Goal: Task Accomplishment & Management: Use online tool/utility

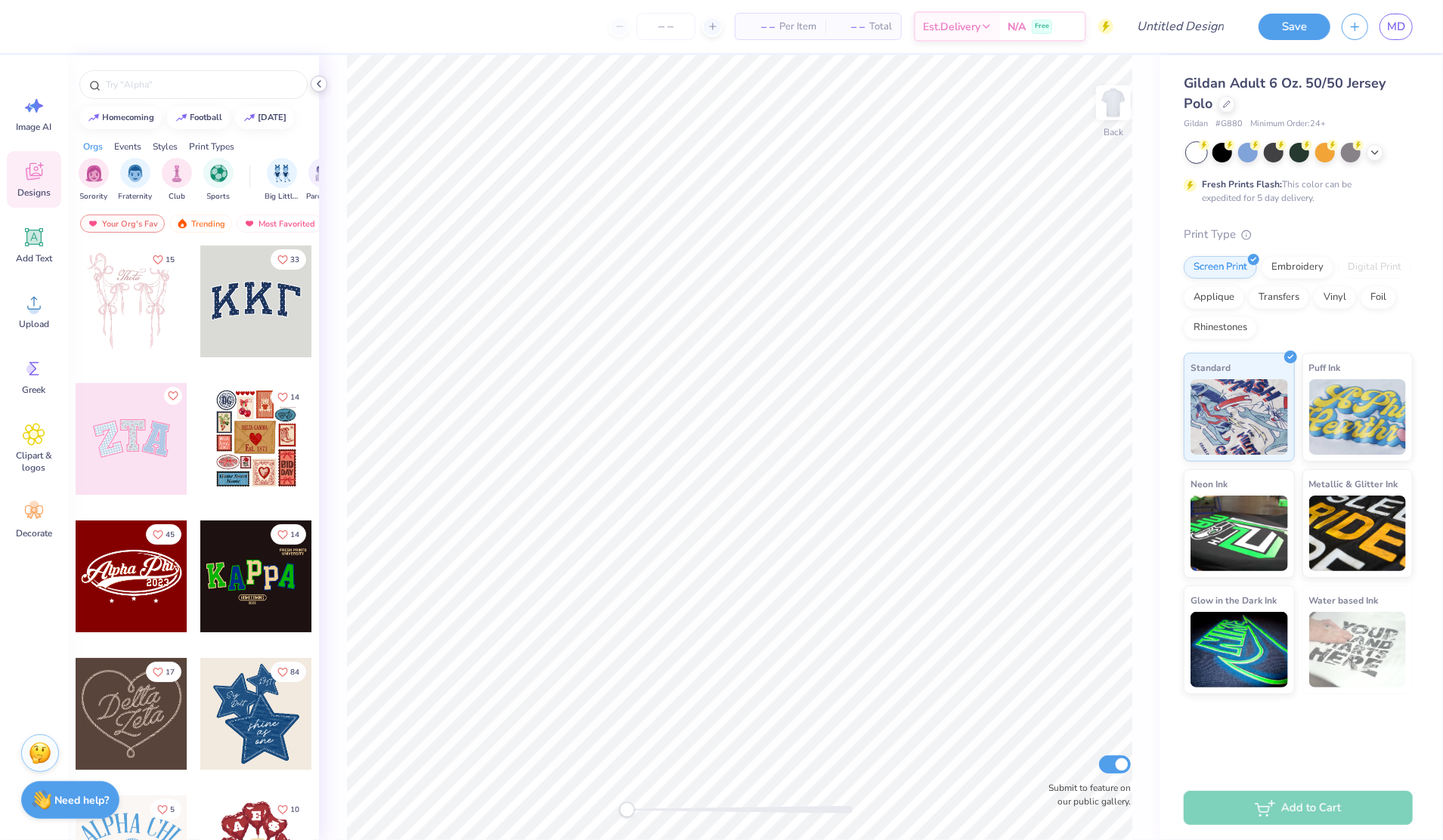
click at [325, 88] on div at bounding box center [319, 83] width 17 height 17
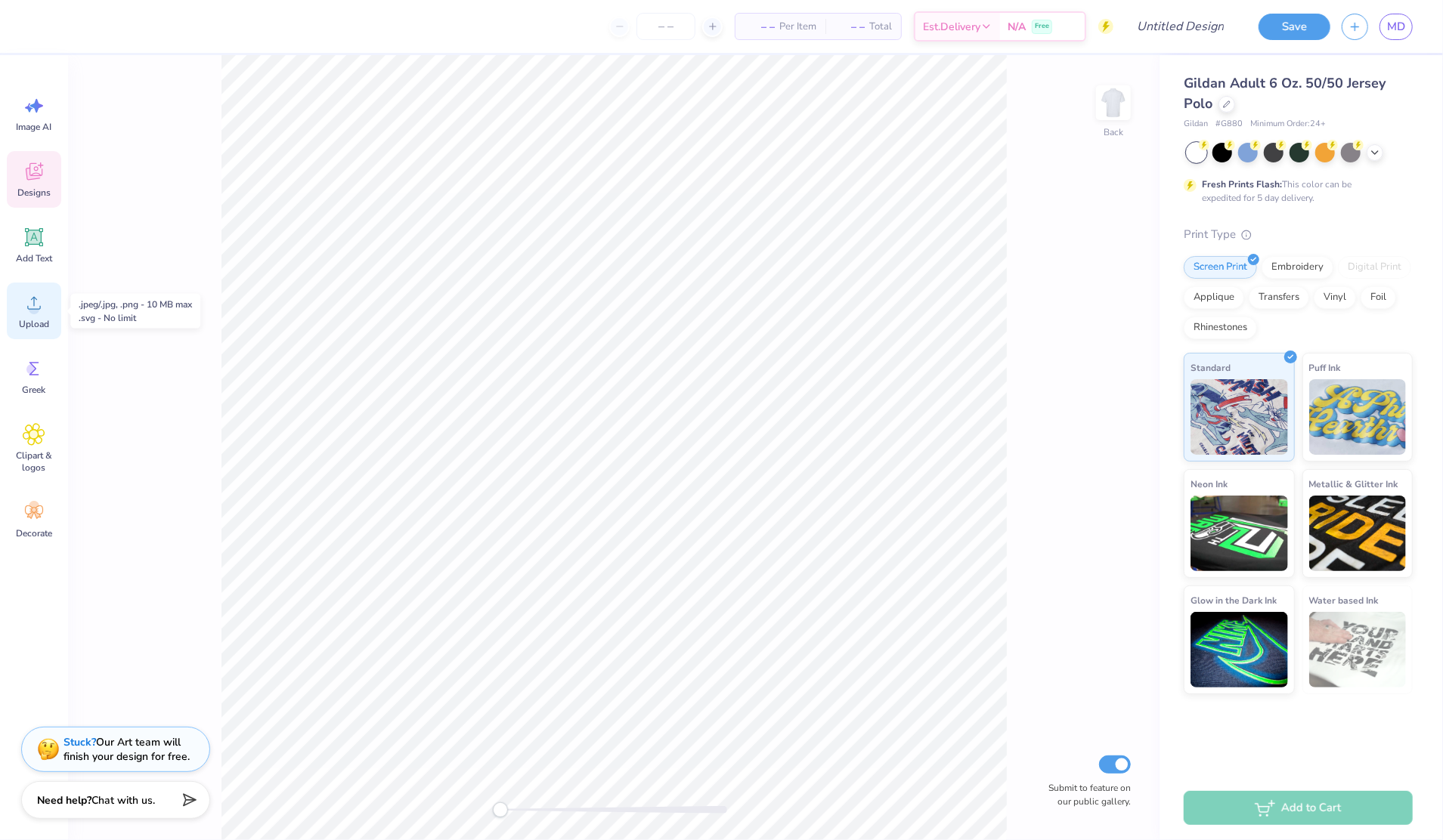
click at [22, 322] on span "Upload" at bounding box center [34, 324] width 30 height 12
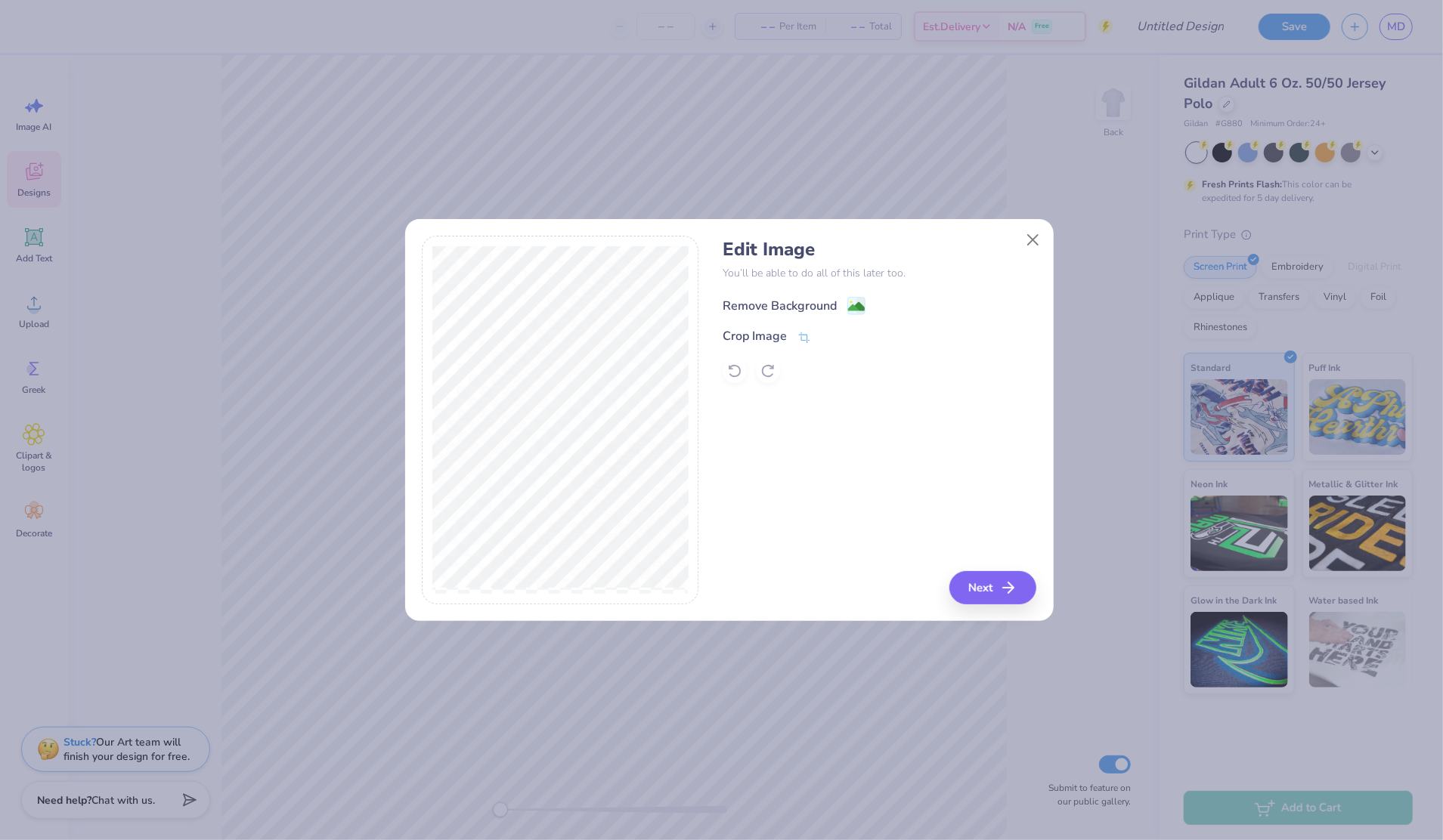
click at [853, 306] on image at bounding box center [856, 306] width 17 height 17
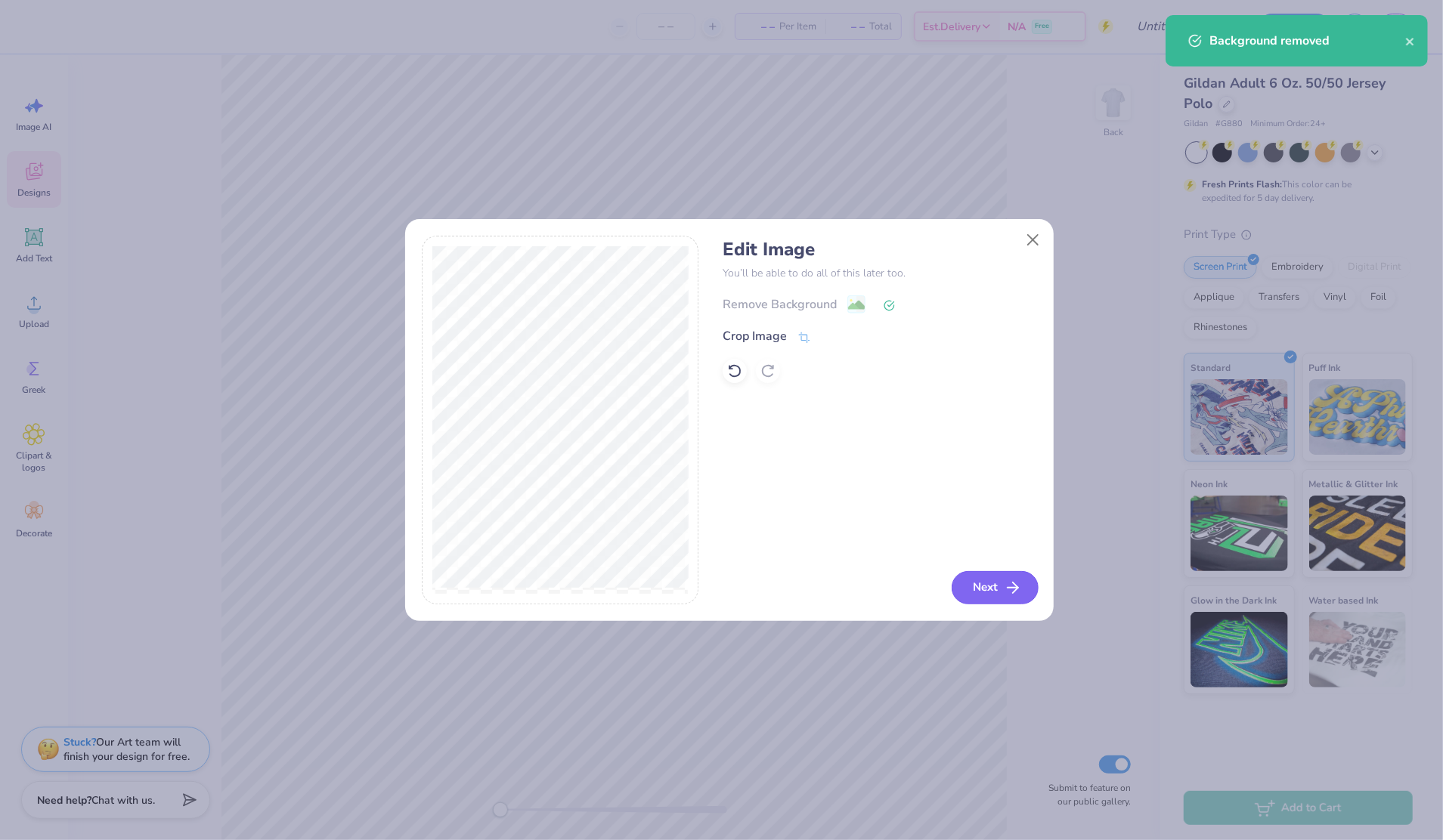
click at [983, 589] on button "Next" at bounding box center [995, 588] width 87 height 34
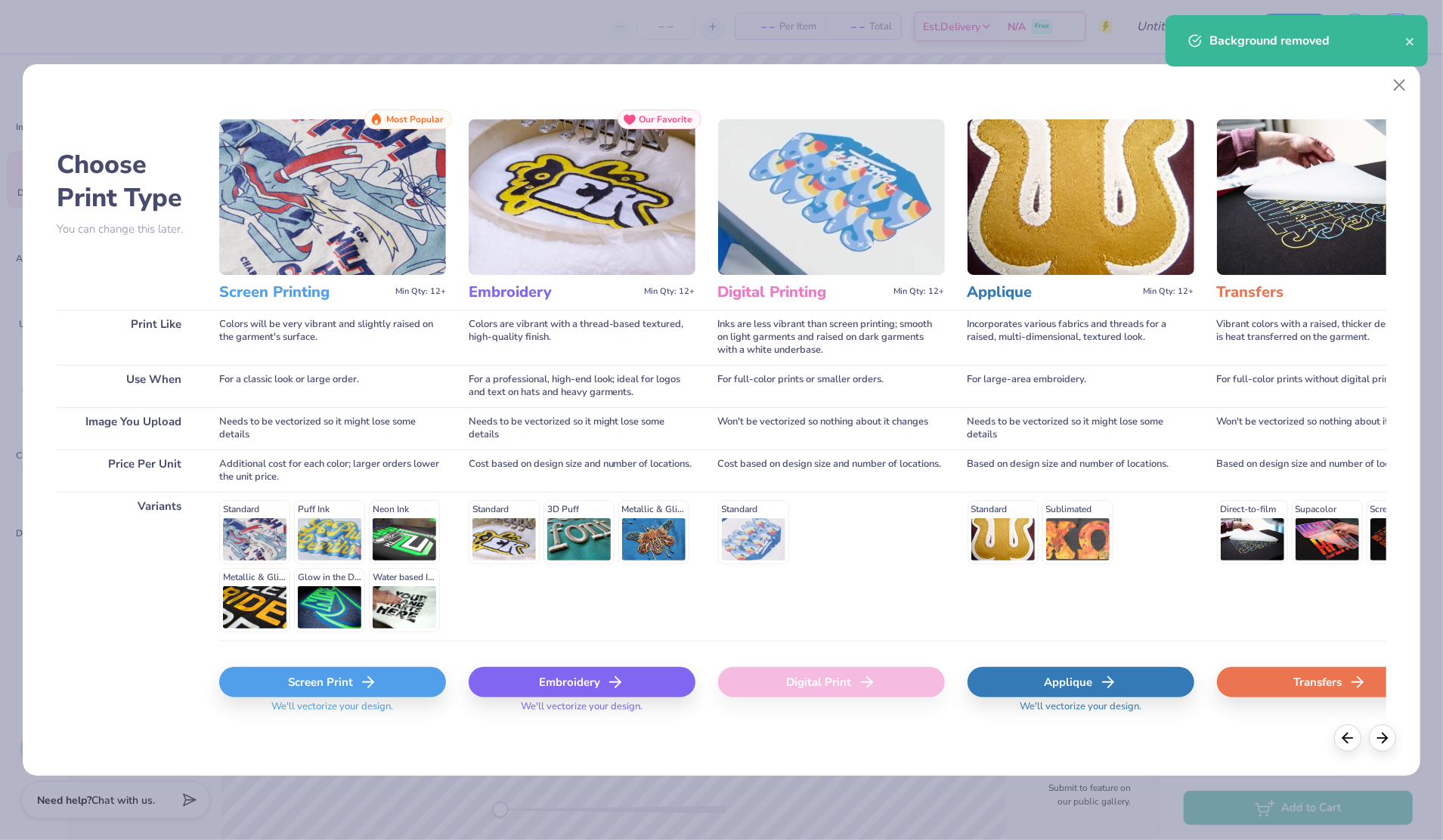
click at [378, 695] on div "Screen Print" at bounding box center [332, 682] width 226 height 30
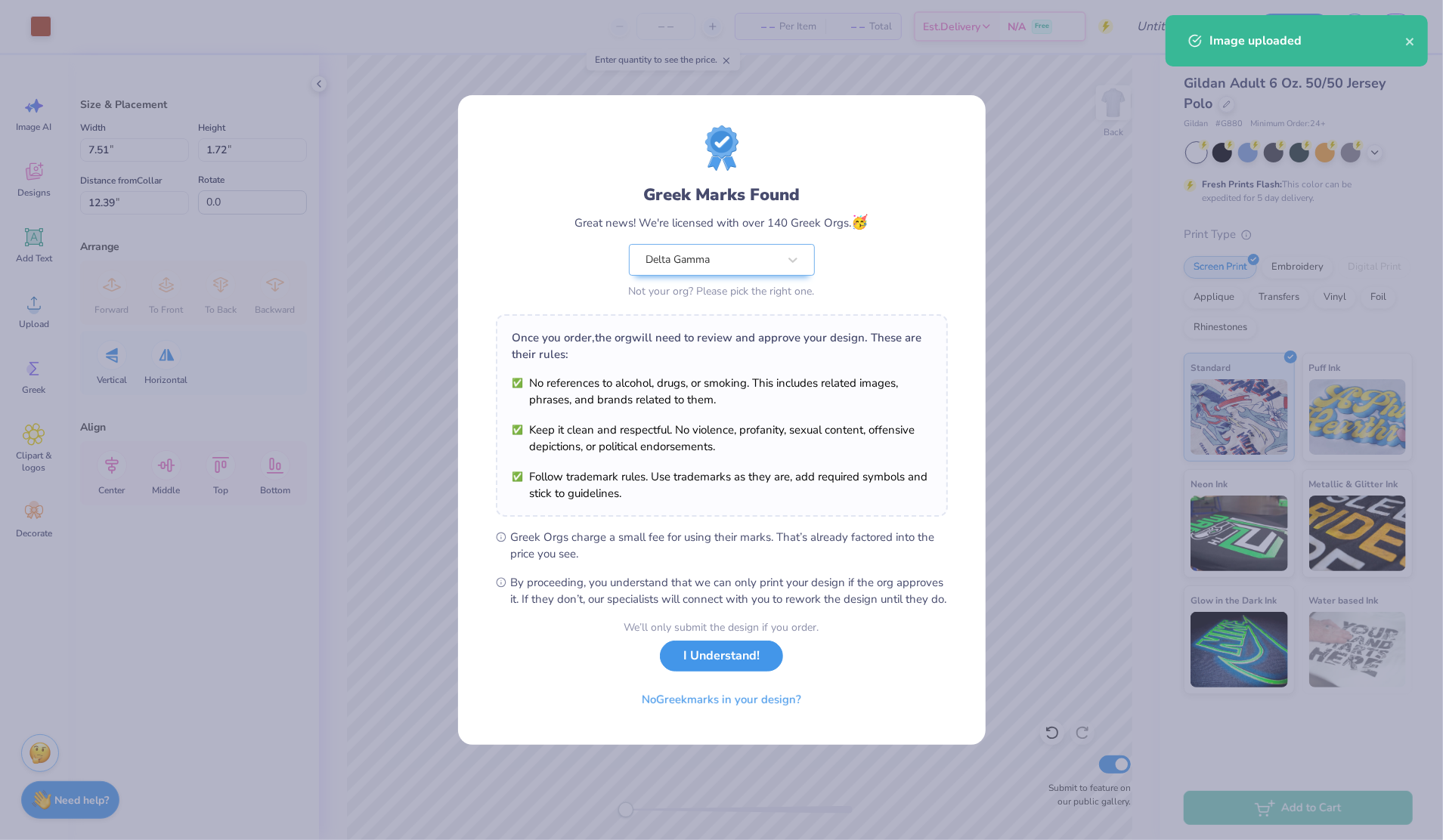
click at [744, 666] on button "I Understand!" at bounding box center [722, 656] width 123 height 31
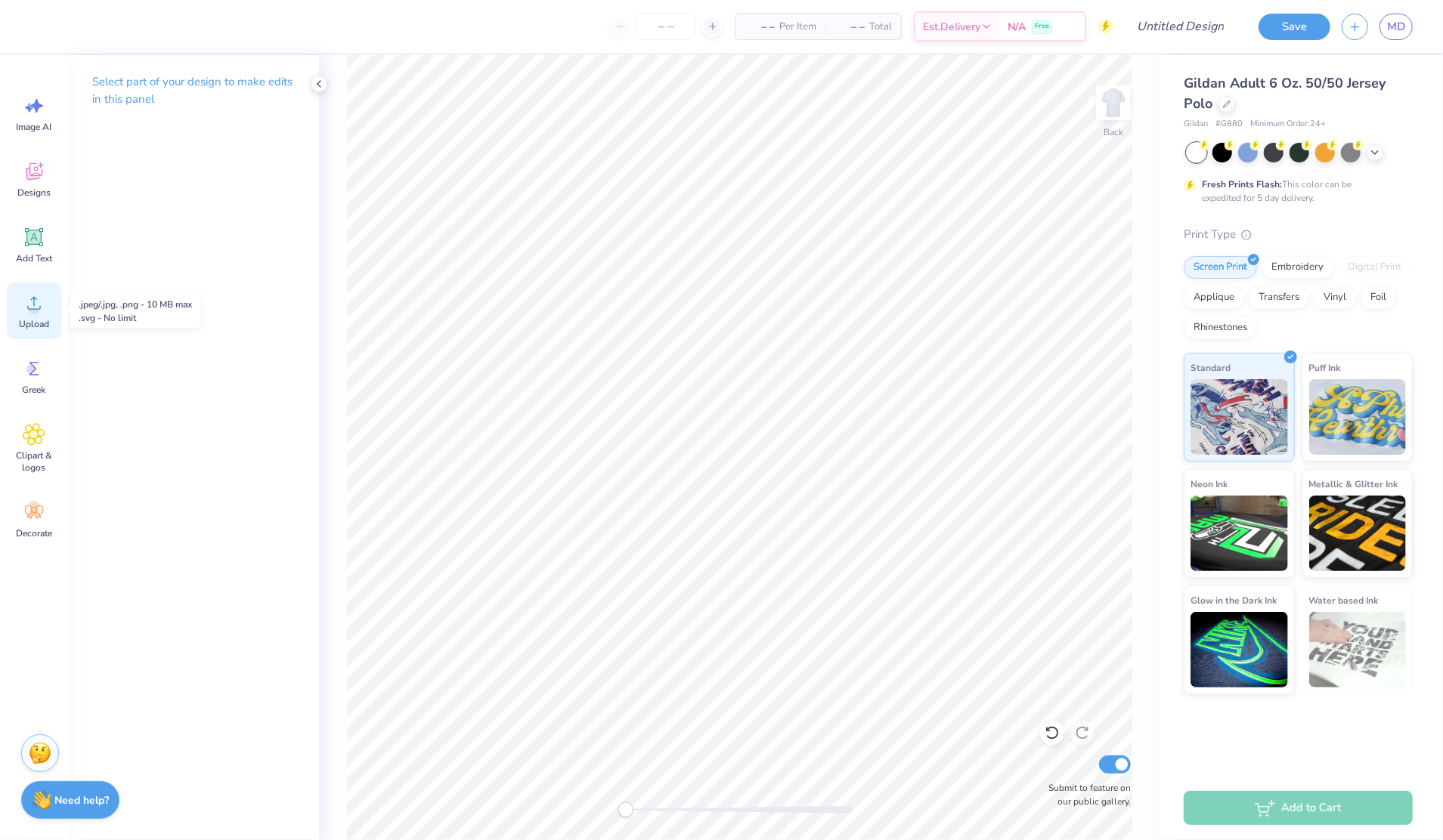
click at [48, 323] on span "Upload" at bounding box center [34, 324] width 30 height 12
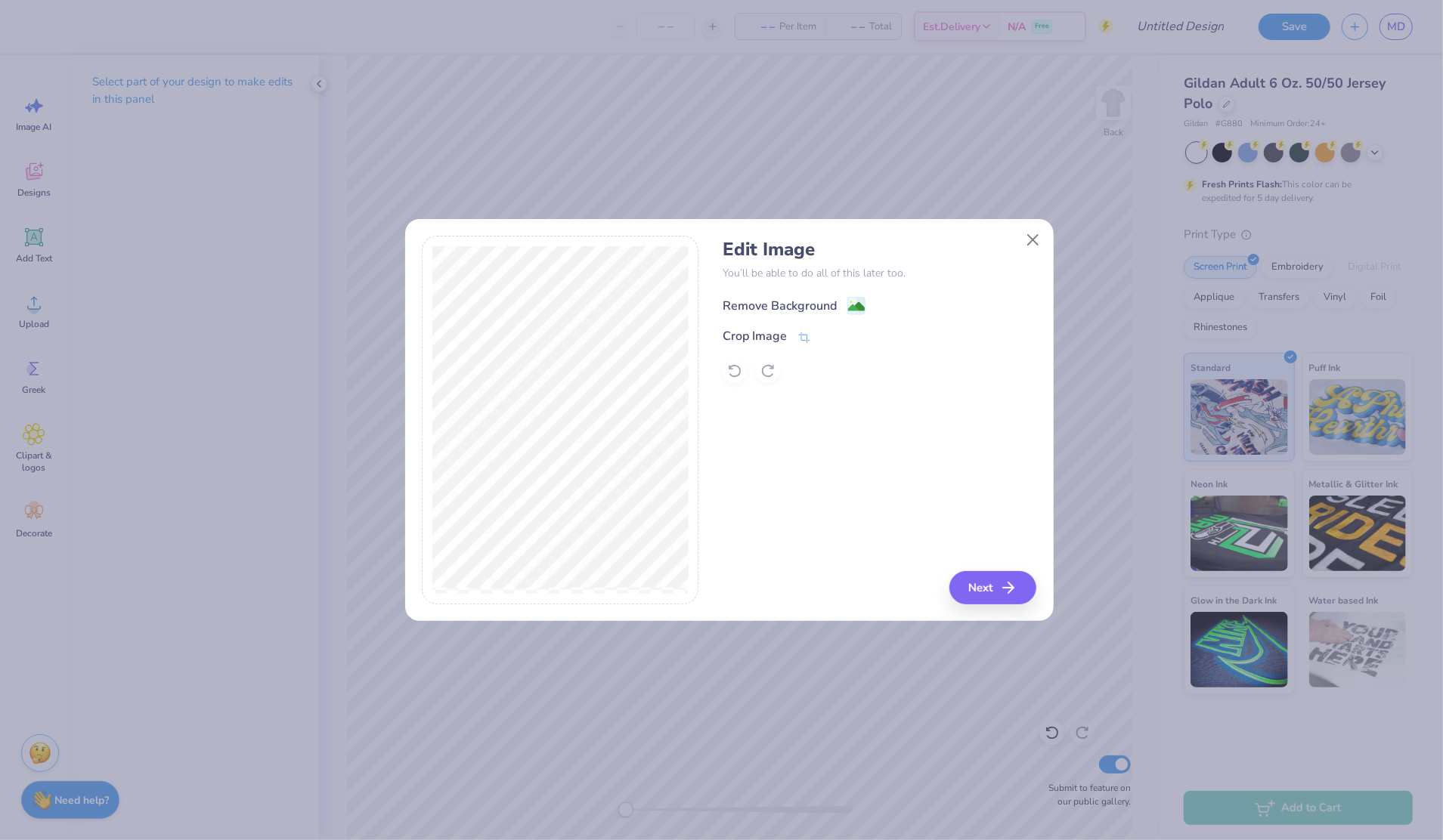
click at [852, 304] on image at bounding box center [856, 306] width 17 height 17
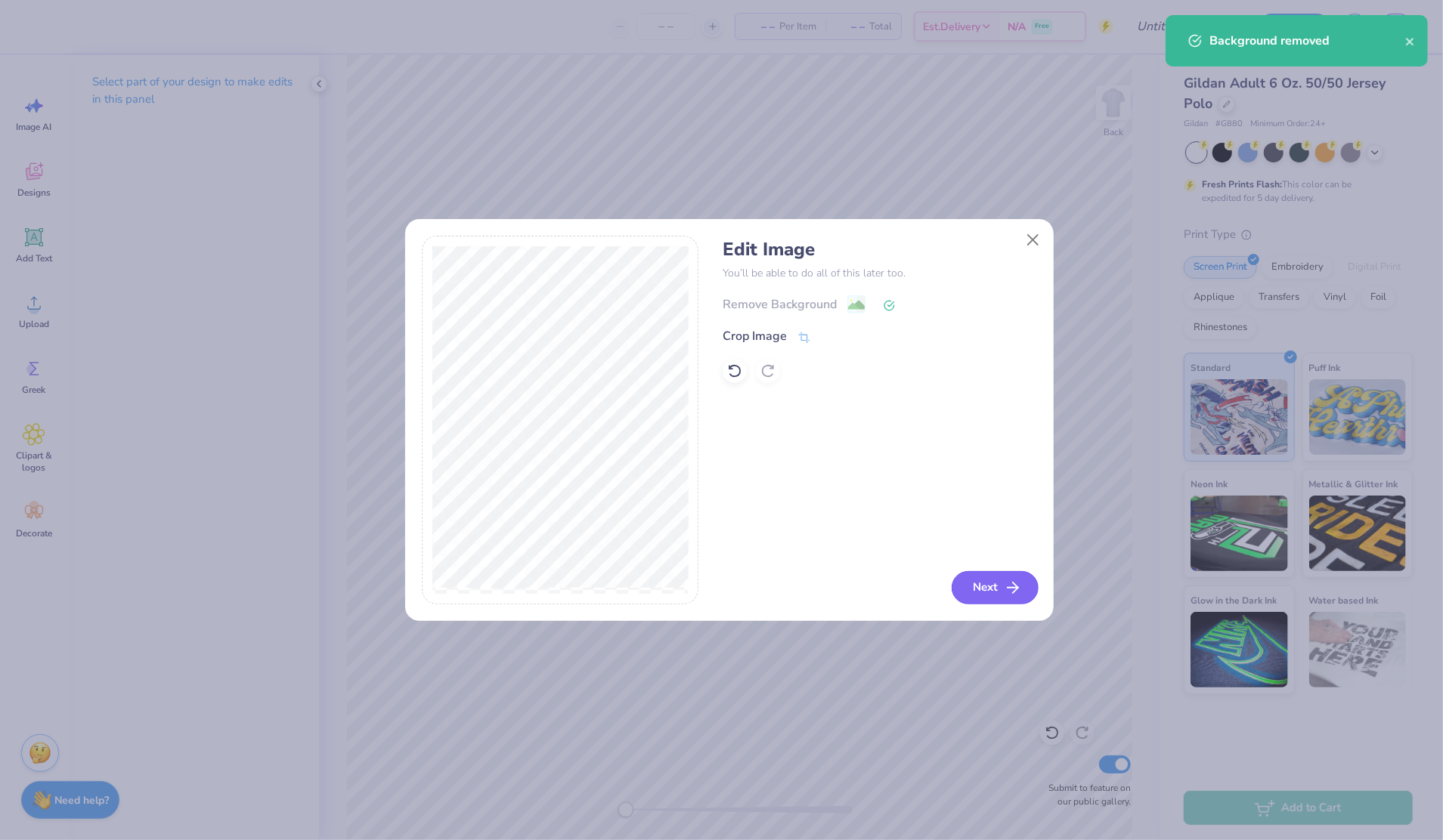
click at [972, 578] on button "Next" at bounding box center [995, 588] width 87 height 34
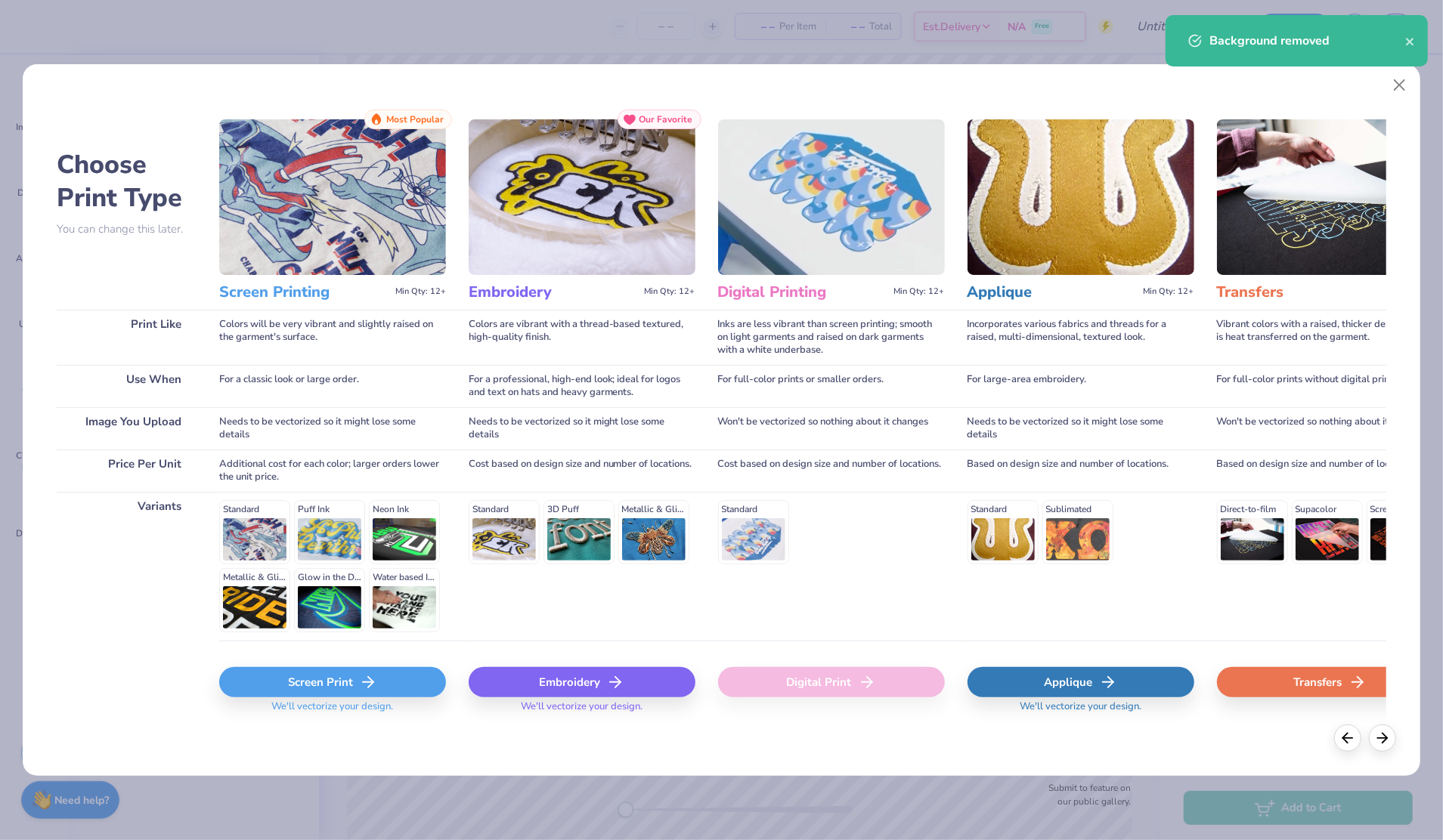
click at [619, 681] on polyline at bounding box center [618, 682] width 6 height 10
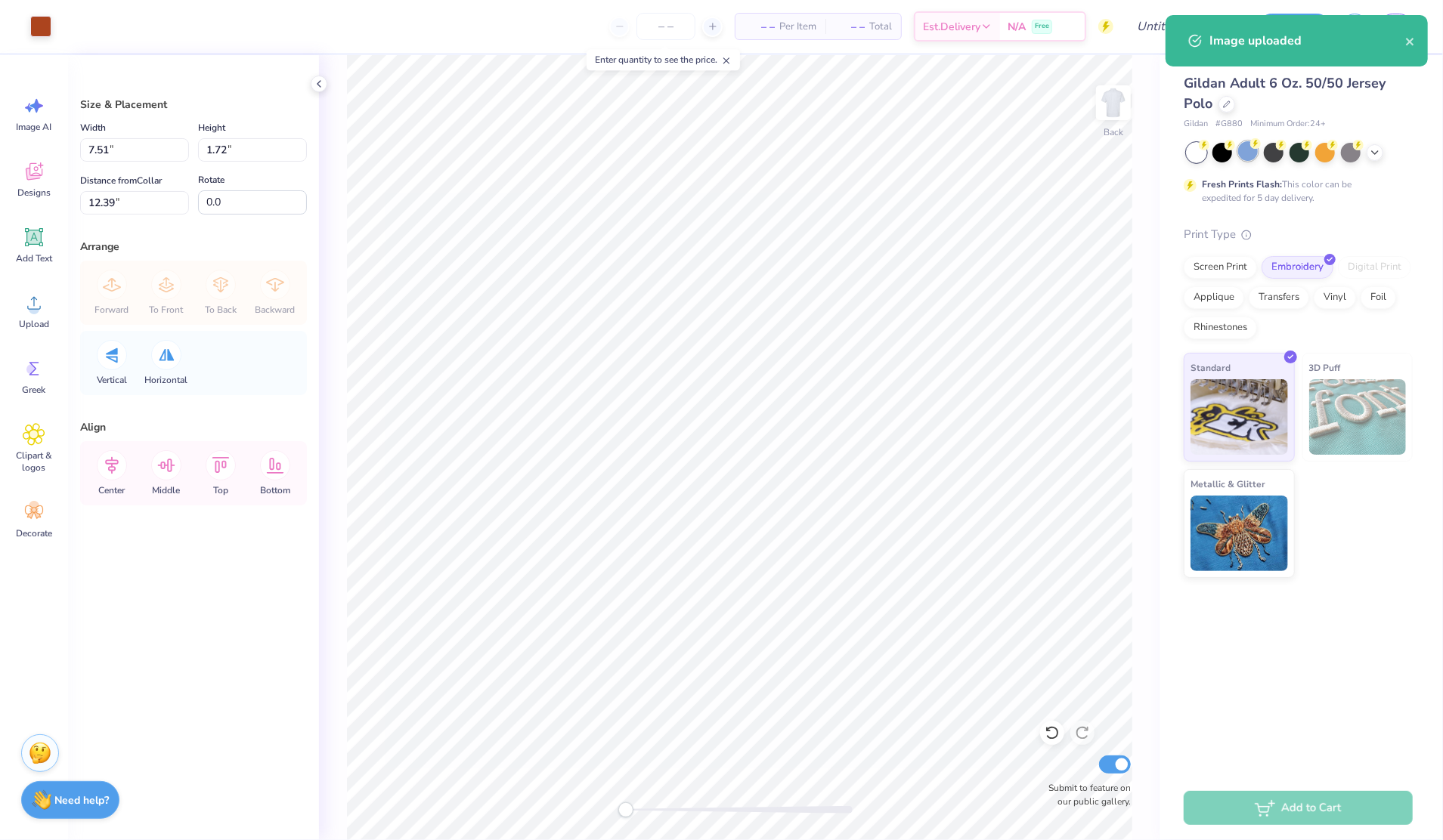
click at [1249, 146] on div at bounding box center [1248, 151] width 20 height 20
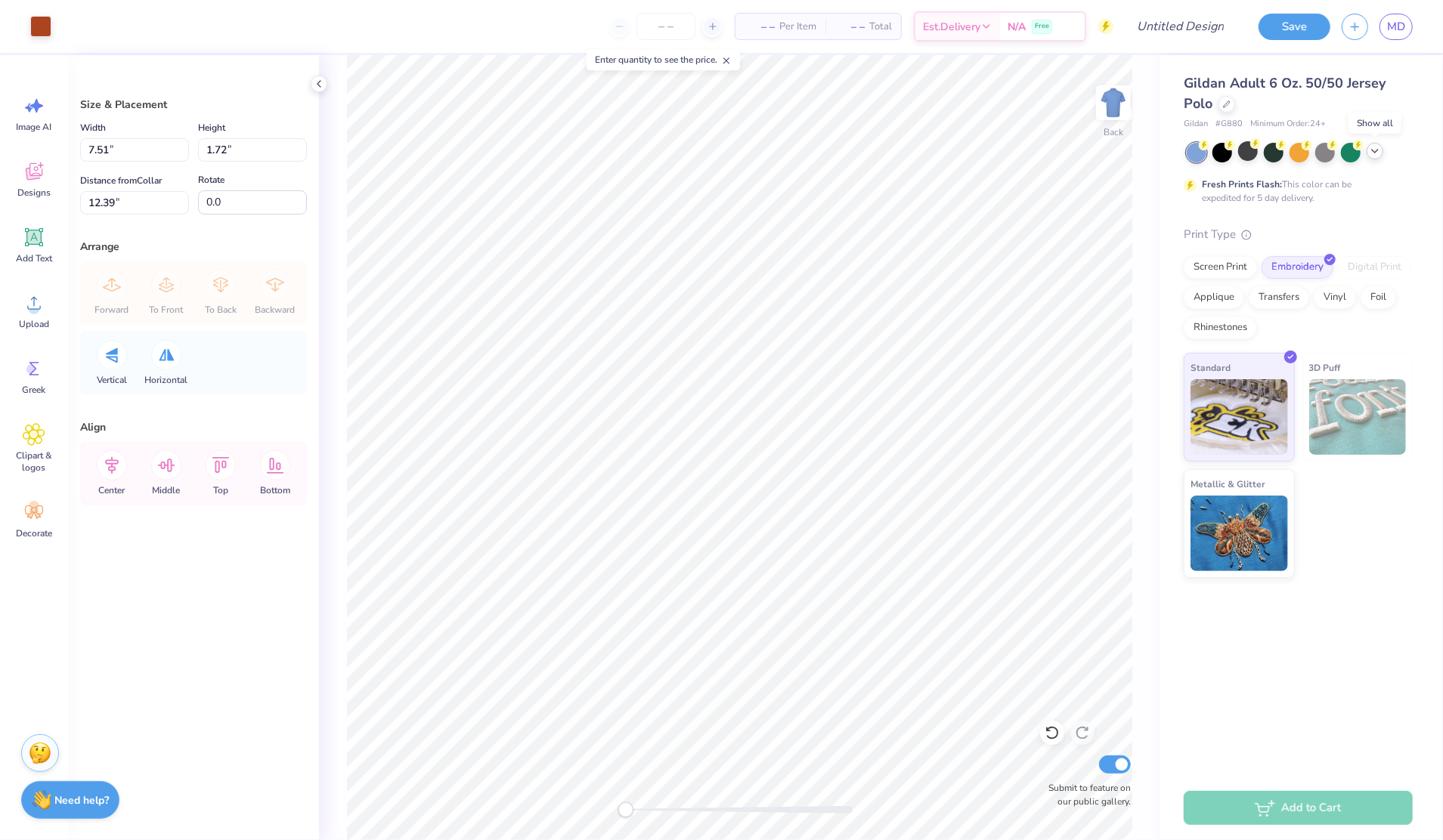
click at [1373, 156] on icon at bounding box center [1375, 150] width 12 height 12
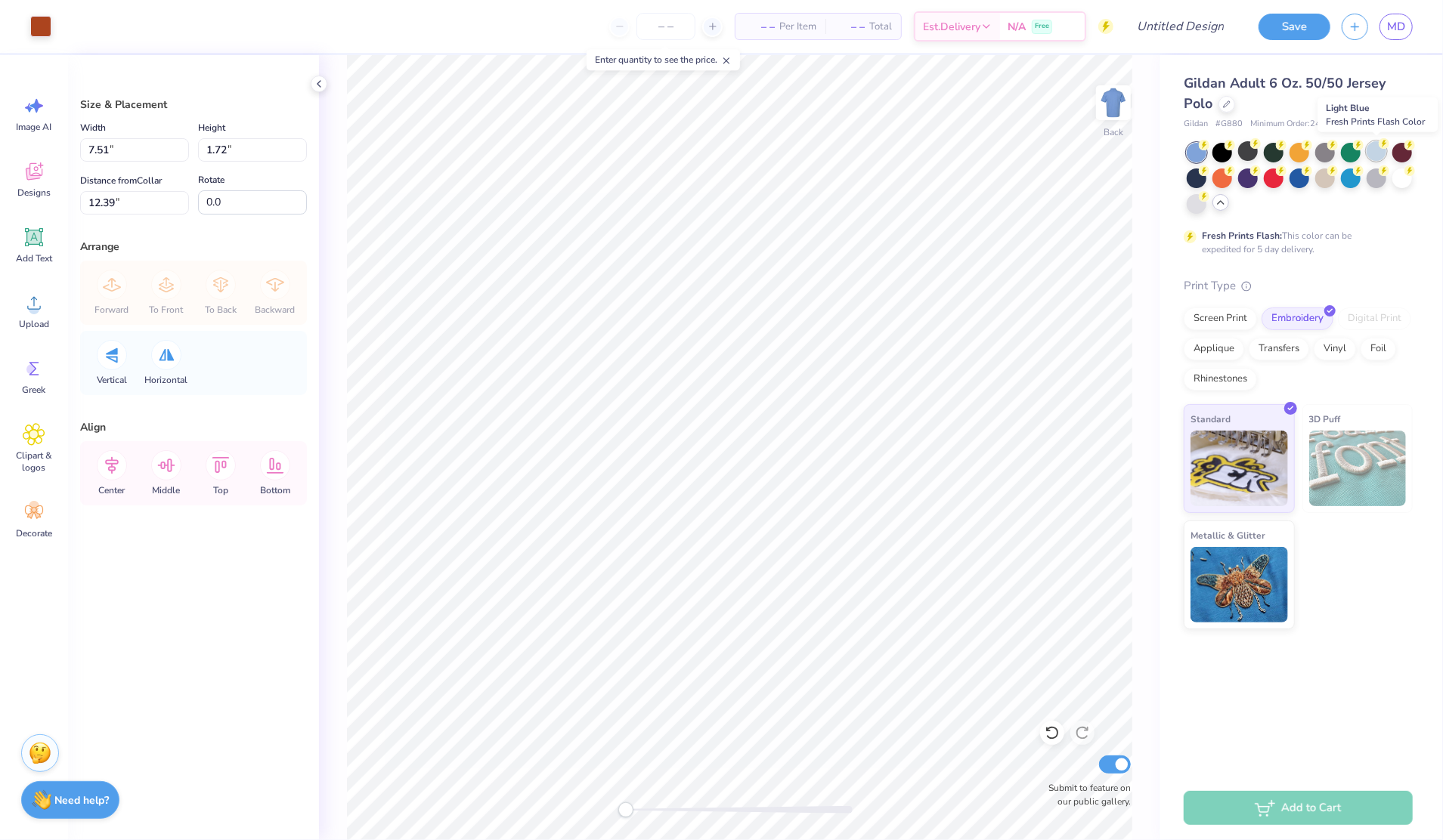
click at [1377, 148] on div at bounding box center [1377, 151] width 20 height 20
type input "5.23"
type input "1.20"
type input "12.91"
click at [22, 301] on icon at bounding box center [34, 303] width 22 height 22
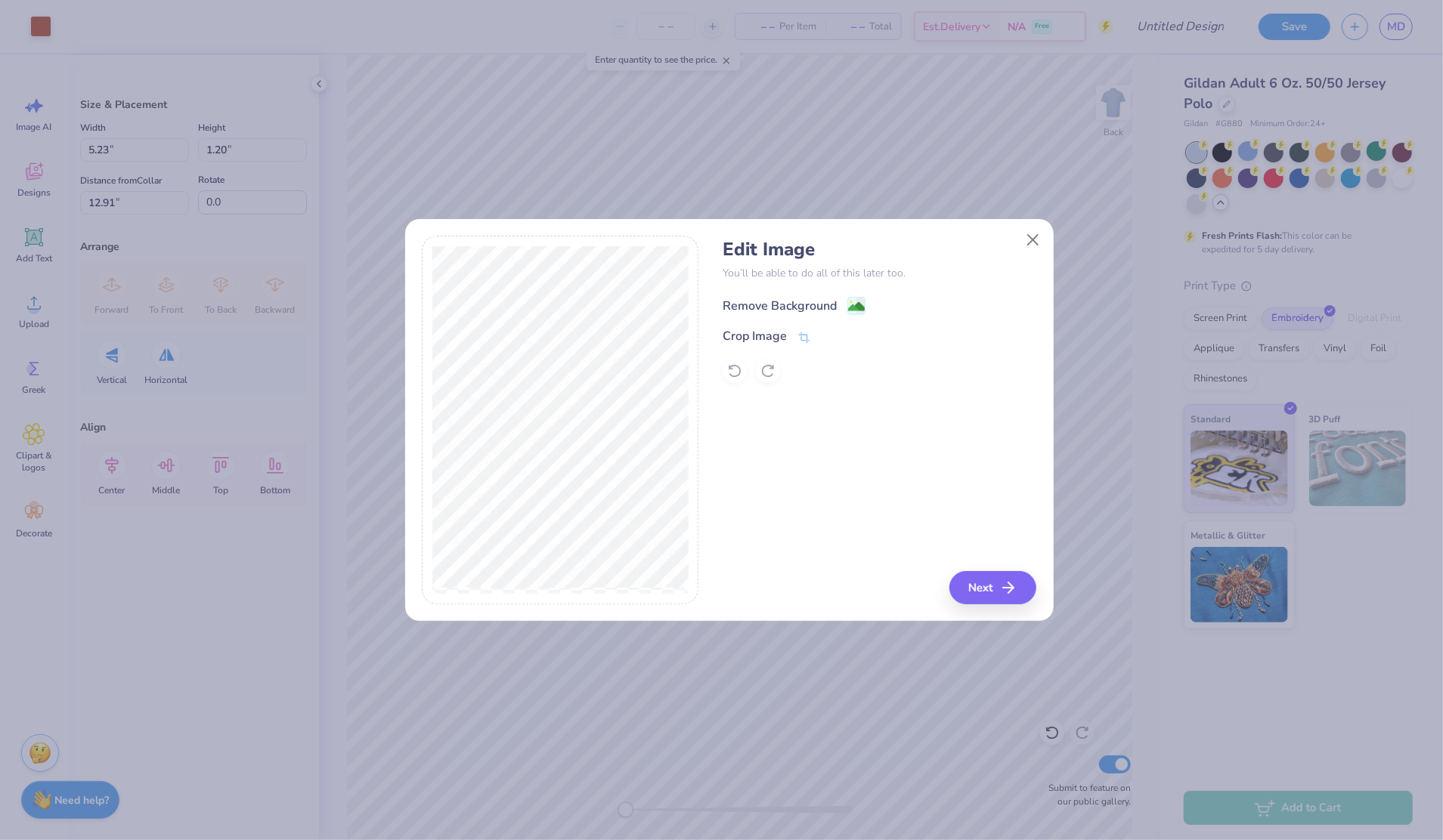
click at [860, 308] on image at bounding box center [856, 306] width 17 height 17
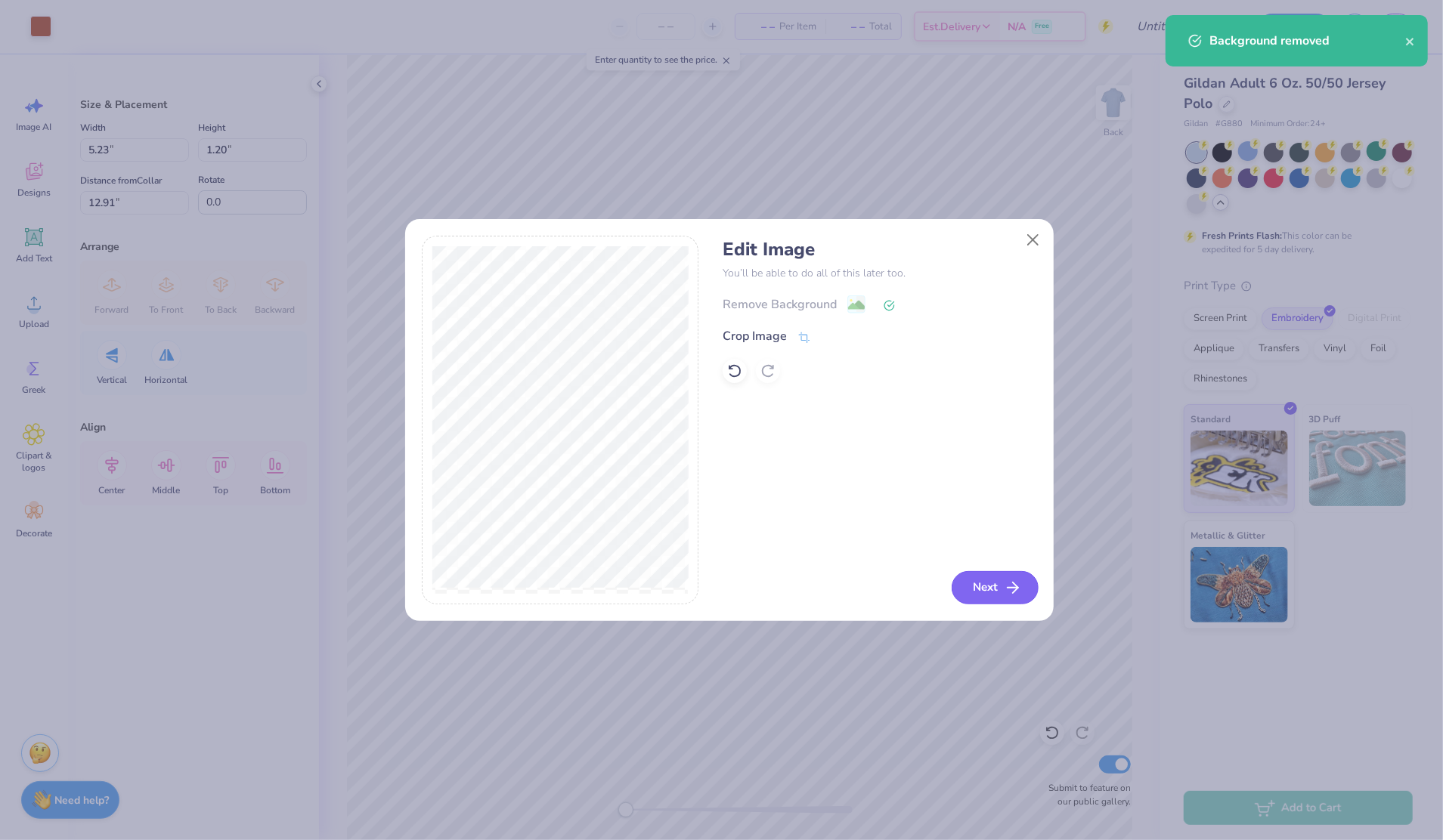
click at [984, 582] on button "Next" at bounding box center [995, 588] width 87 height 34
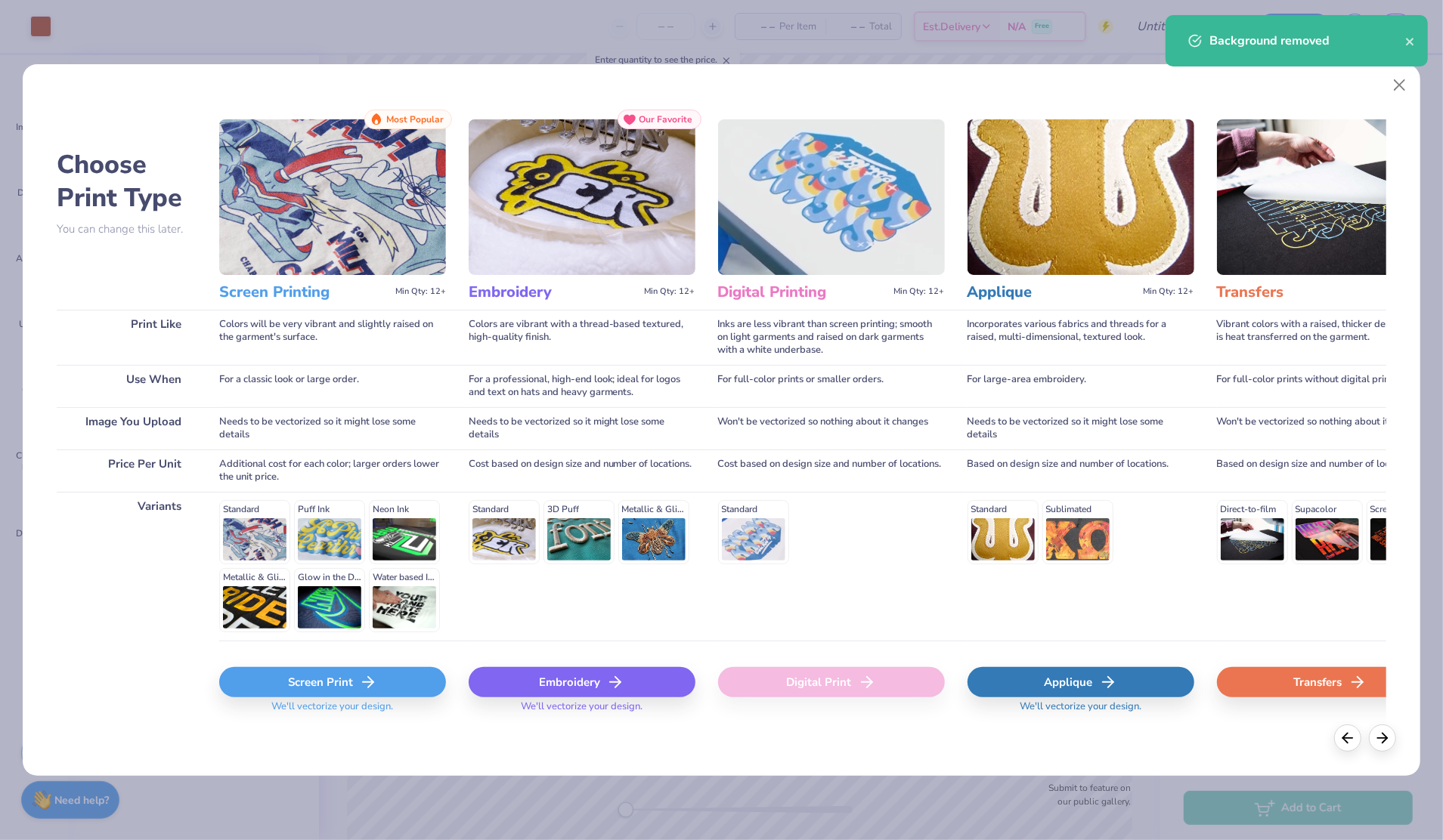
click at [643, 692] on div "Embroidery" at bounding box center [582, 682] width 226 height 30
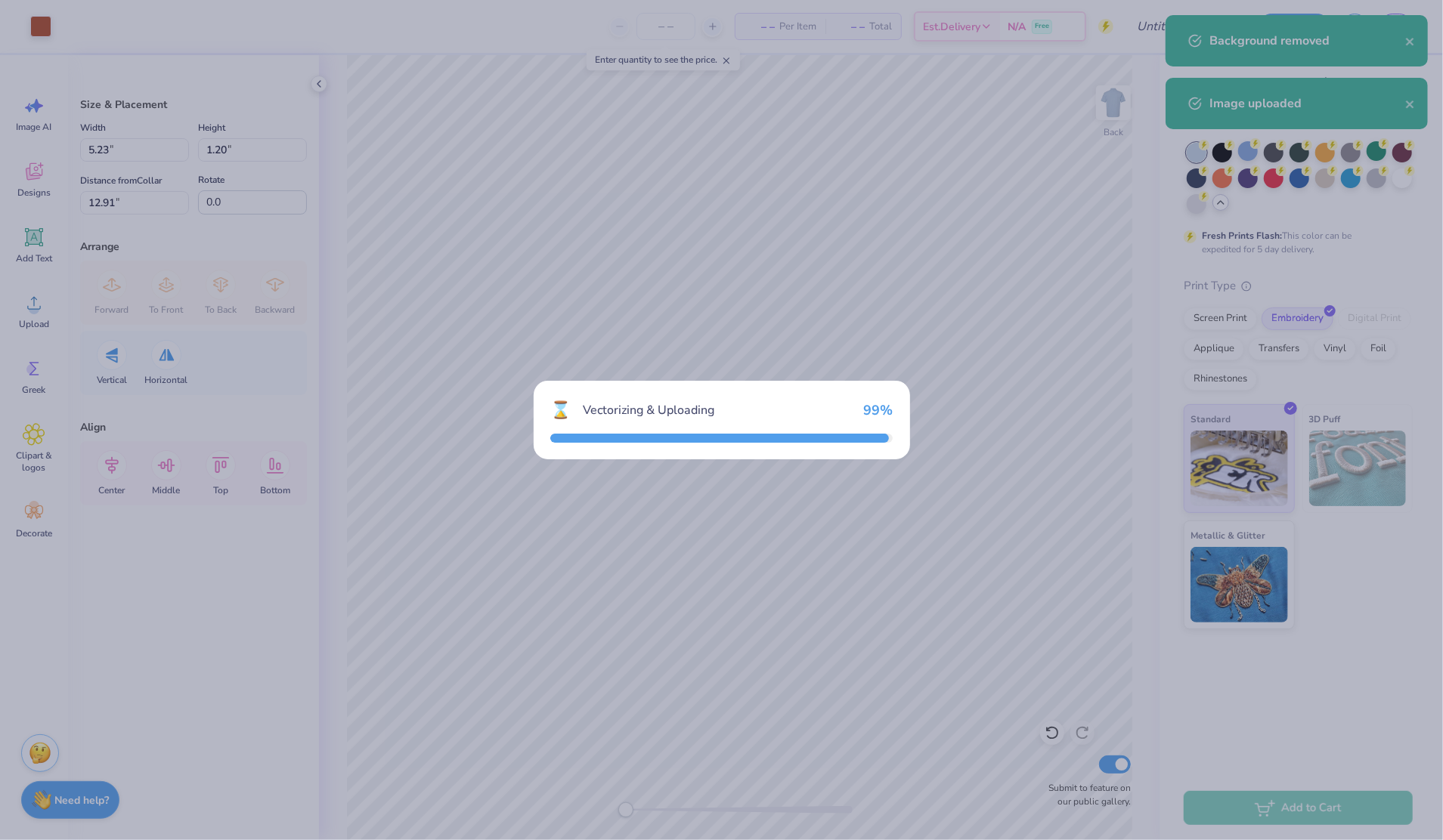
type input "3.65"
type input "3.73"
type input "11.38"
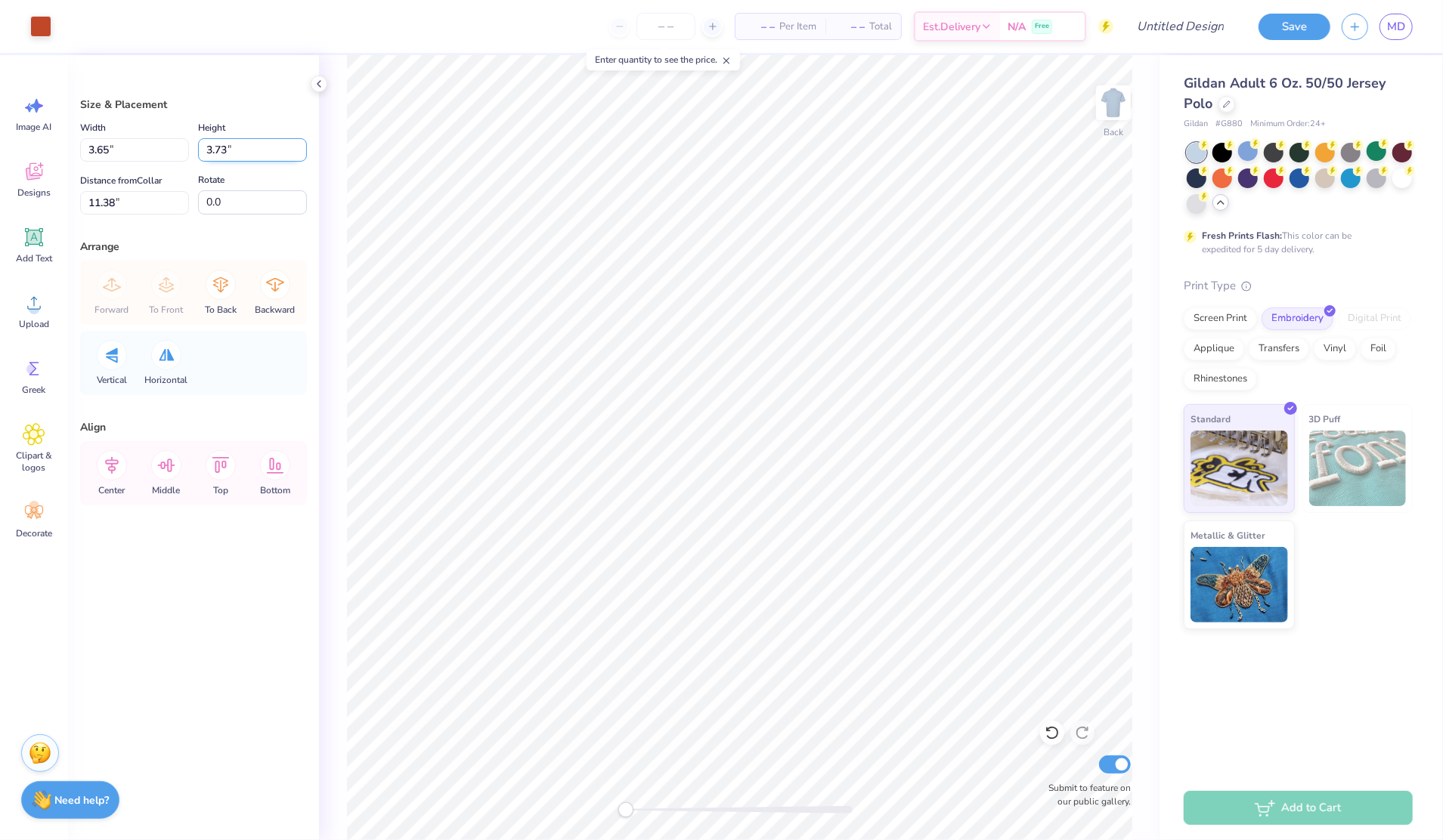
type input "1.73"
type input "1.77"
type input "13.35"
click at [663, 806] on div at bounding box center [739, 810] width 226 height 7
type input "5.23"
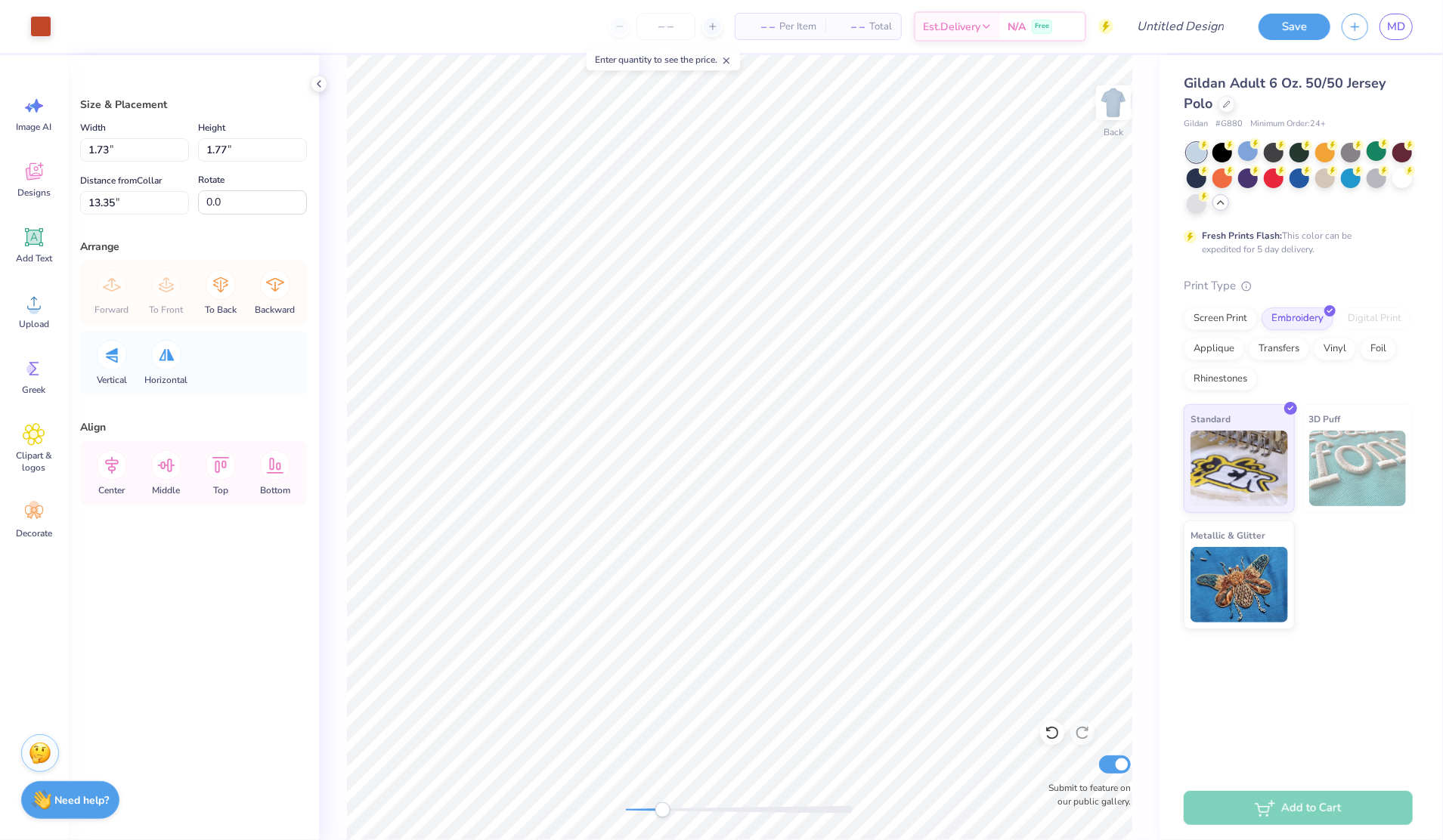
type input "1.20"
type input "3.00"
type input "1.73"
type input "1.77"
type input "4.20"
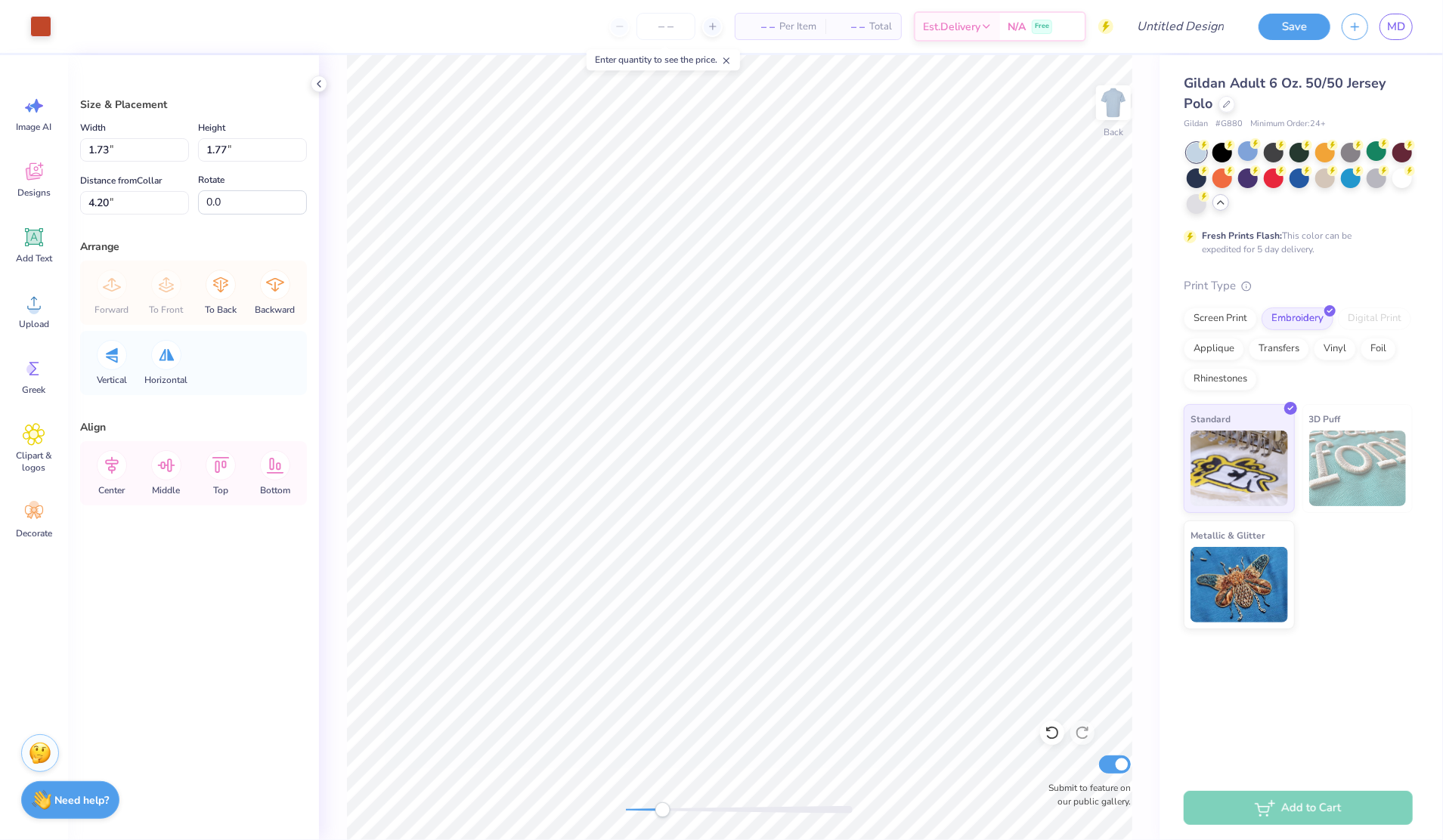
type input "5.23"
type input "1.20"
type input "3.00"
click at [46, 26] on div at bounding box center [41, 25] width 21 height 21
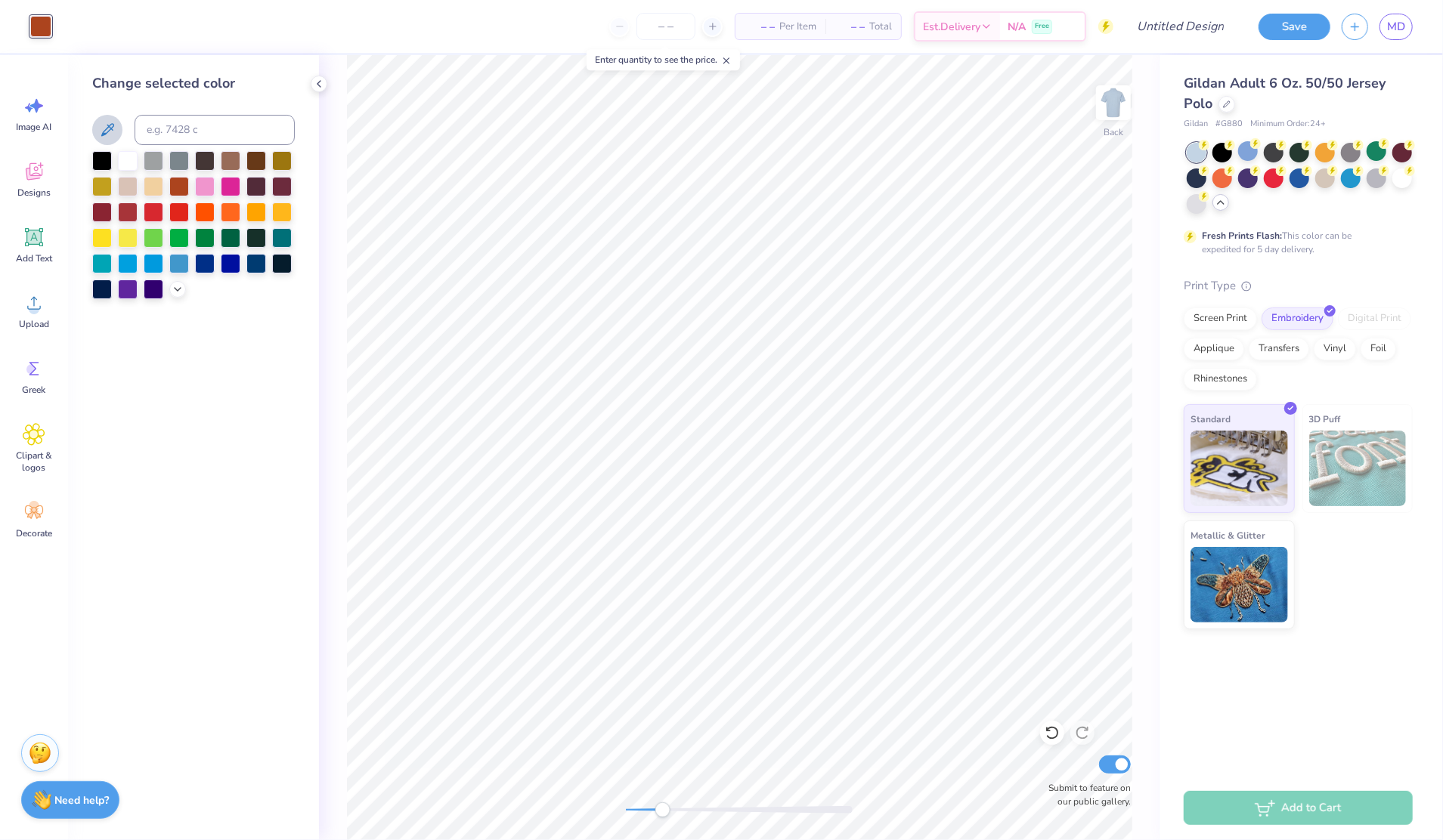
click at [103, 130] on icon at bounding box center [107, 130] width 18 height 18
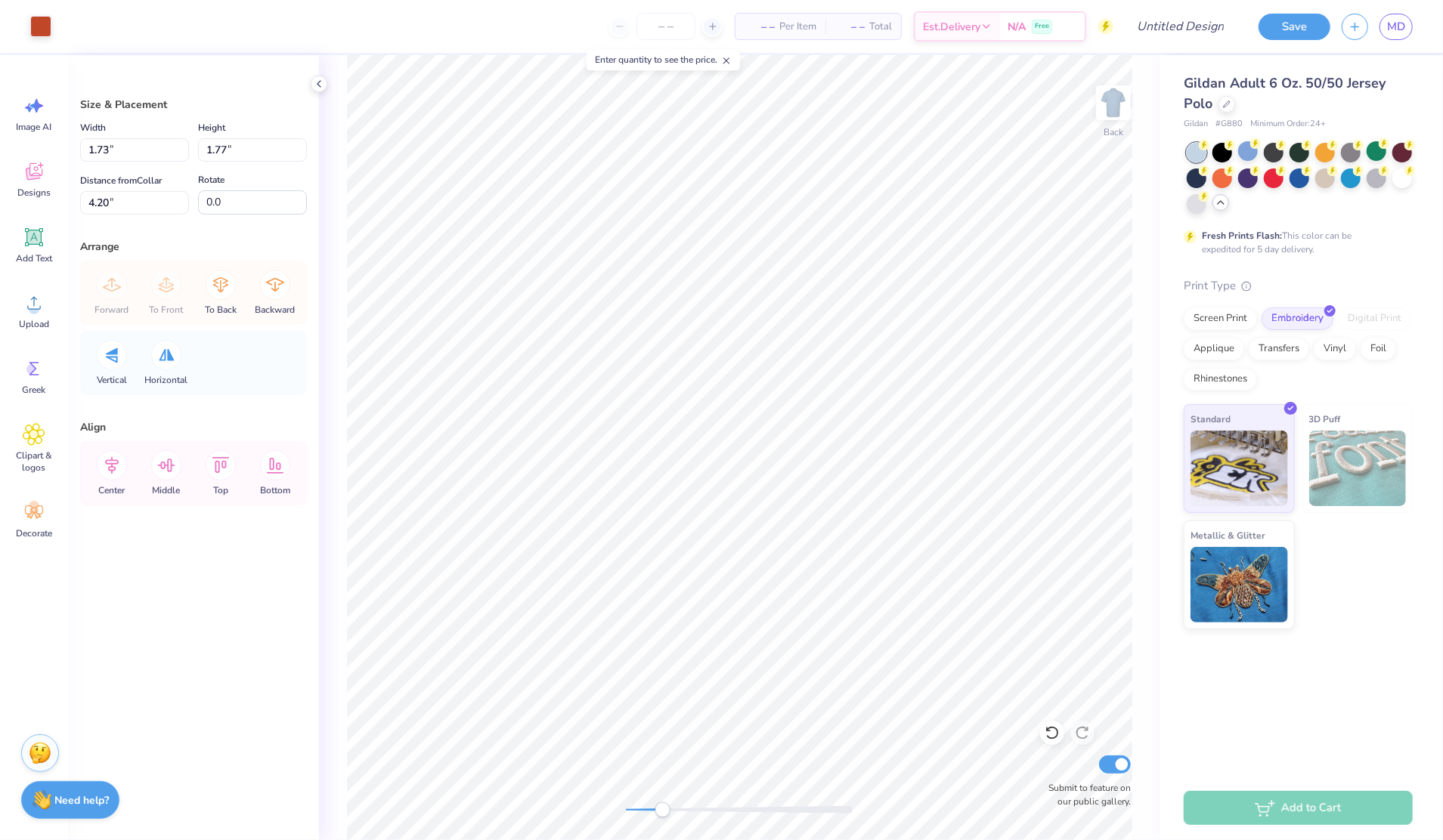
type input "1.15"
type input "1.17"
type input "3.03"
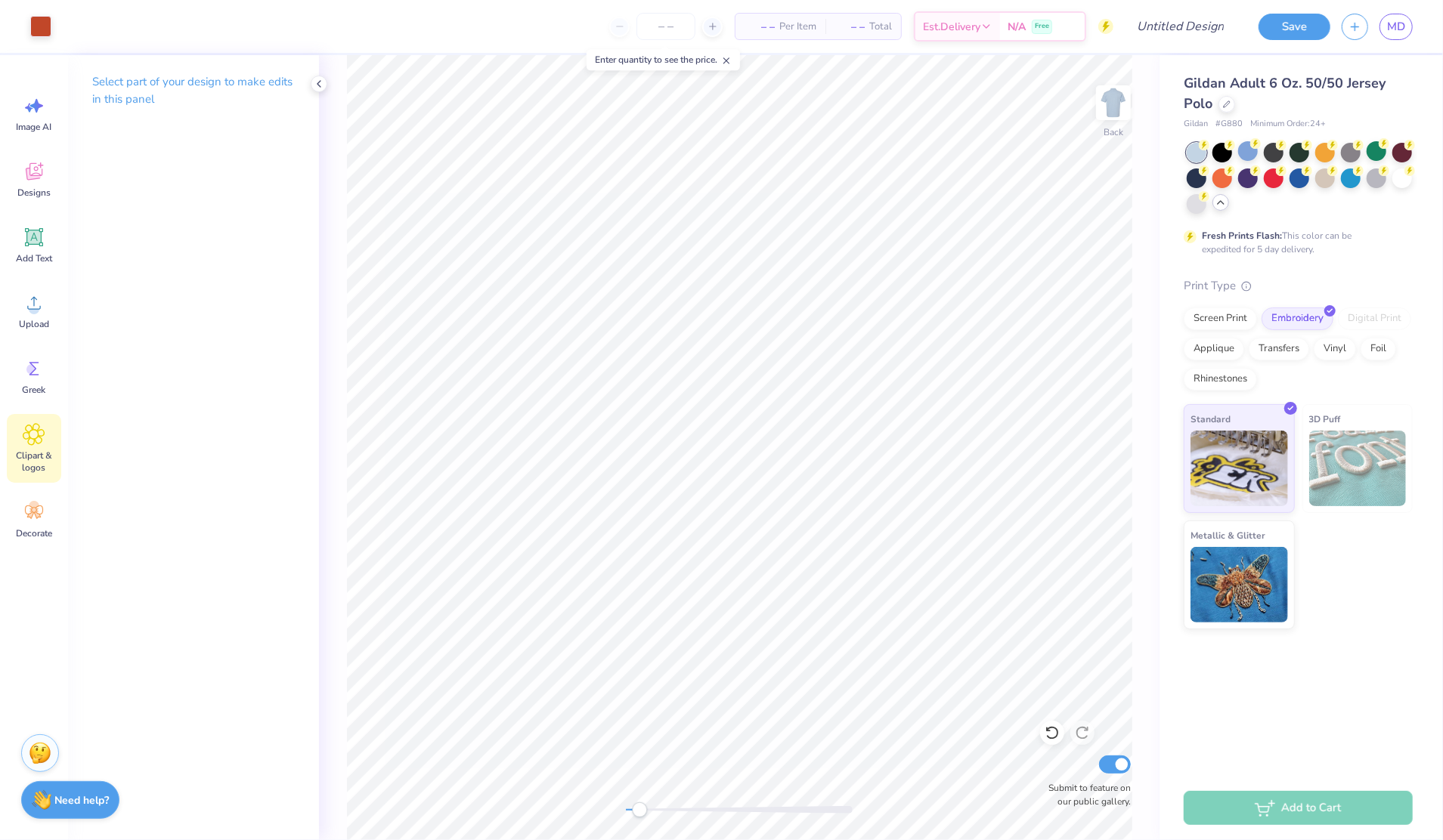
click at [29, 422] on div "Clipart & logos" at bounding box center [34, 449] width 54 height 69
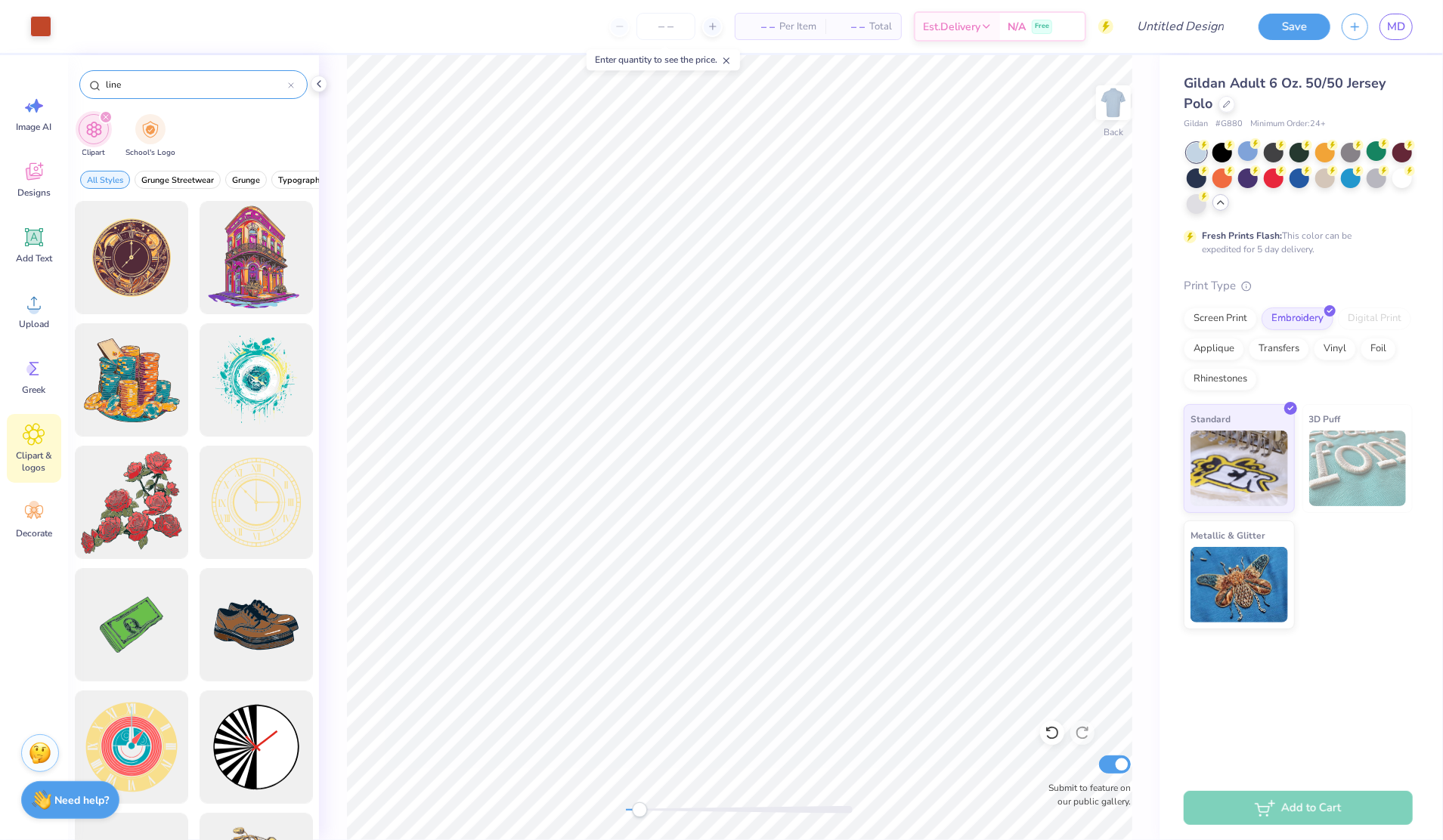
type input "line"
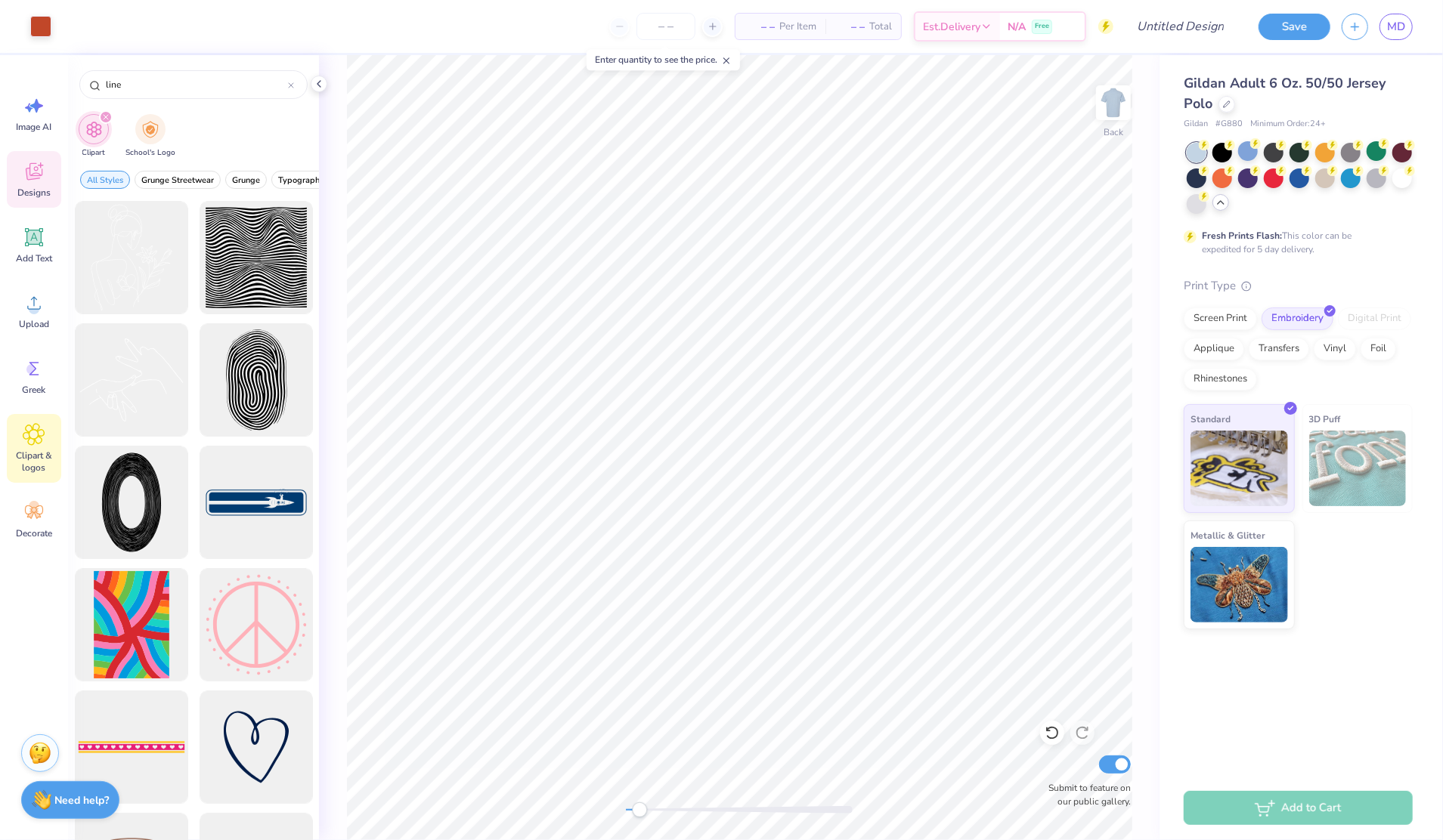
click at [22, 189] on span "Designs" at bounding box center [34, 192] width 34 height 12
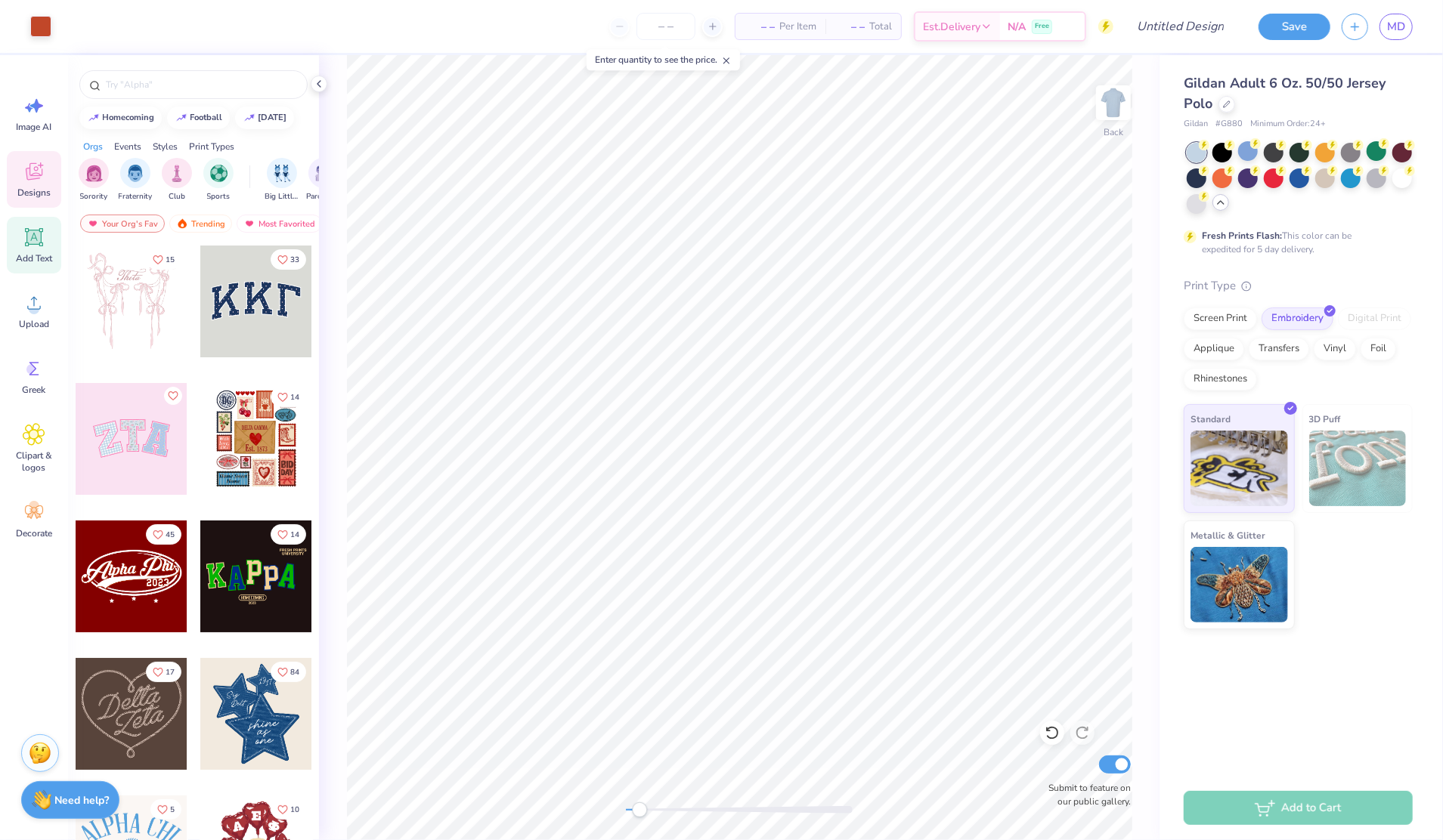
click at [34, 252] on div "Add Text" at bounding box center [34, 245] width 54 height 57
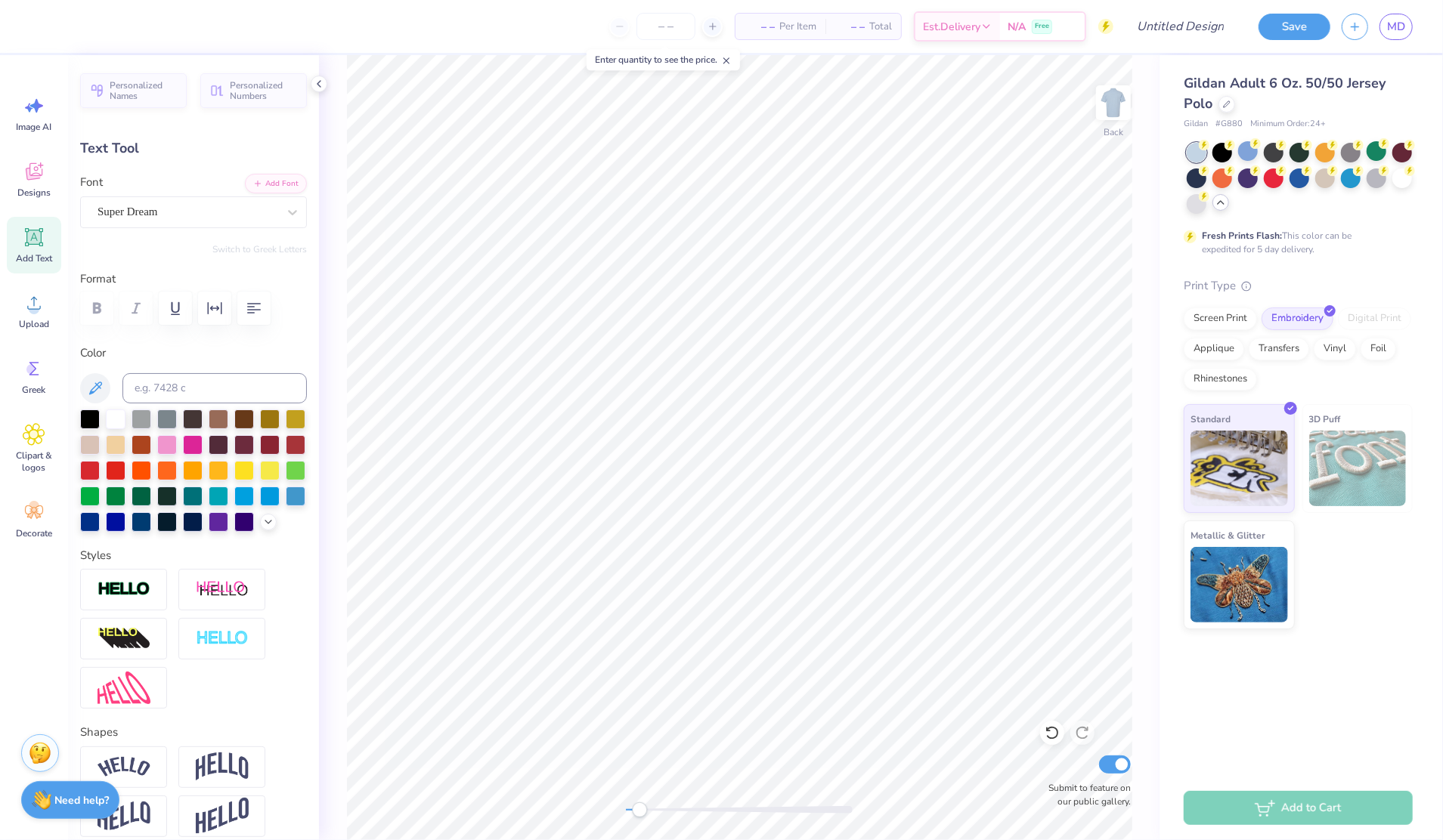
scroll to position [16, 2]
type textarea "-"
click at [27, 323] on span "Upload" at bounding box center [34, 324] width 30 height 12
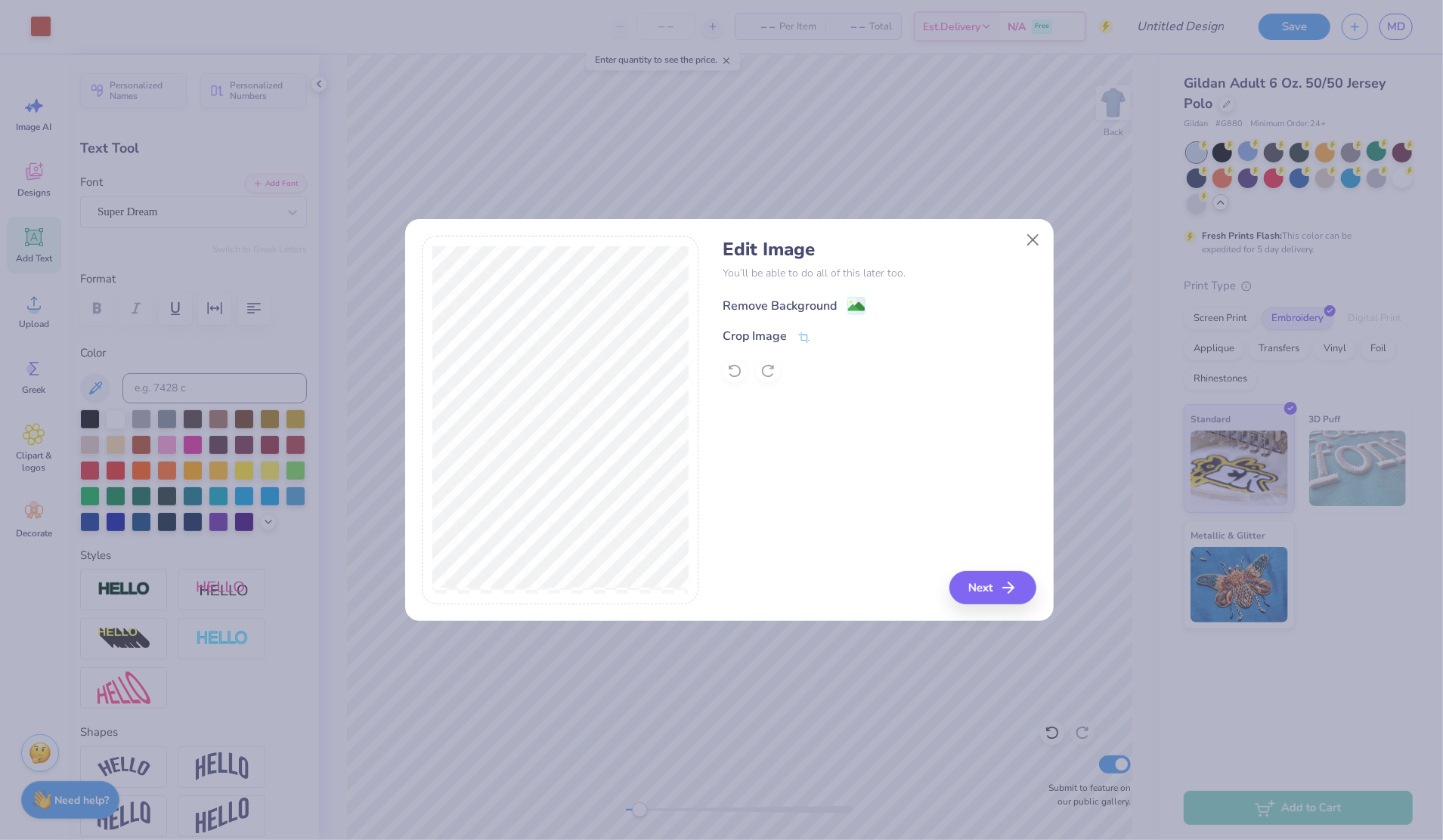
click at [855, 306] on image at bounding box center [856, 306] width 17 height 17
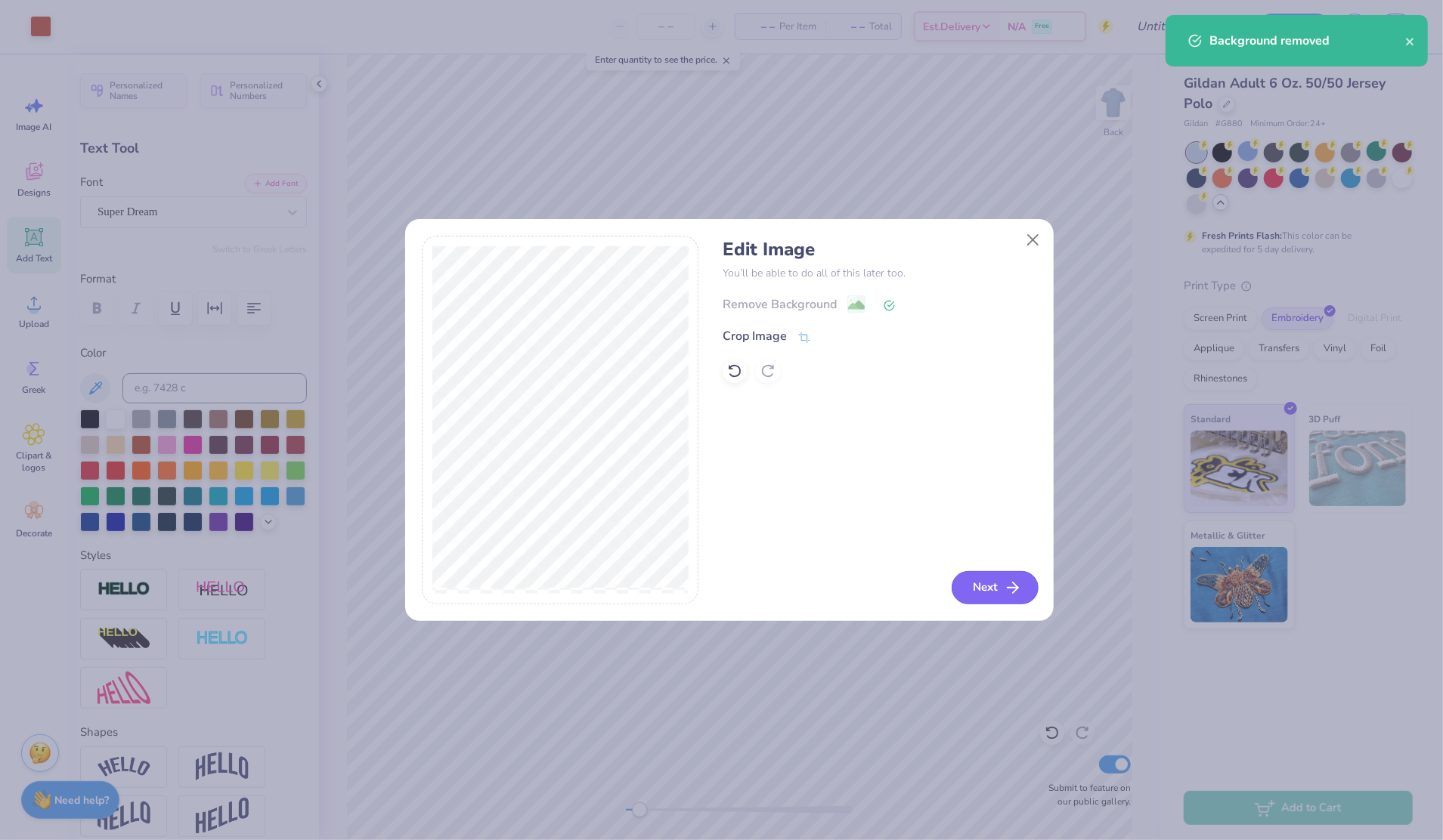
click at [984, 586] on button "Next" at bounding box center [995, 588] width 87 height 34
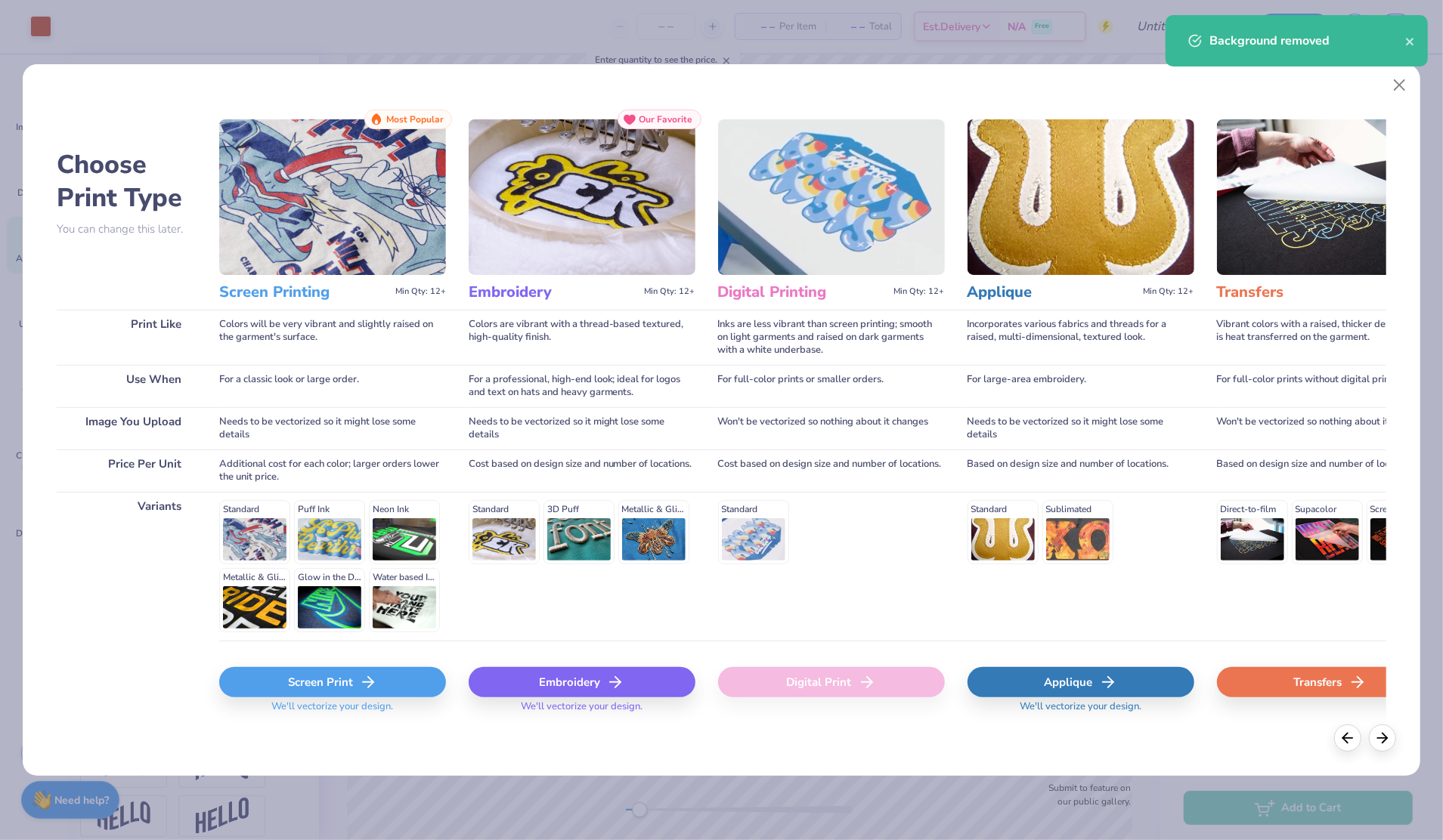
click at [647, 683] on div "Embroidery" at bounding box center [582, 682] width 226 height 30
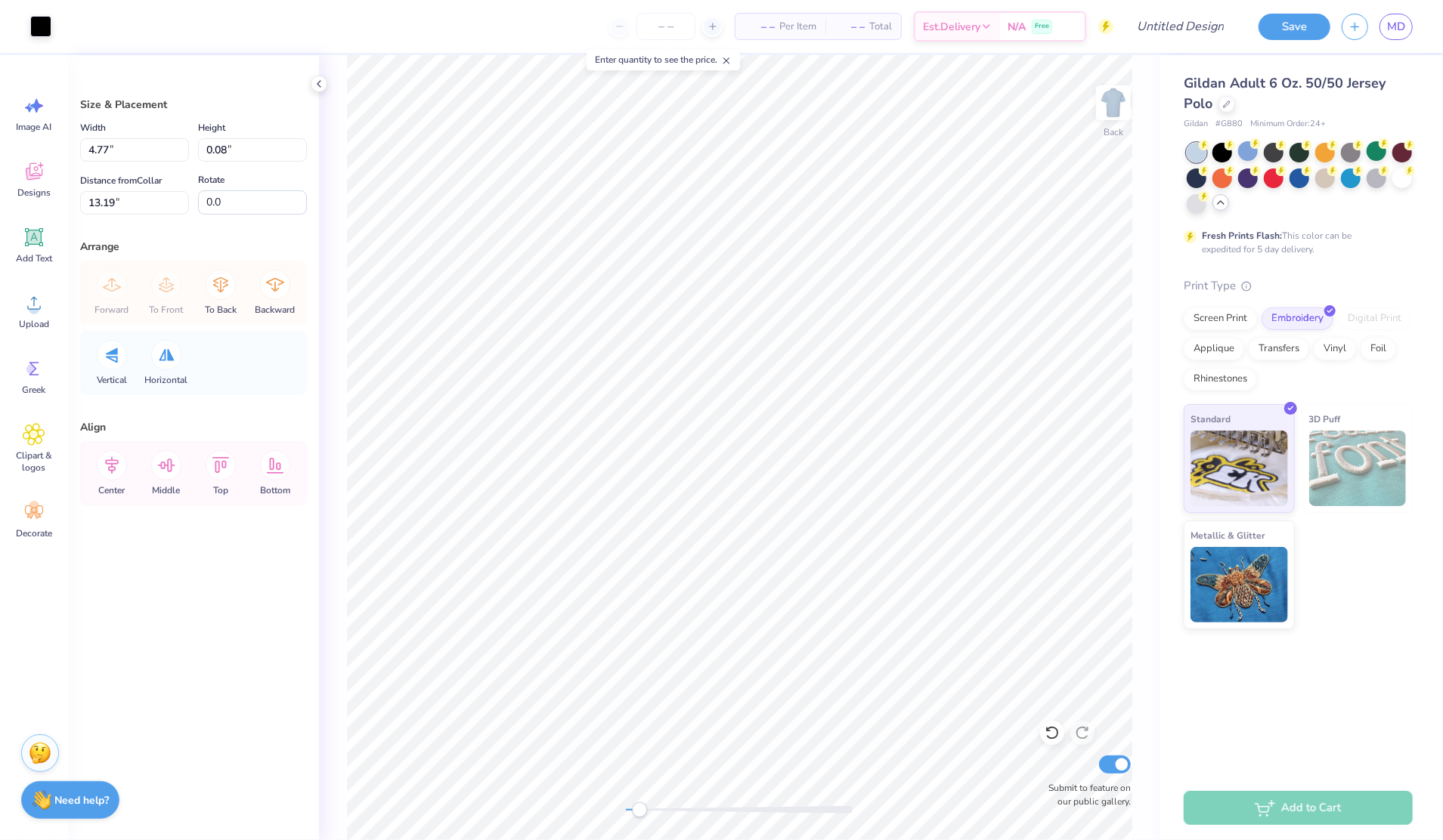
type input "4.77"
type input "0.08"
type input "5.68"
type input "0.10"
type input "4.48"
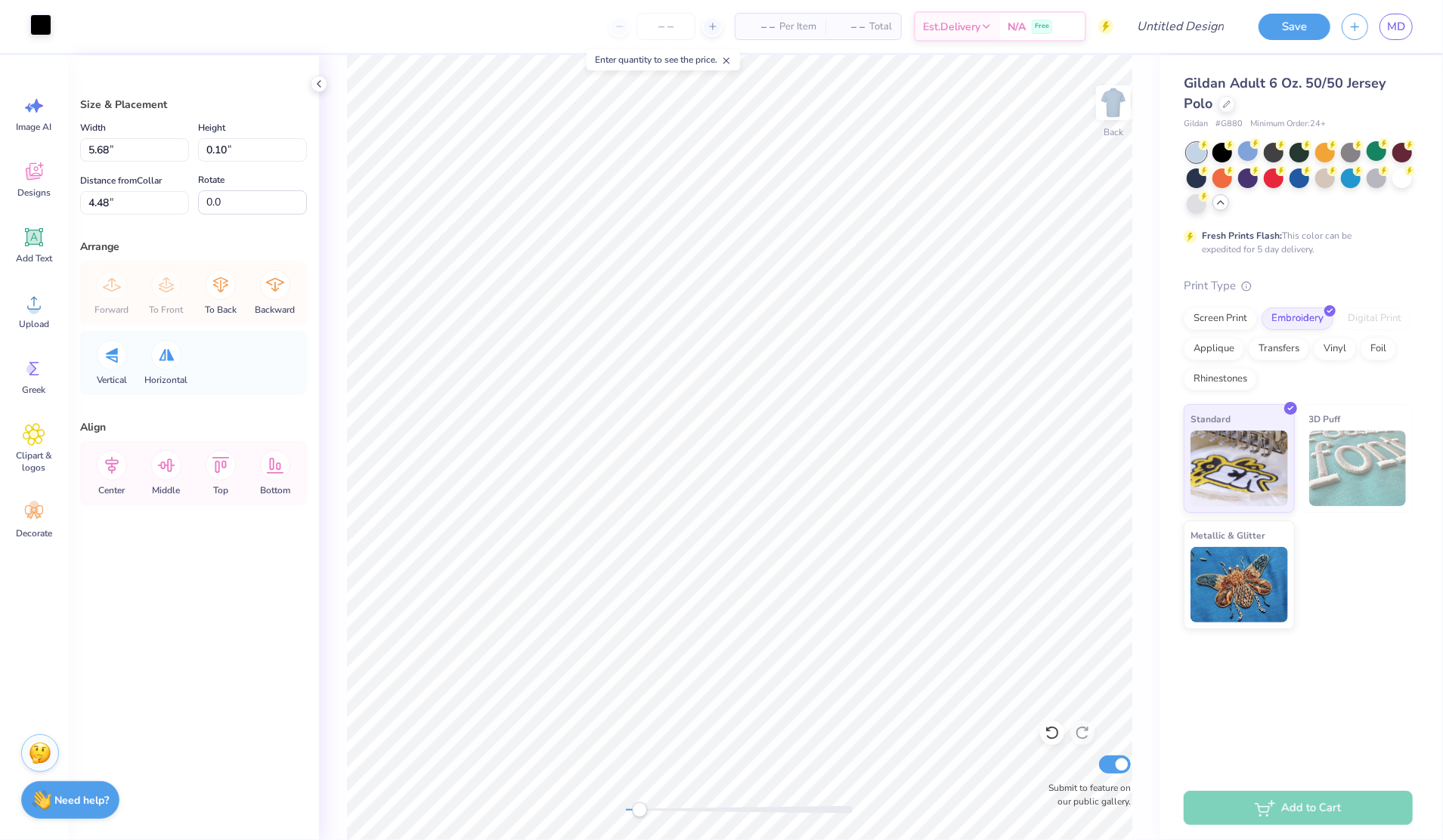
click at [44, 38] on div "Art colors" at bounding box center [26, 26] width 51 height 53
click at [35, 24] on div at bounding box center [41, 25] width 21 height 21
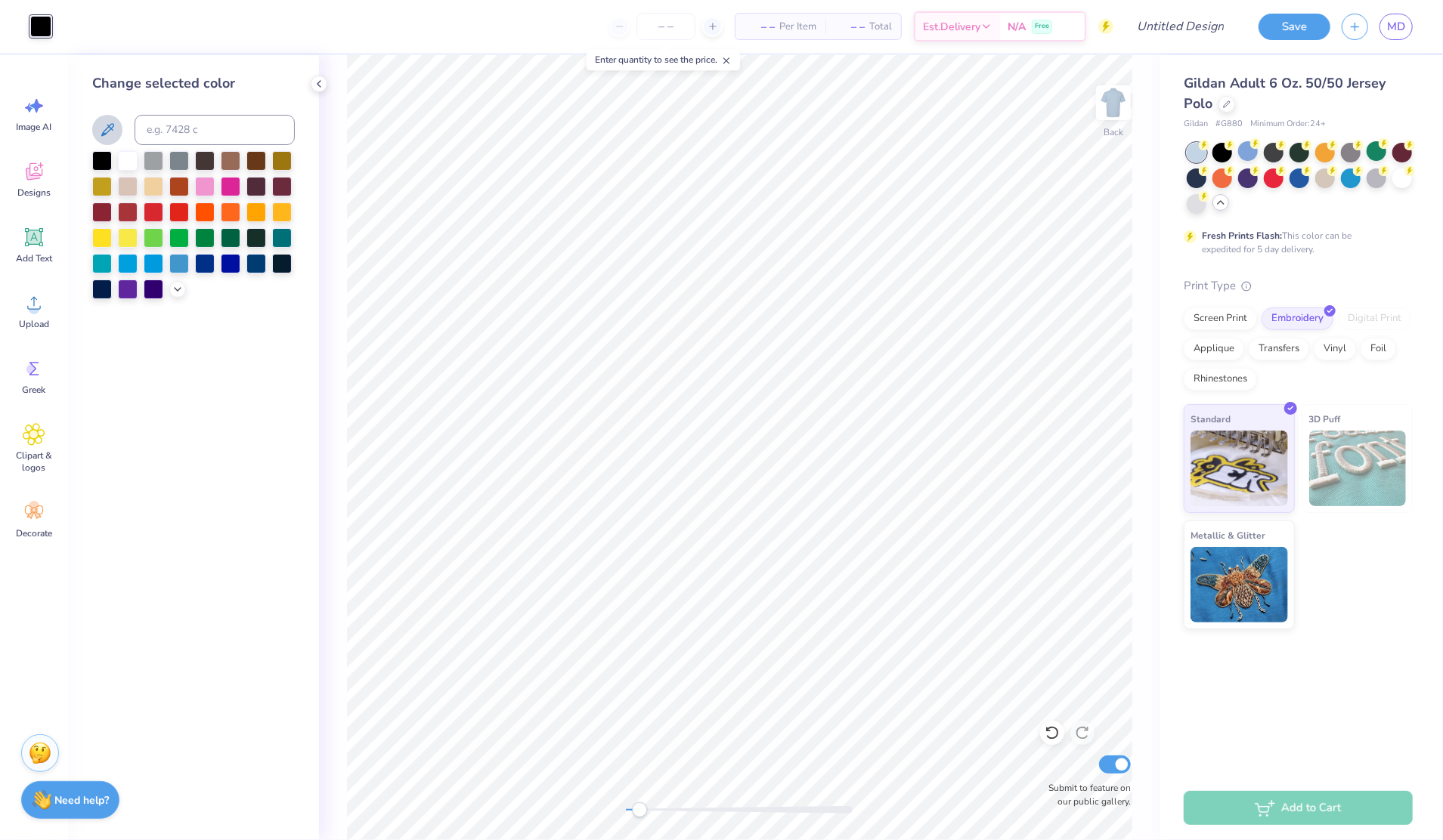
click at [106, 126] on icon at bounding box center [107, 130] width 18 height 18
click at [45, 32] on div at bounding box center [41, 25] width 21 height 21
click at [106, 130] on icon at bounding box center [107, 130] width 18 height 18
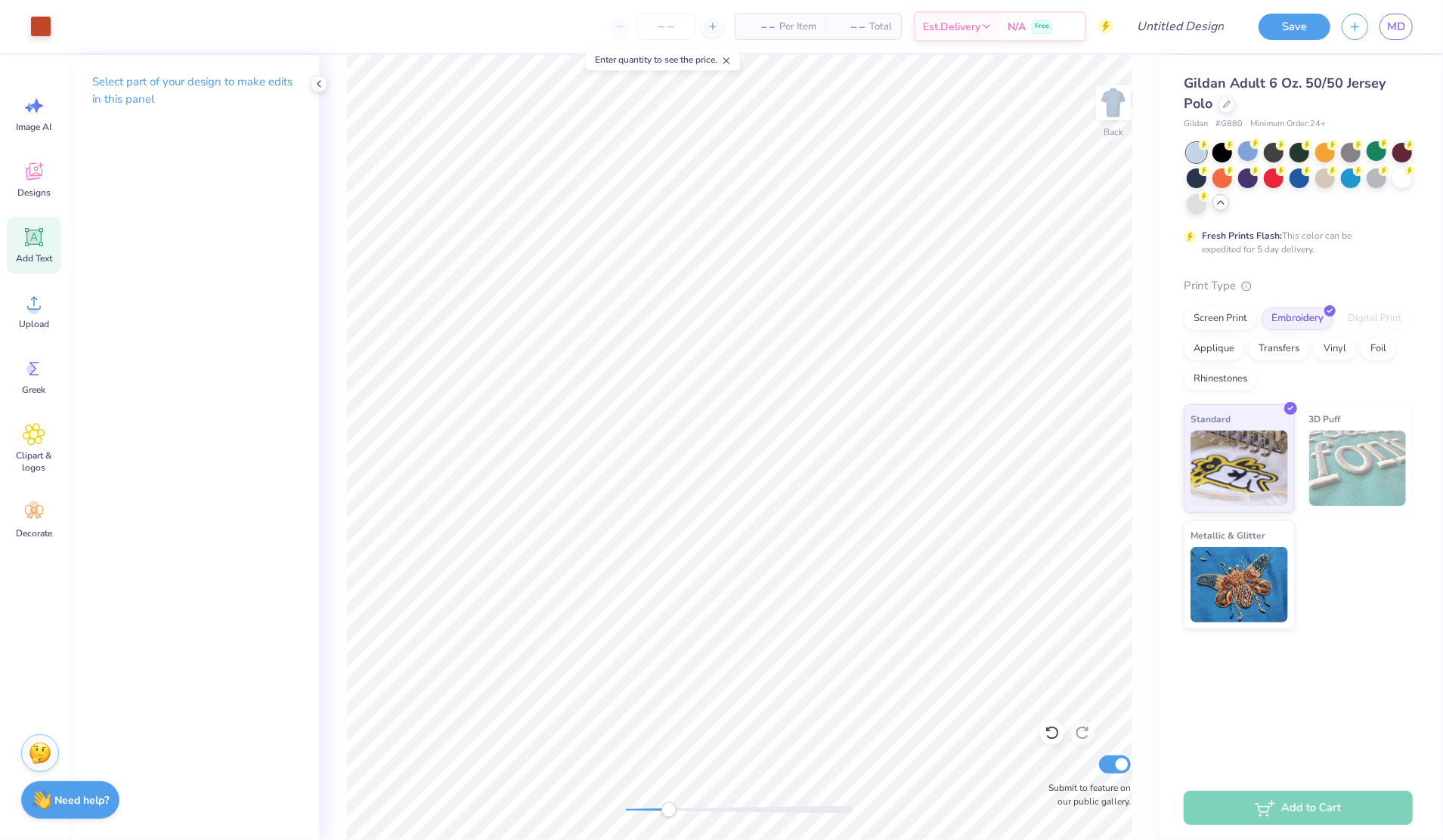
click at [24, 255] on span "Add Text" at bounding box center [34, 258] width 36 height 12
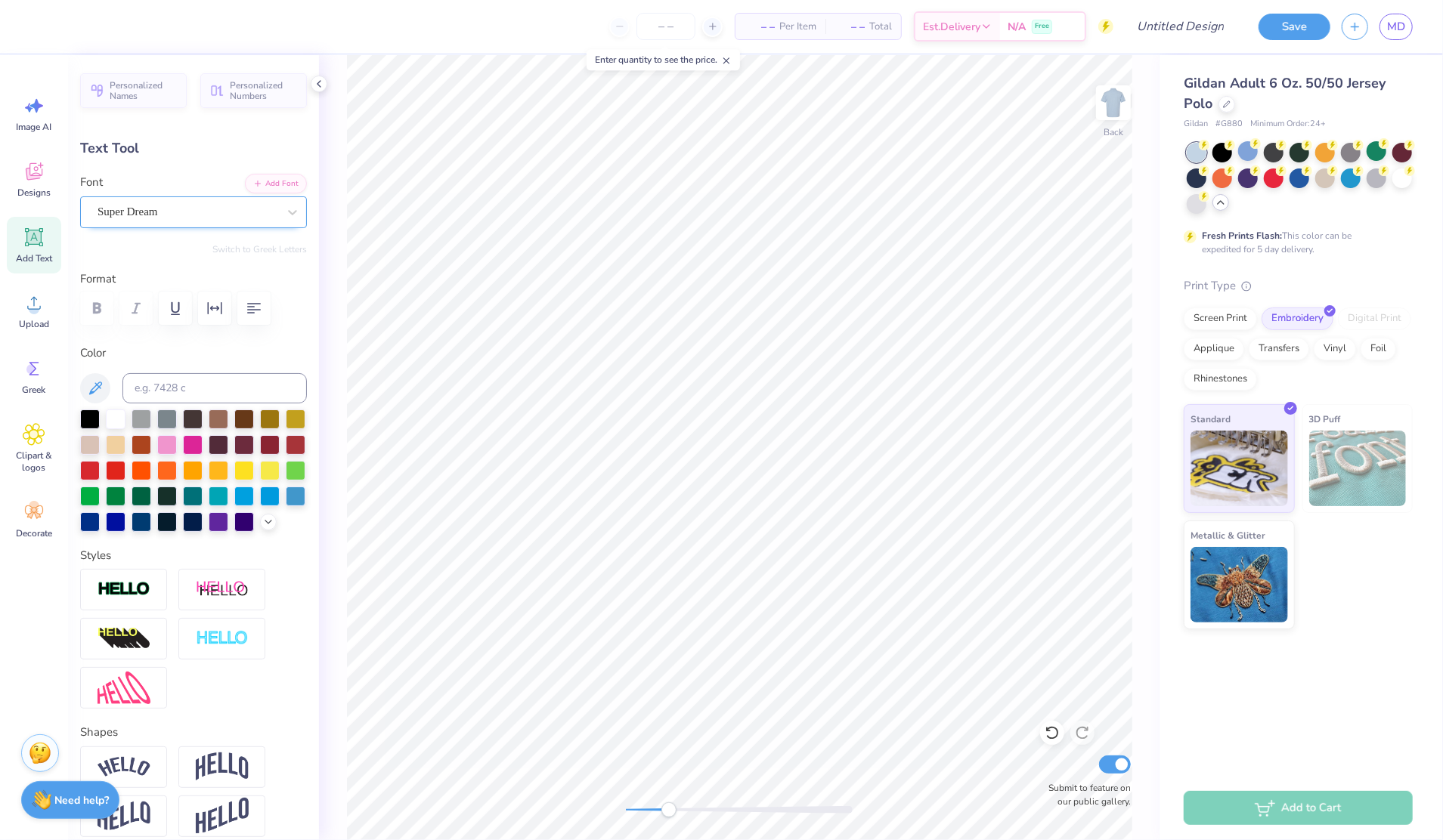
click at [131, 212] on div "Super Dream" at bounding box center [187, 211] width 183 height 23
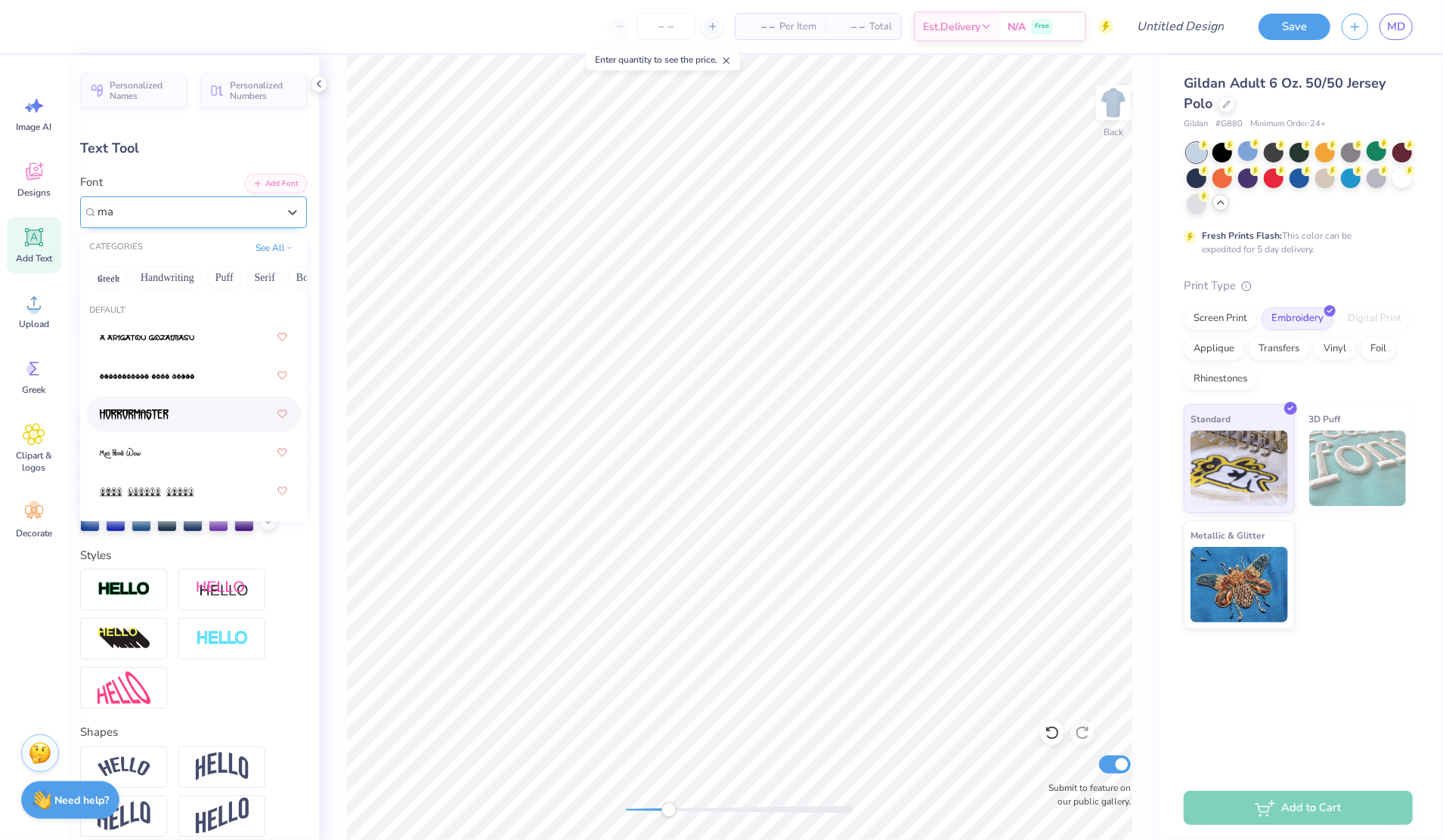
type input "m"
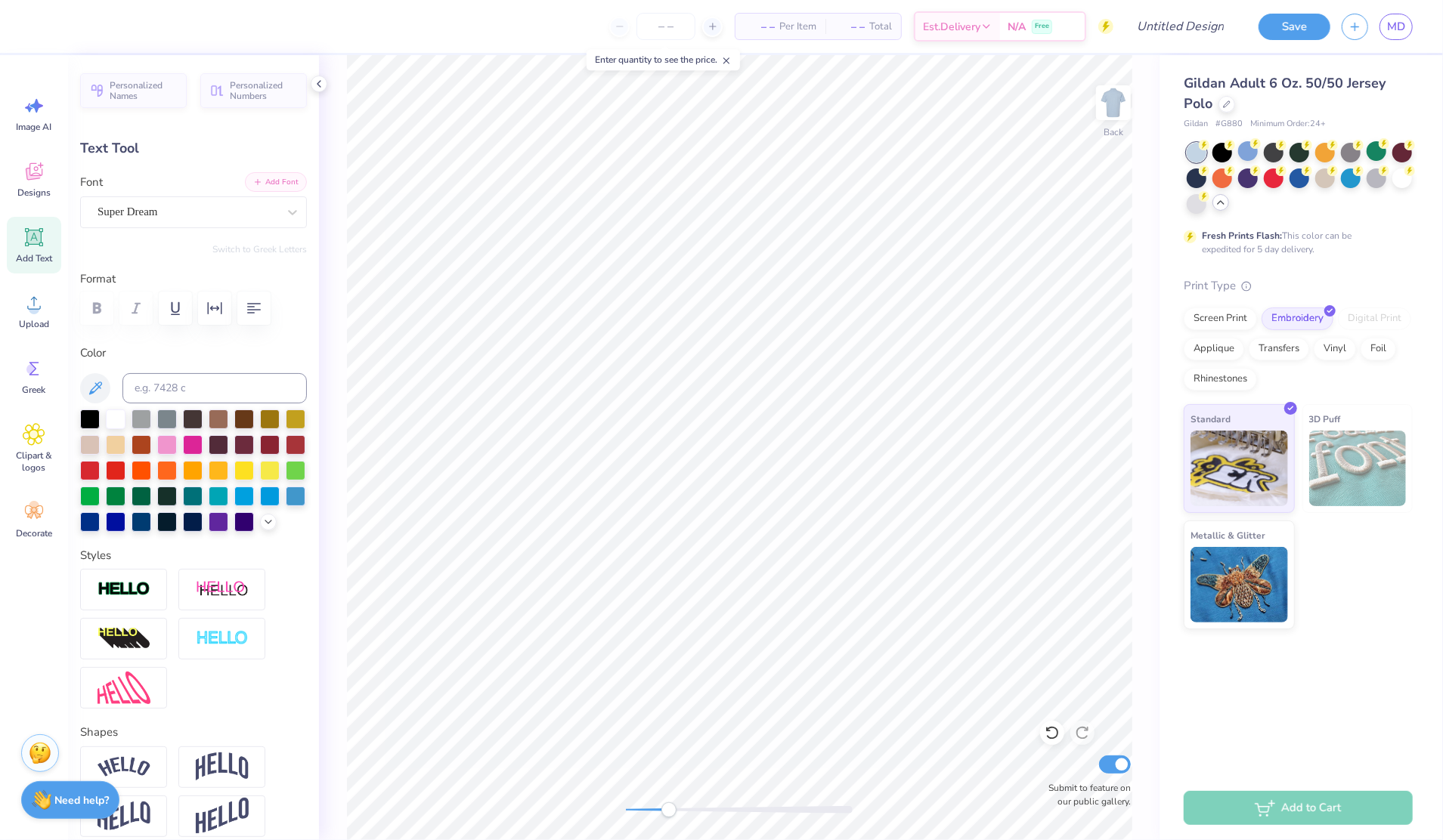
click at [255, 180] on button "Add Font" at bounding box center [275, 182] width 62 height 20
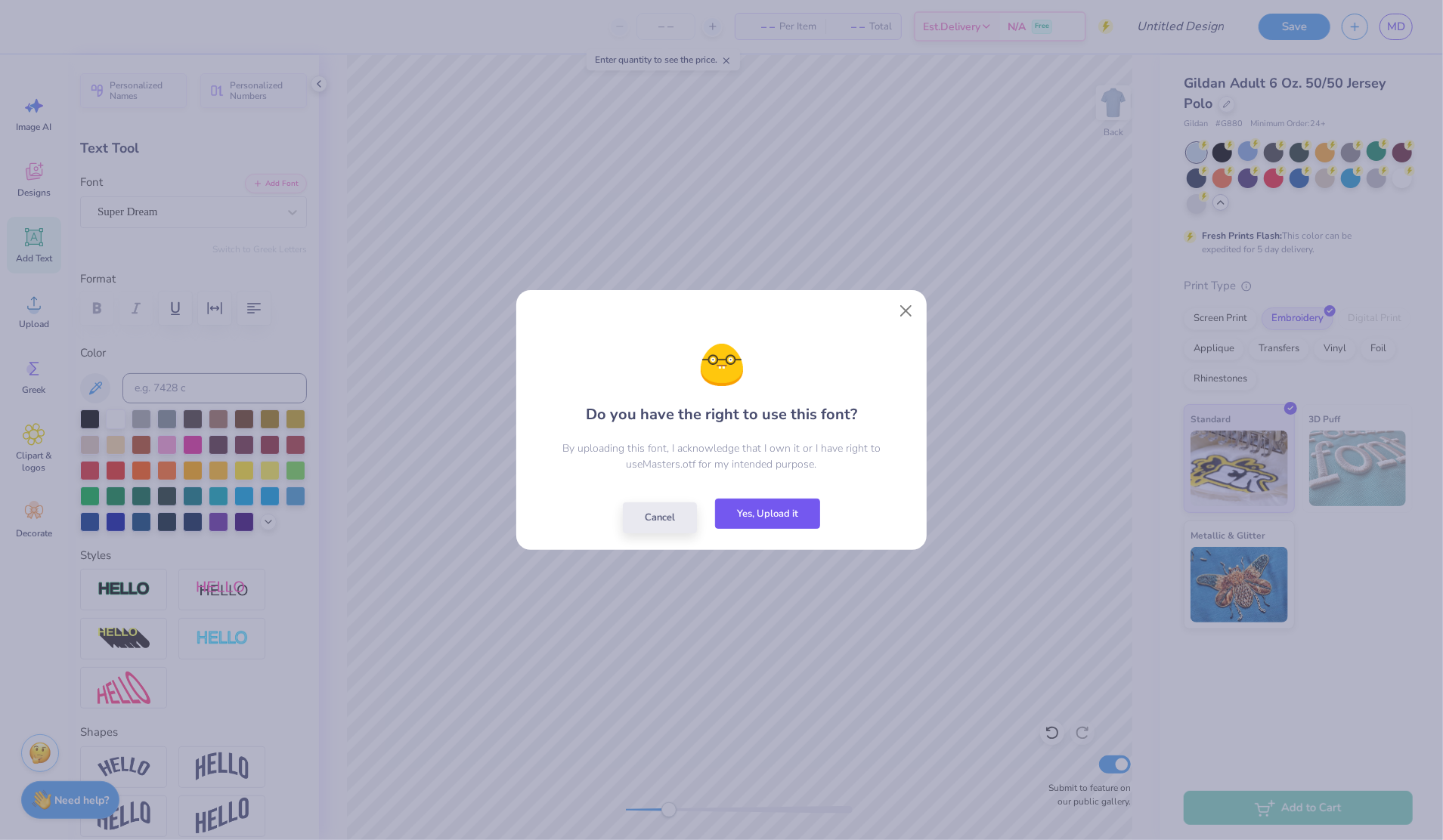
click at [748, 521] on button "Yes, Upload it" at bounding box center [768, 514] width 105 height 31
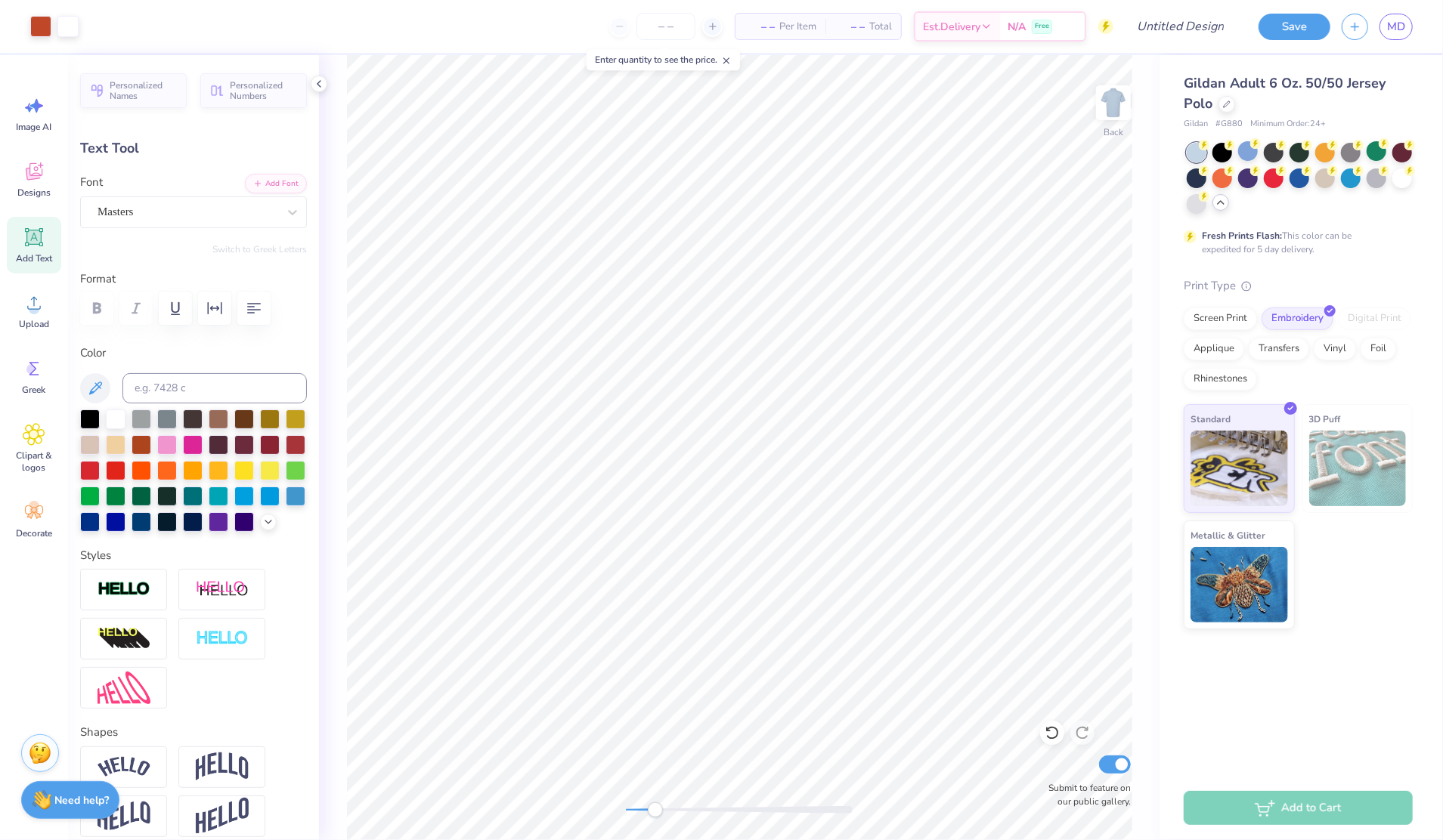
click at [30, 251] on div "Add Text" at bounding box center [34, 245] width 54 height 57
type input "7.51"
type input "1.98"
type input "12.26"
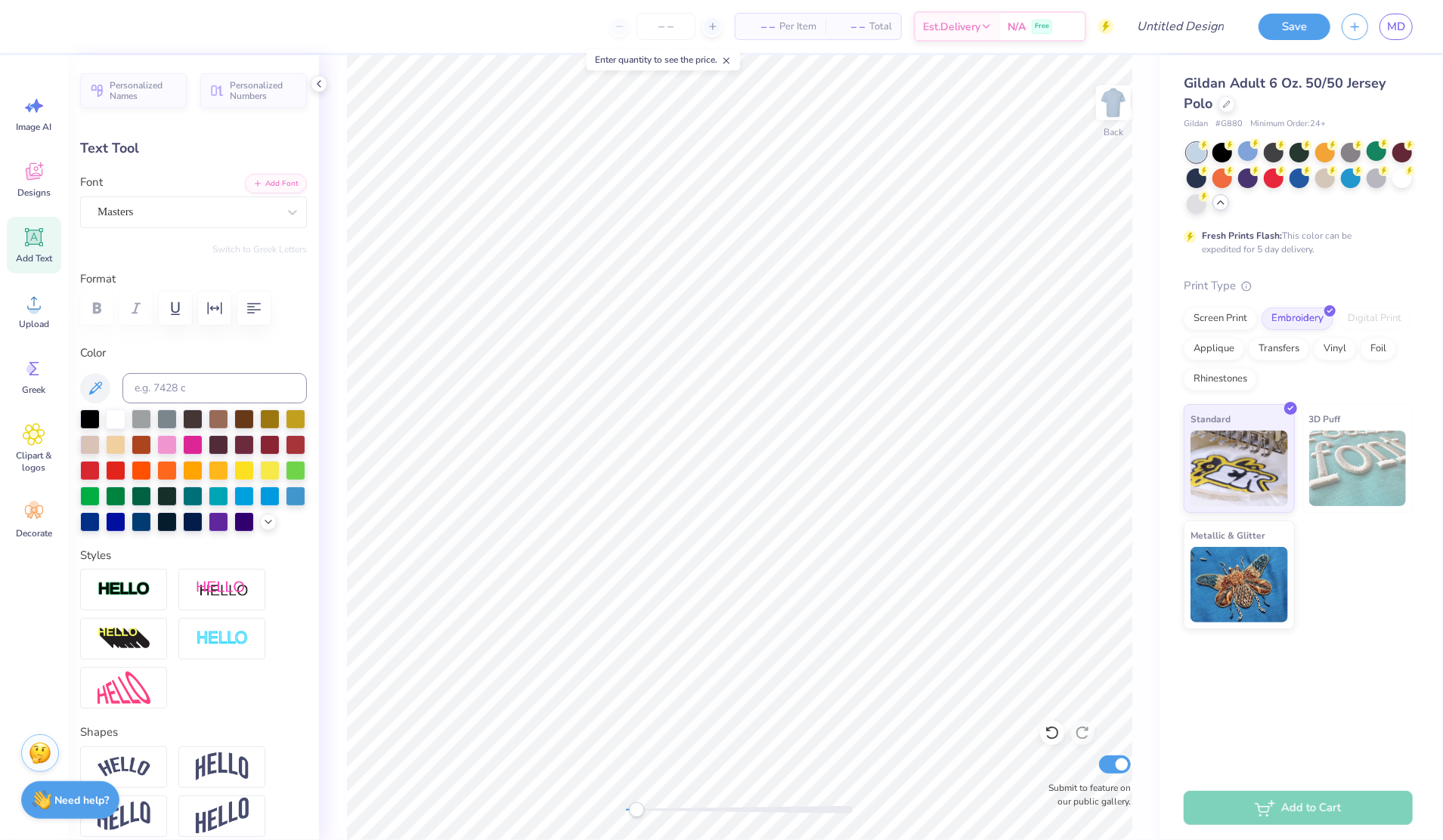
type textarea "T"
type textarea "Fall Block 25"
click at [98, 381] on icon at bounding box center [95, 388] width 18 height 18
type input "7.50"
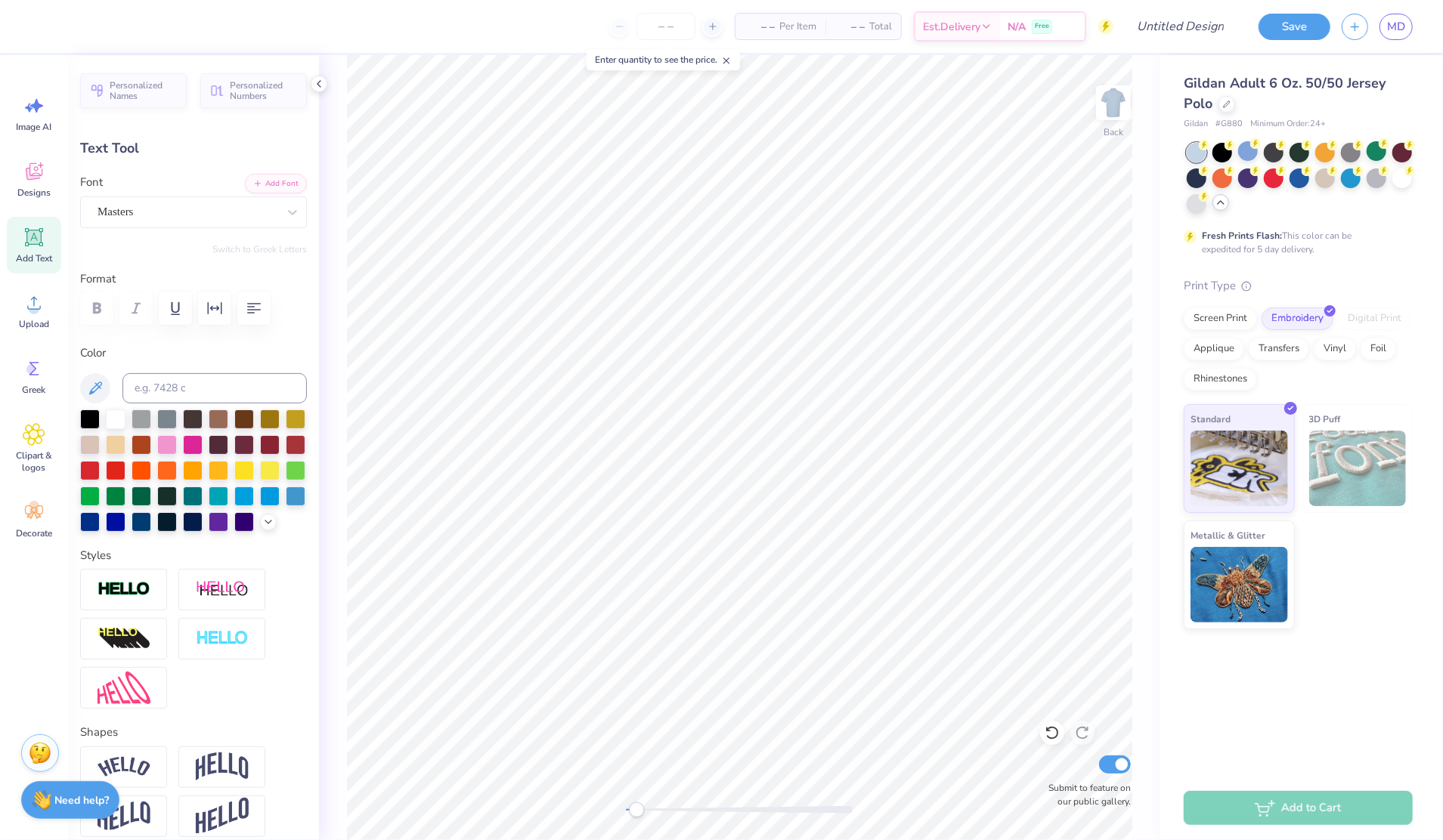
type input "0.95"
type input "12.77"
type input "5.12"
type input "0.65"
type input "13.08"
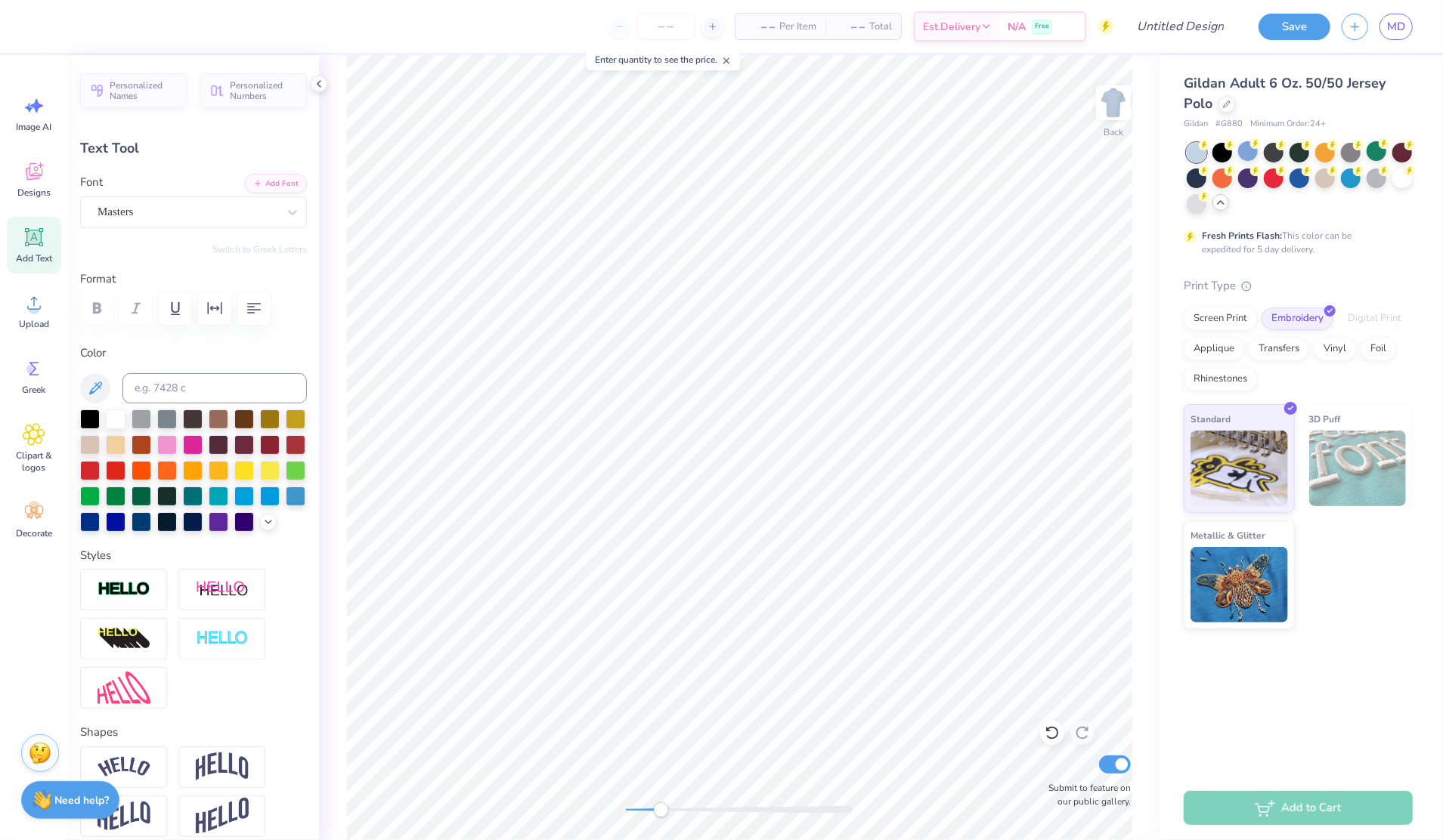
type input "5.76"
type input "0.73"
type input "4.67"
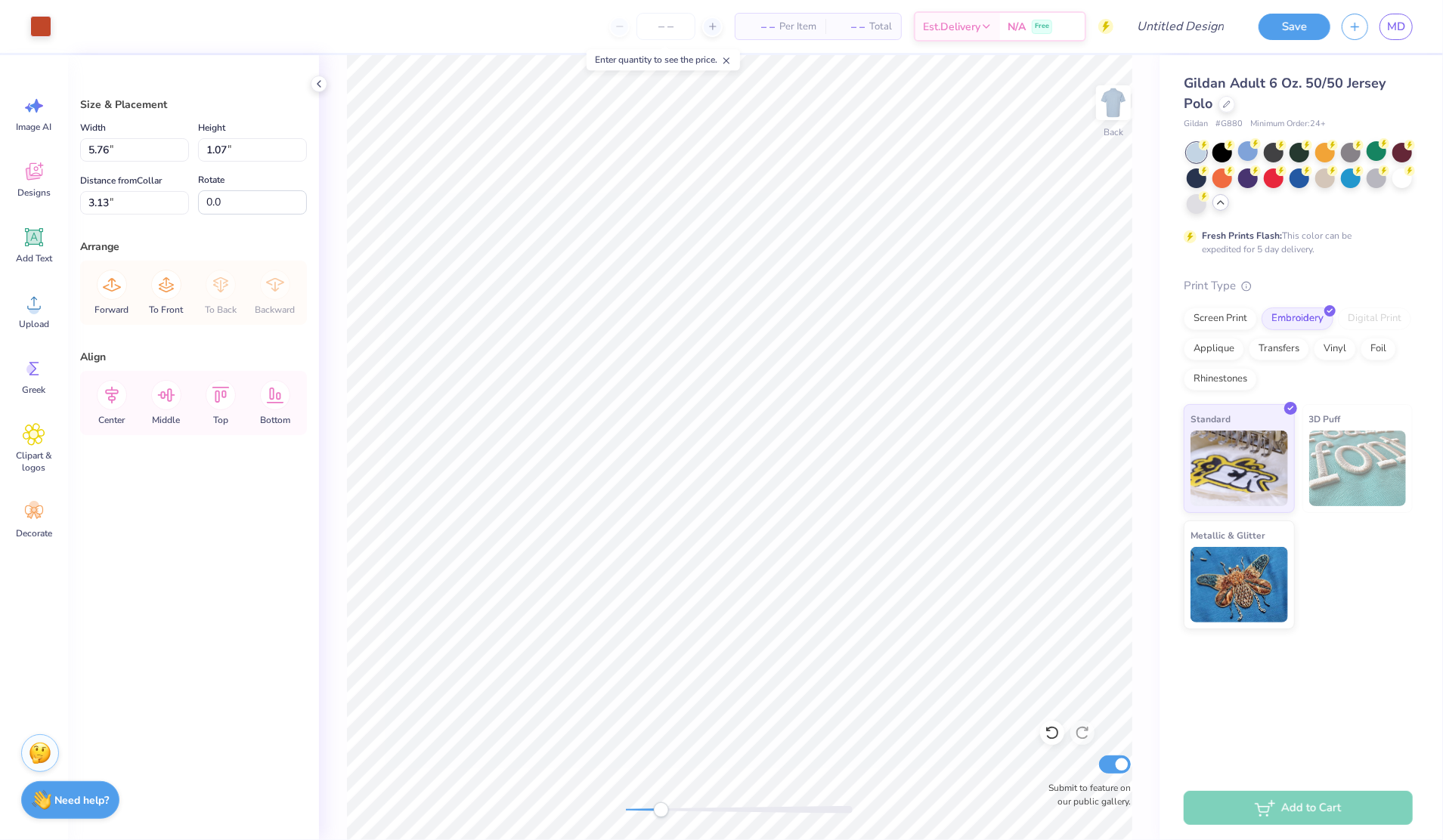
type input "5.76"
type input "1.07"
type input "3.13"
type input "3.00"
type input "6.49"
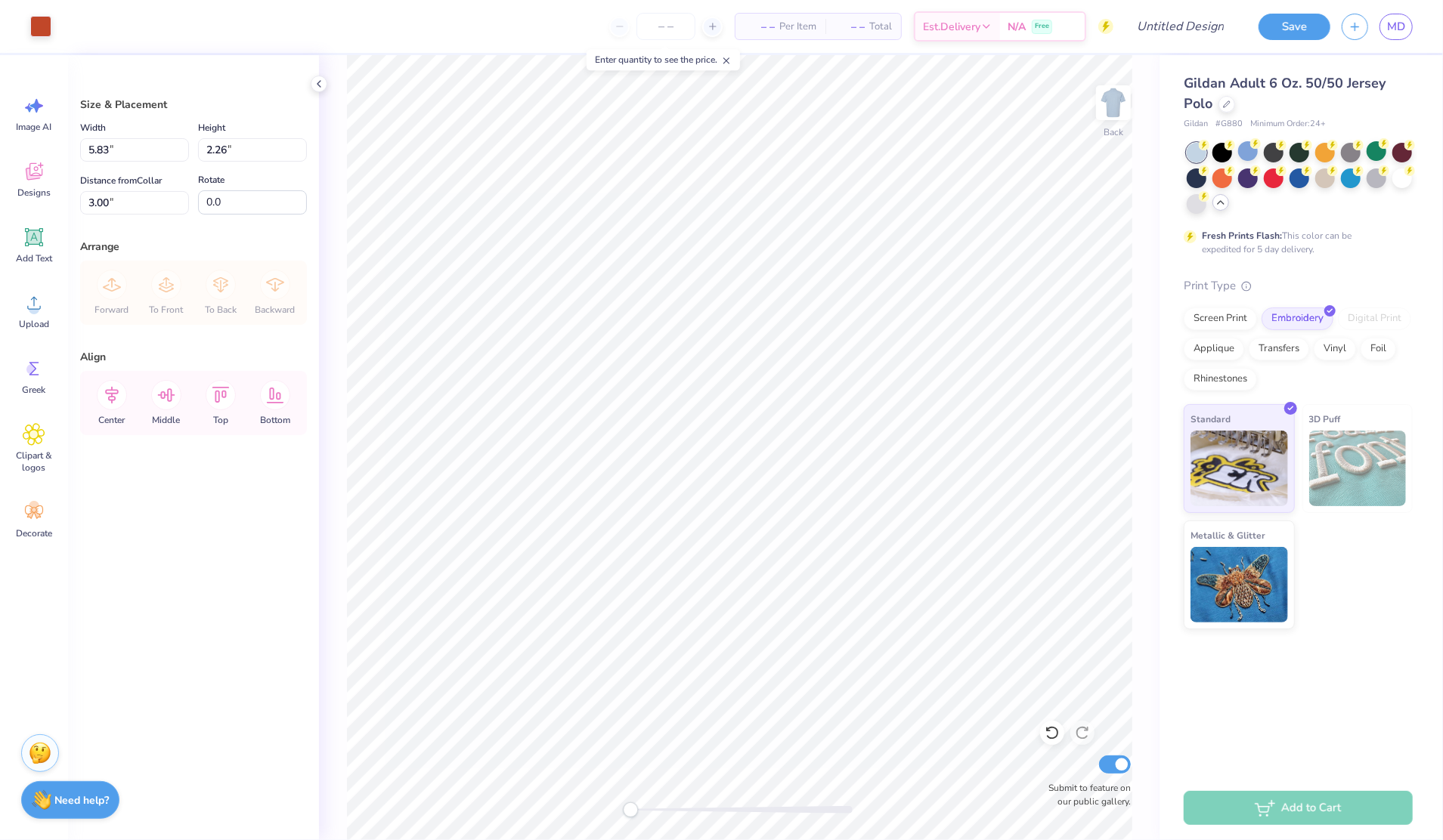
type input "2.52"
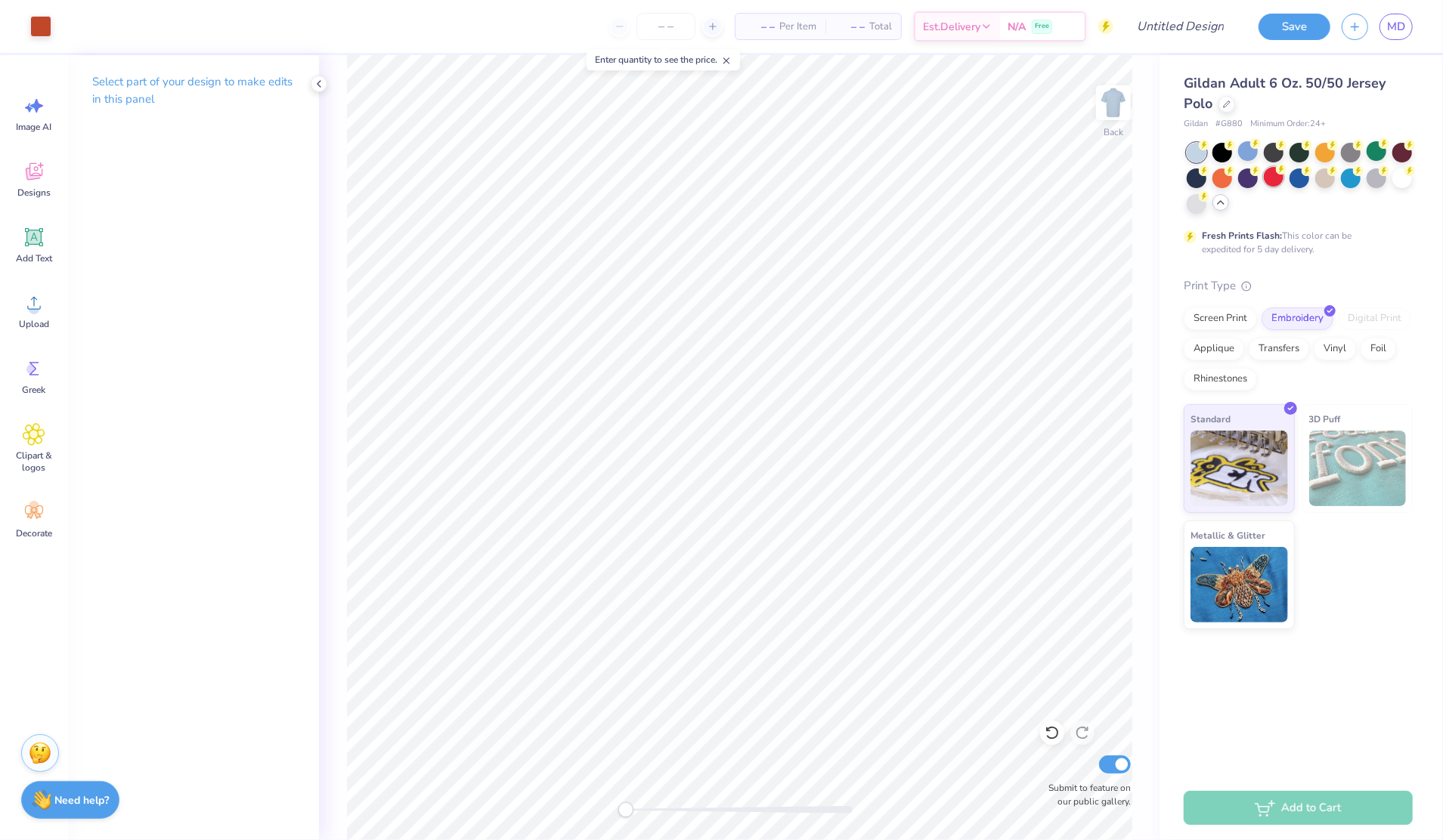
click at [1265, 174] on div at bounding box center [1273, 177] width 20 height 20
click at [1400, 174] on div at bounding box center [1402, 177] width 20 height 20
click at [1397, 145] on div at bounding box center [1402, 151] width 20 height 20
click at [1155, 26] on input "Design Title" at bounding box center [1161, 26] width 148 height 30
type input "SAE [PERSON_NAME]"
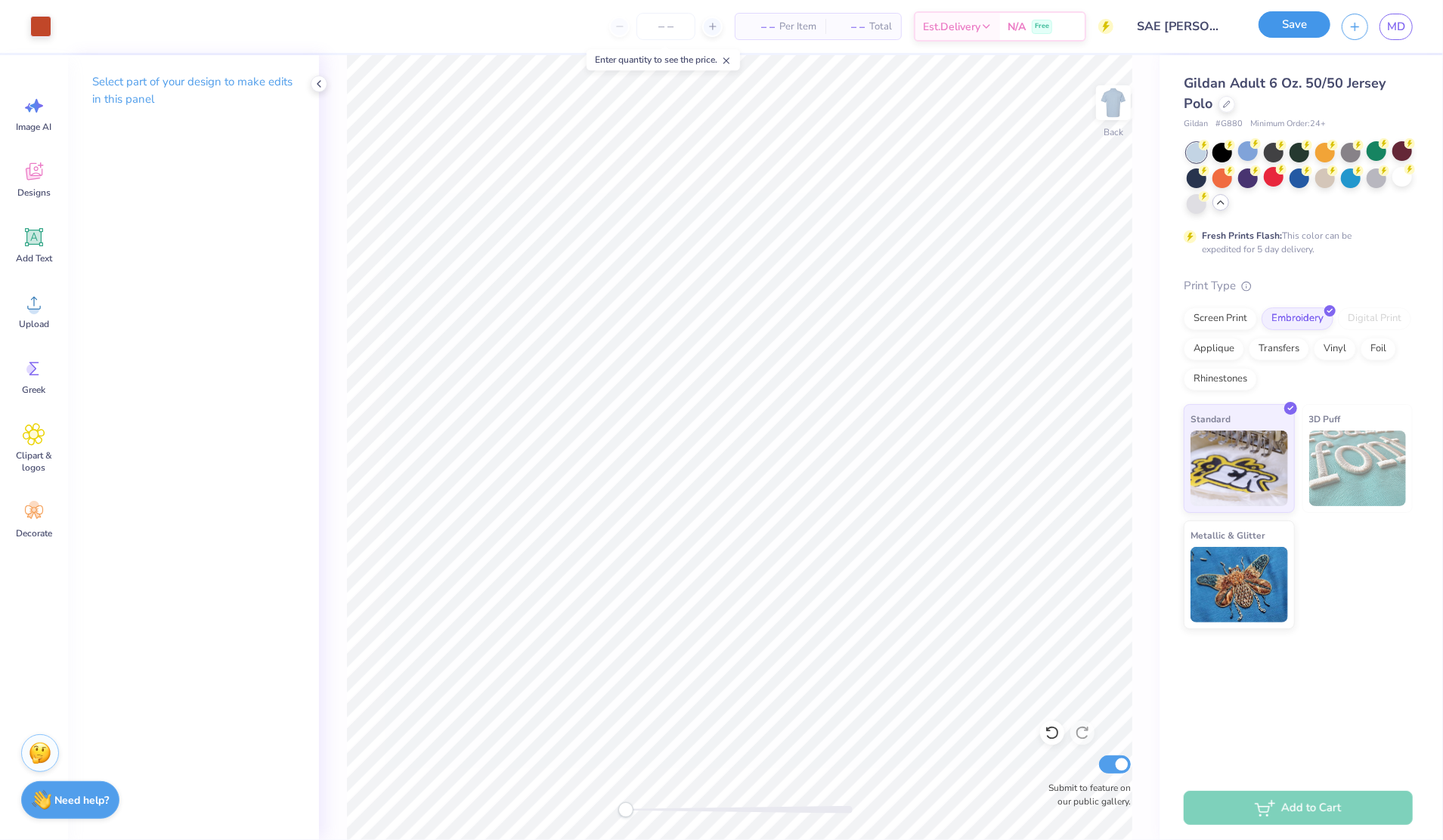
click at [1277, 29] on button "Save" at bounding box center [1295, 24] width 72 height 26
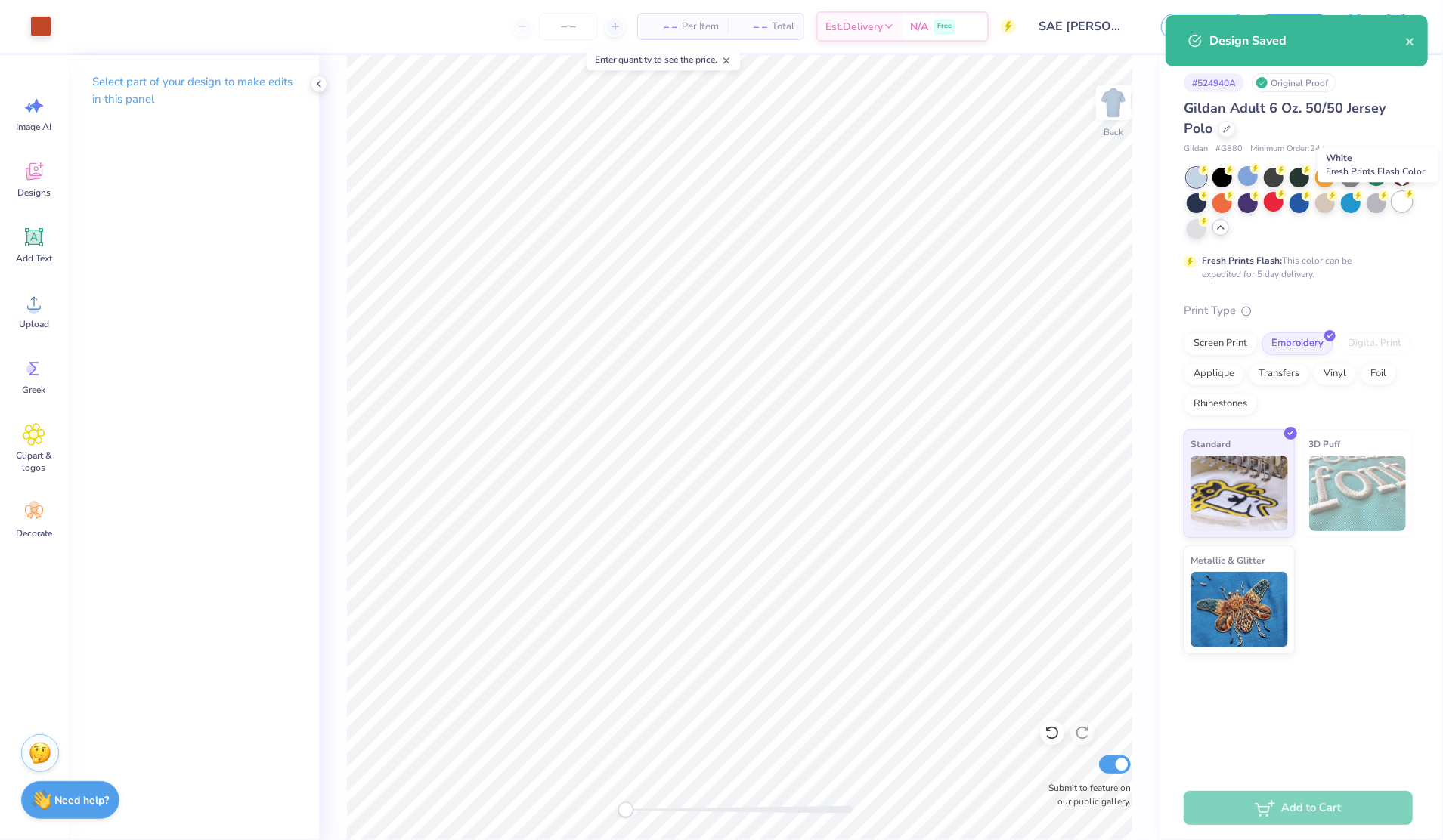
click at [1405, 206] on div at bounding box center [1402, 202] width 20 height 20
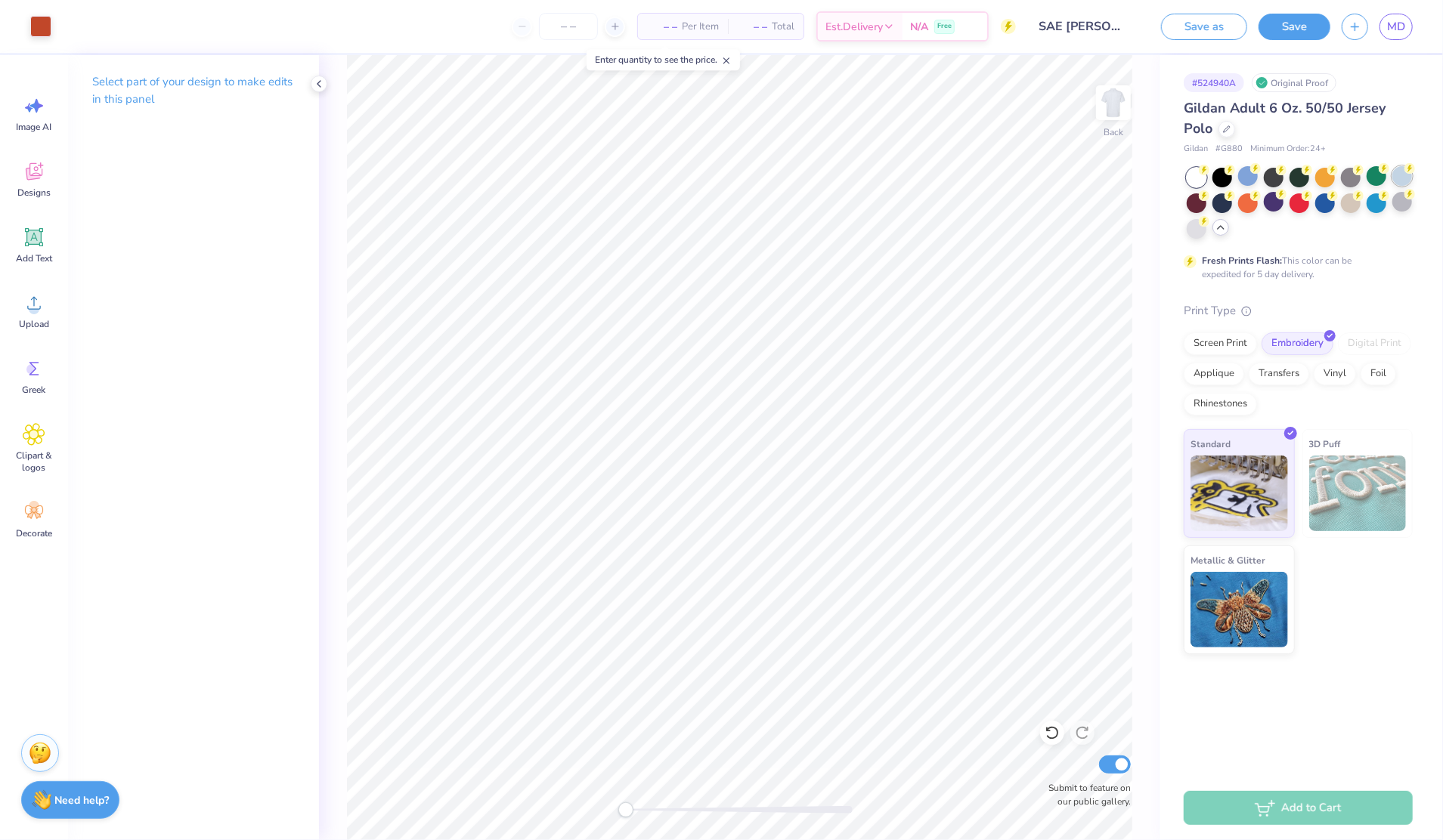
click at [1398, 177] on div at bounding box center [1402, 176] width 20 height 20
click at [1377, 178] on div at bounding box center [1377, 176] width 20 height 20
click at [1401, 208] on div at bounding box center [1402, 202] width 20 height 20
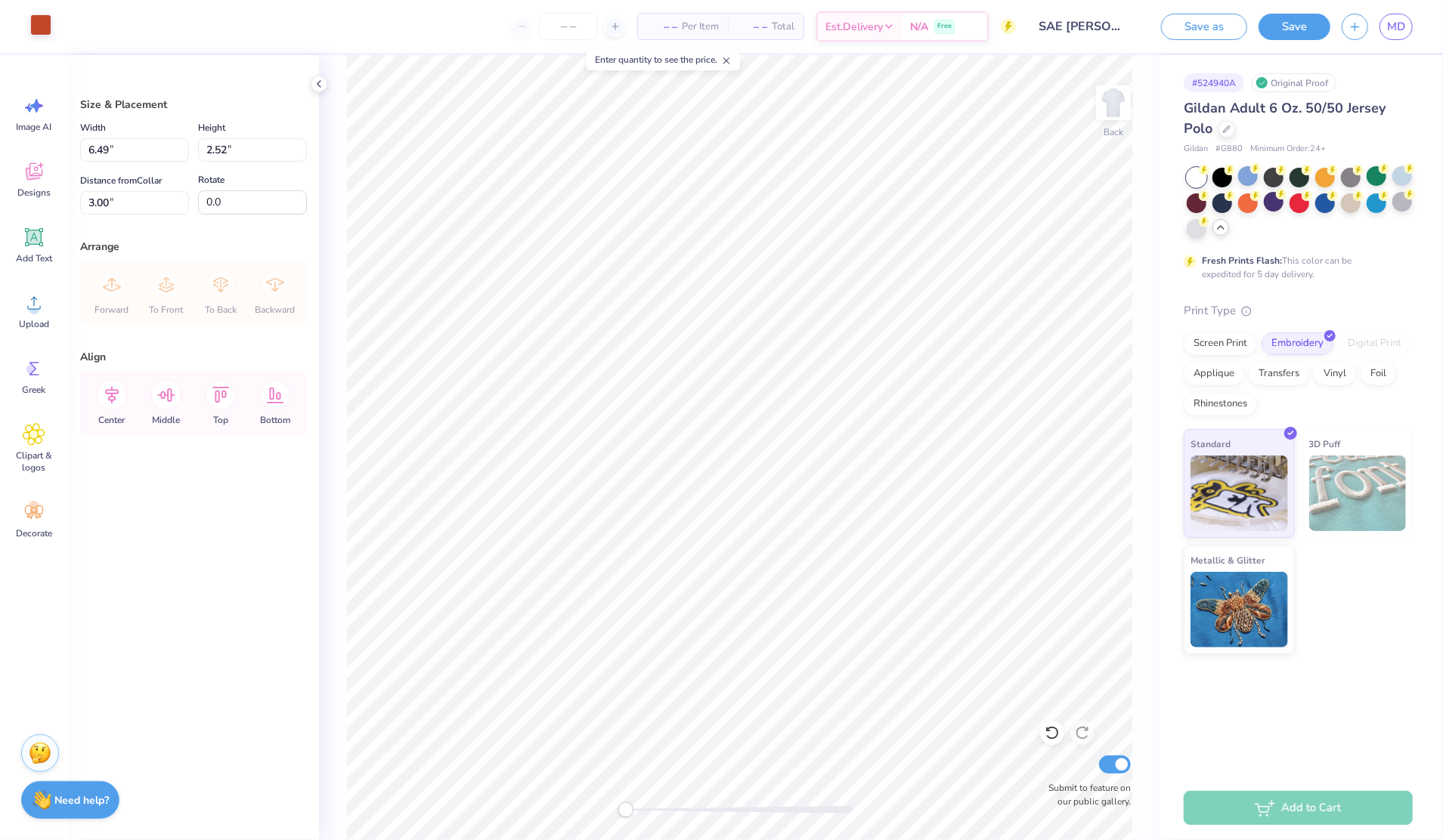
click at [38, 34] on div at bounding box center [41, 25] width 21 height 21
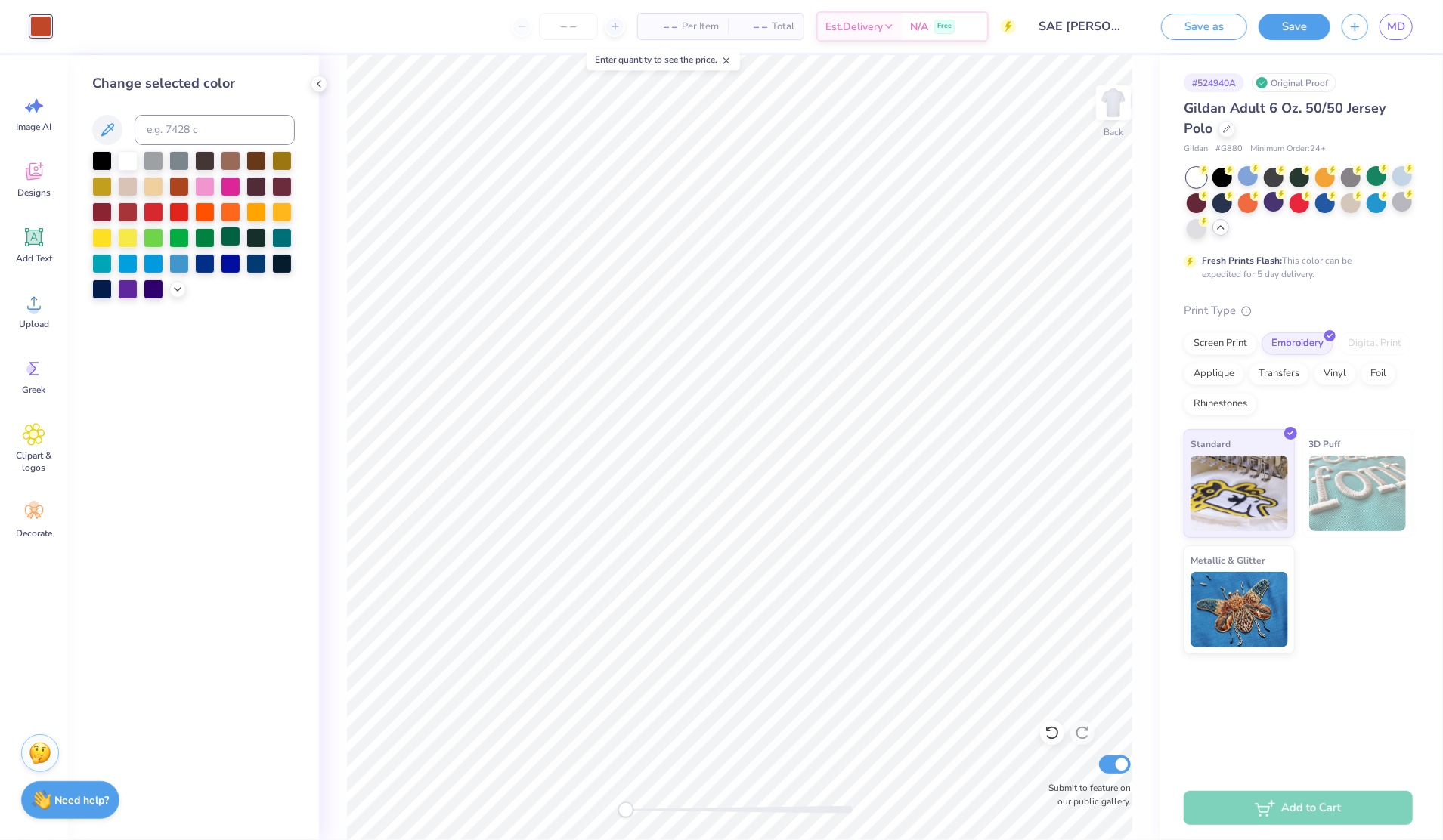
click at [230, 239] on div at bounding box center [230, 236] width 20 height 20
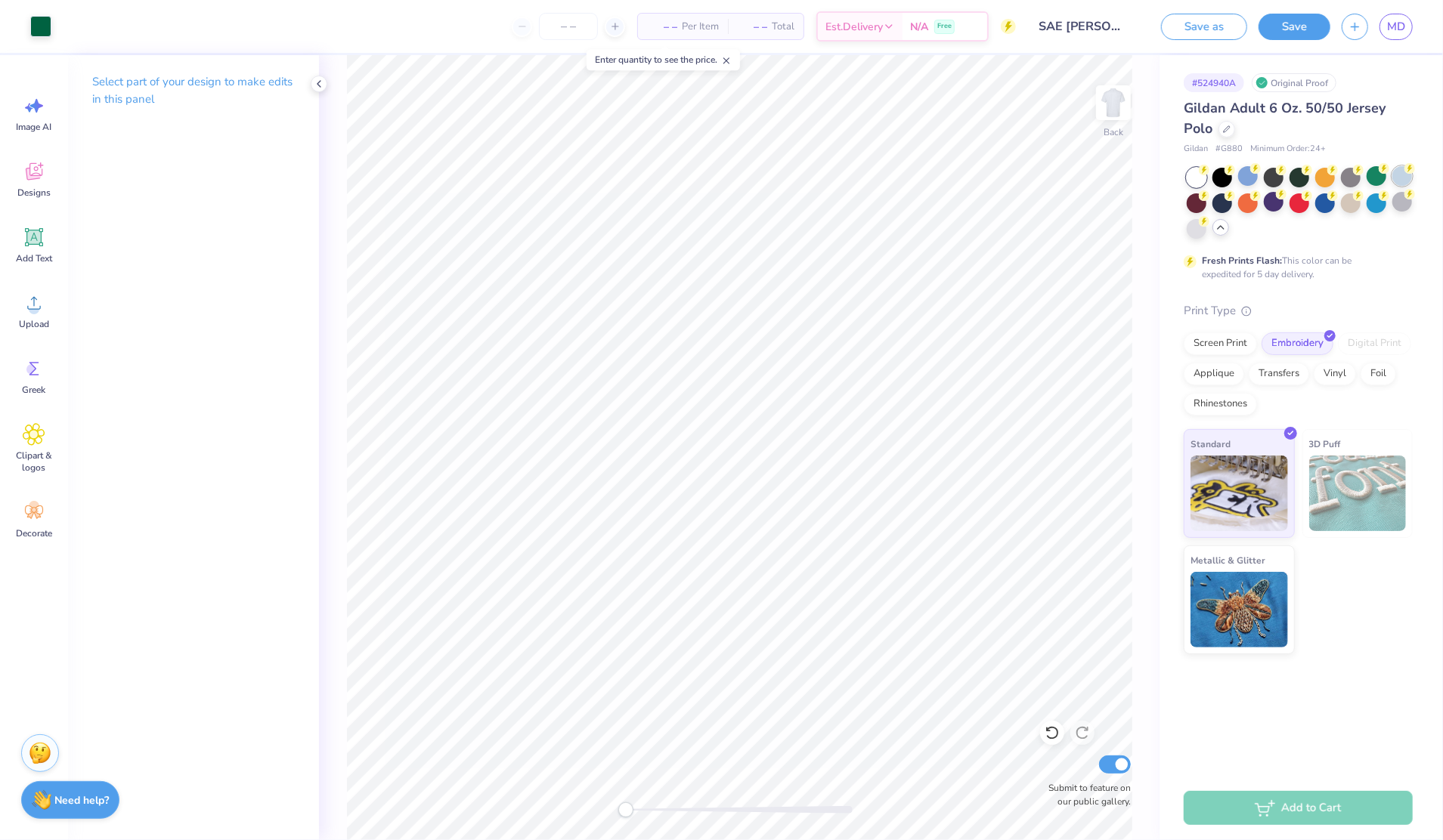
click at [1402, 172] on div at bounding box center [1402, 176] width 20 height 20
click at [1301, 24] on button "Save" at bounding box center [1295, 24] width 72 height 26
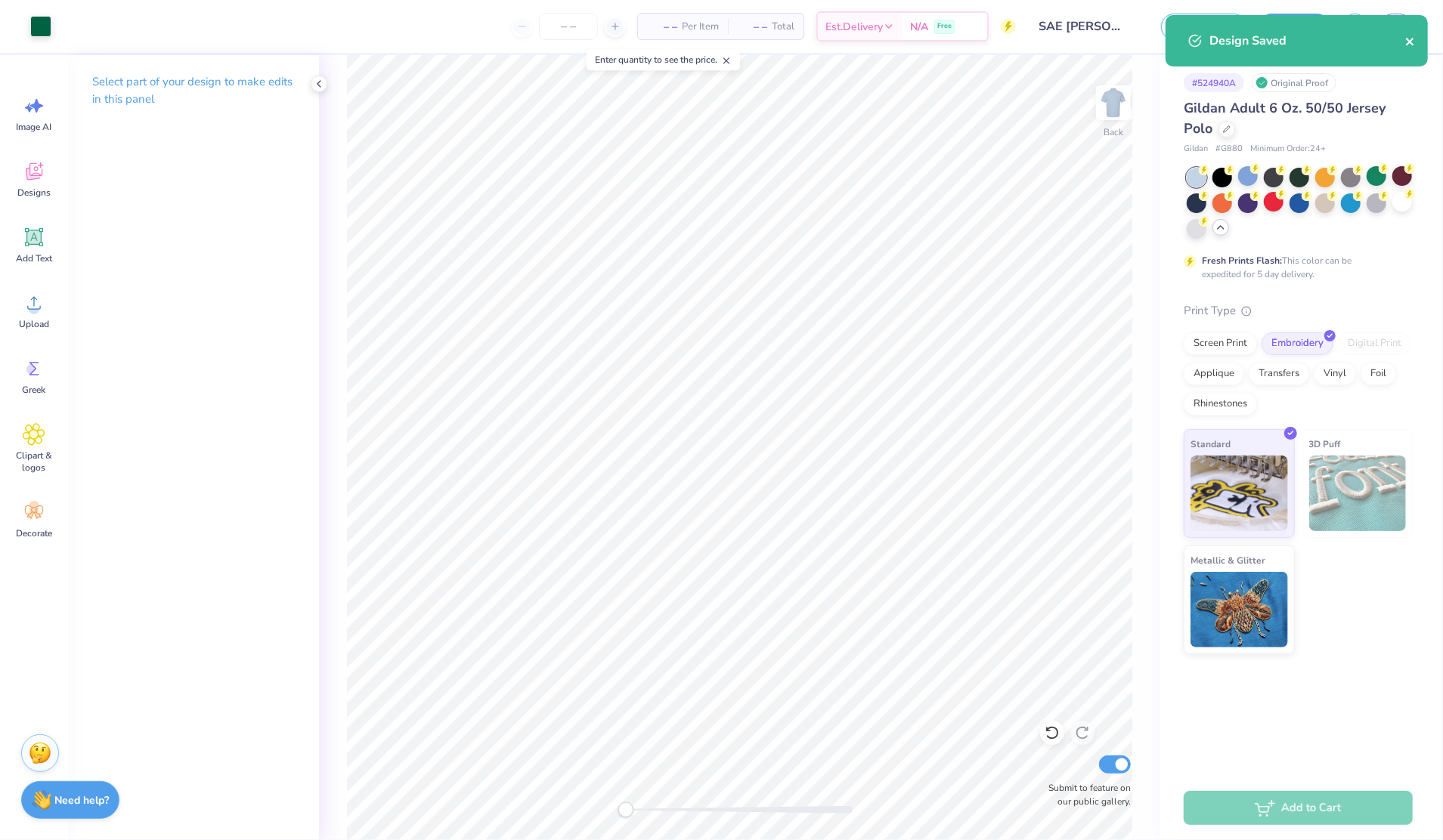
click at [1406, 42] on icon "close" at bounding box center [1410, 41] width 10 height 12
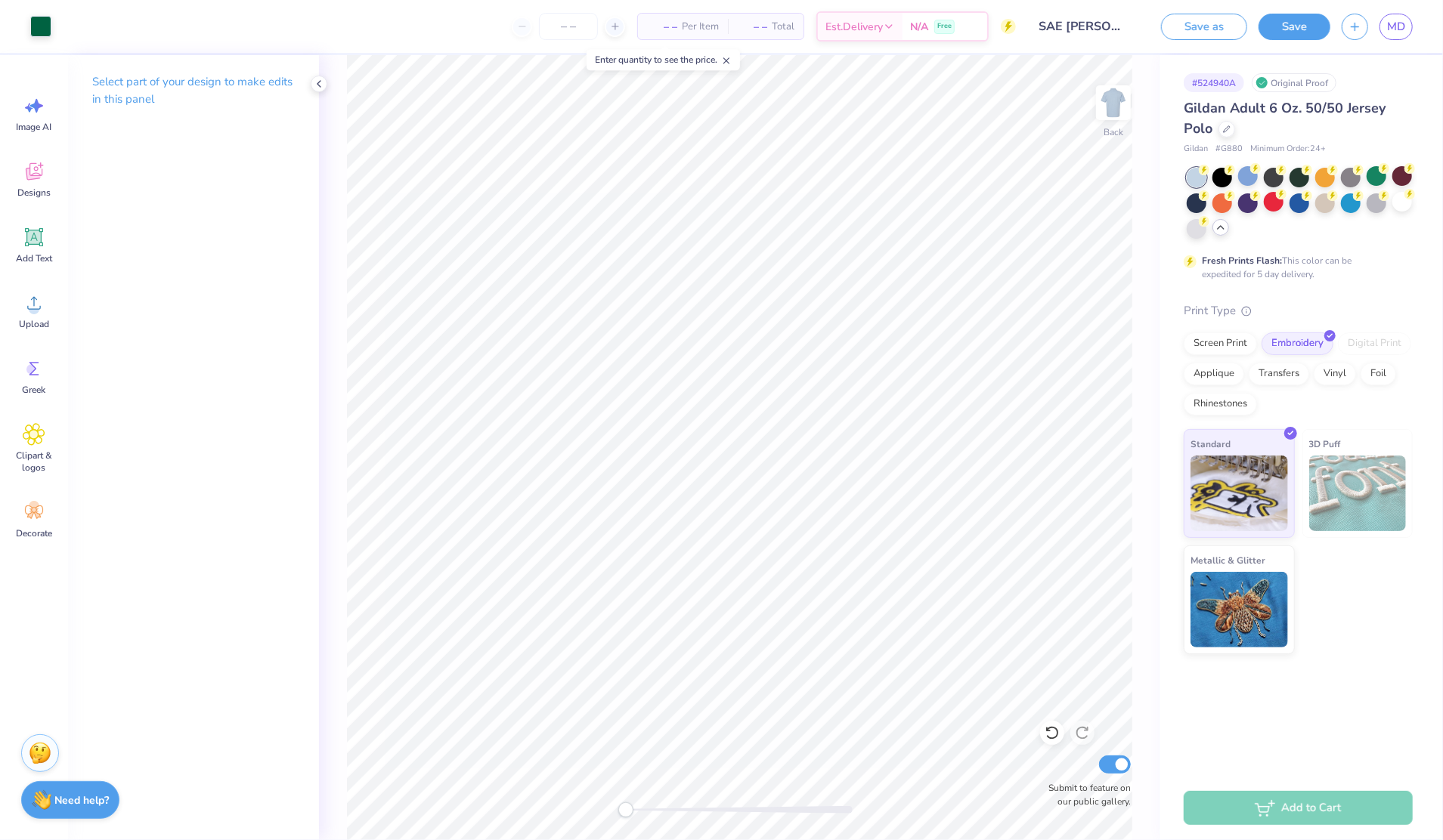
click at [1401, 30] on div "Design Saved" at bounding box center [1297, 46] width 268 height 69
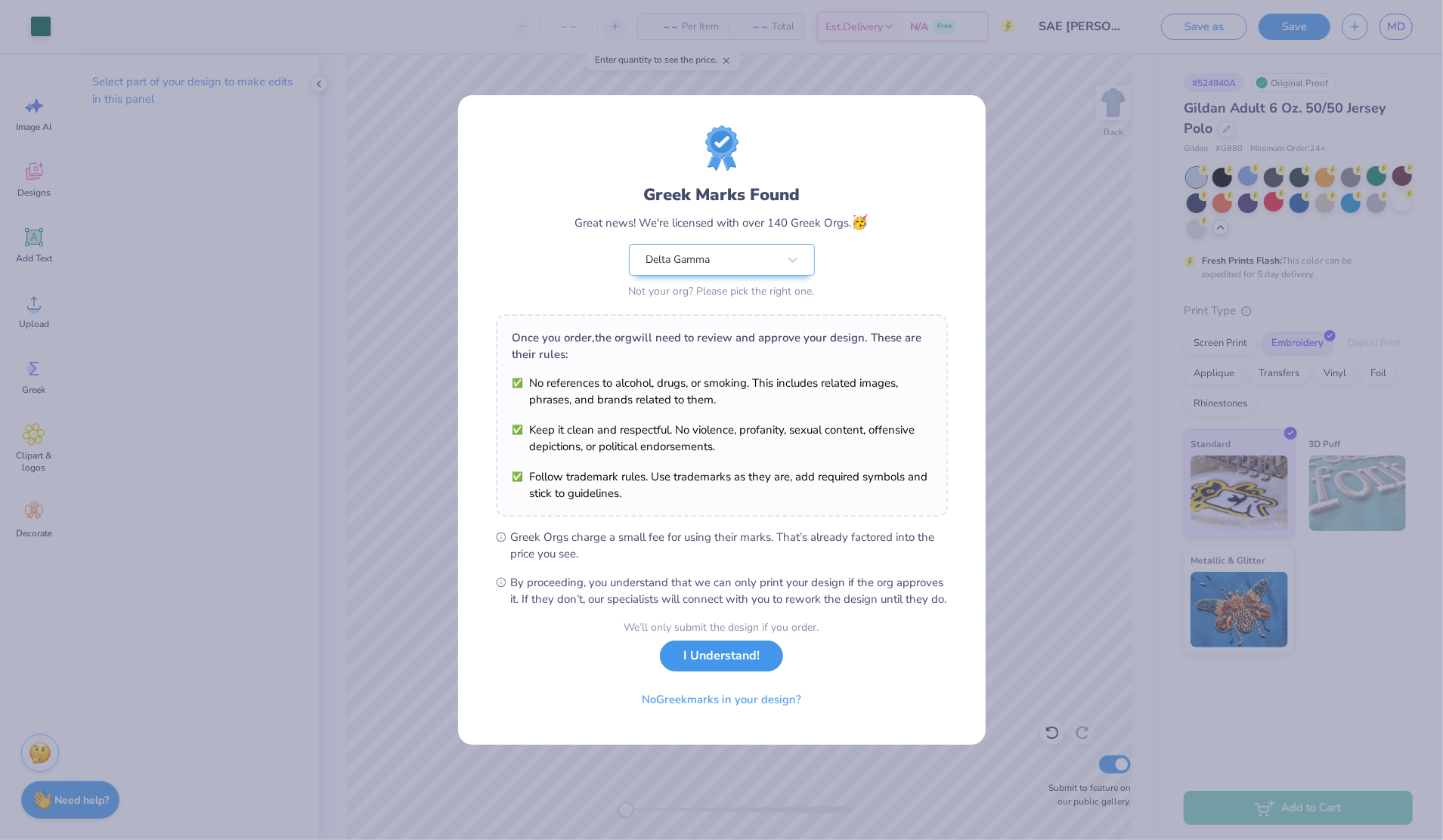
click at [753, 665] on button "I Understand!" at bounding box center [722, 656] width 123 height 31
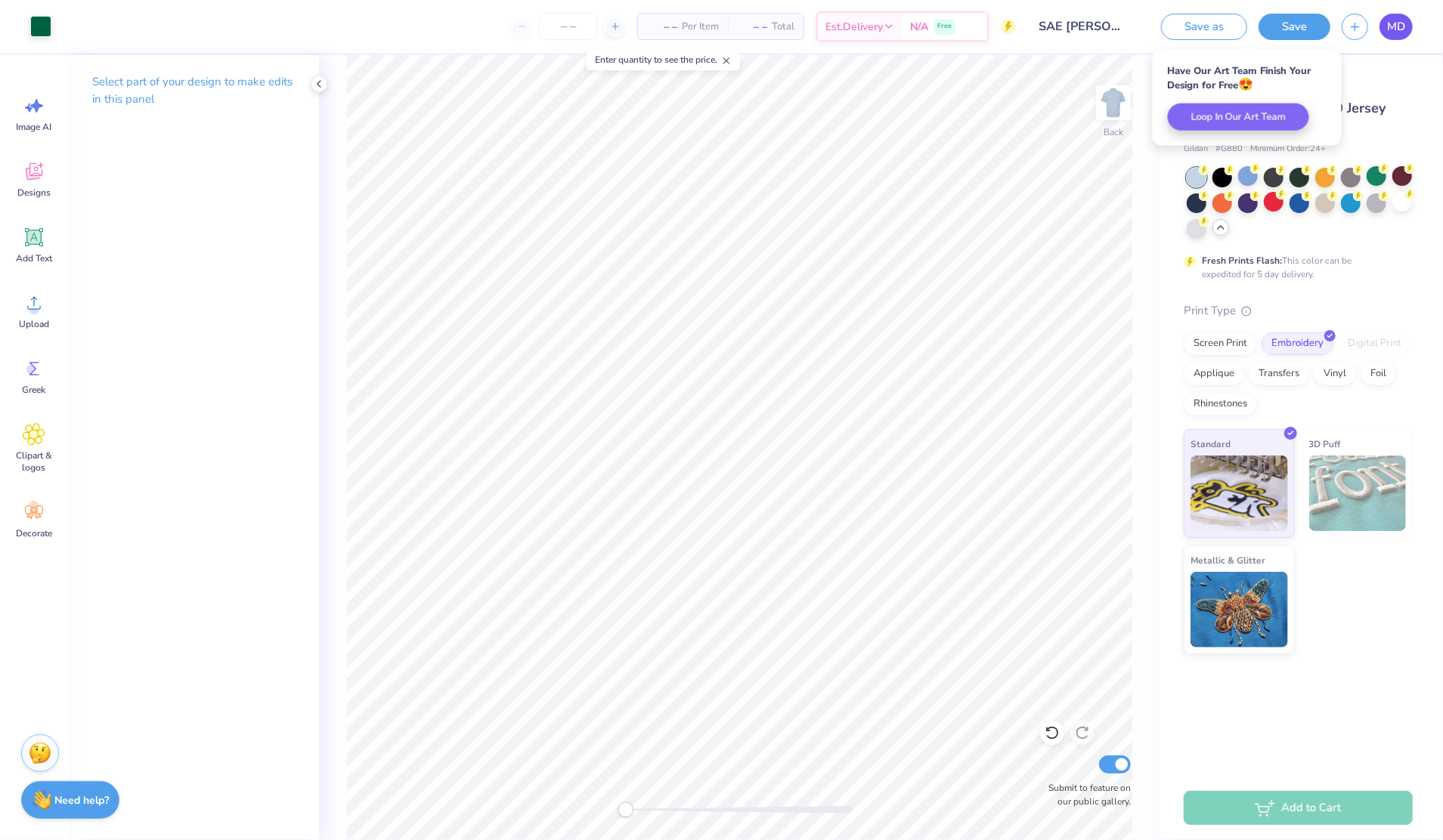
click at [1396, 29] on span "MD" at bounding box center [1396, 27] width 18 height 18
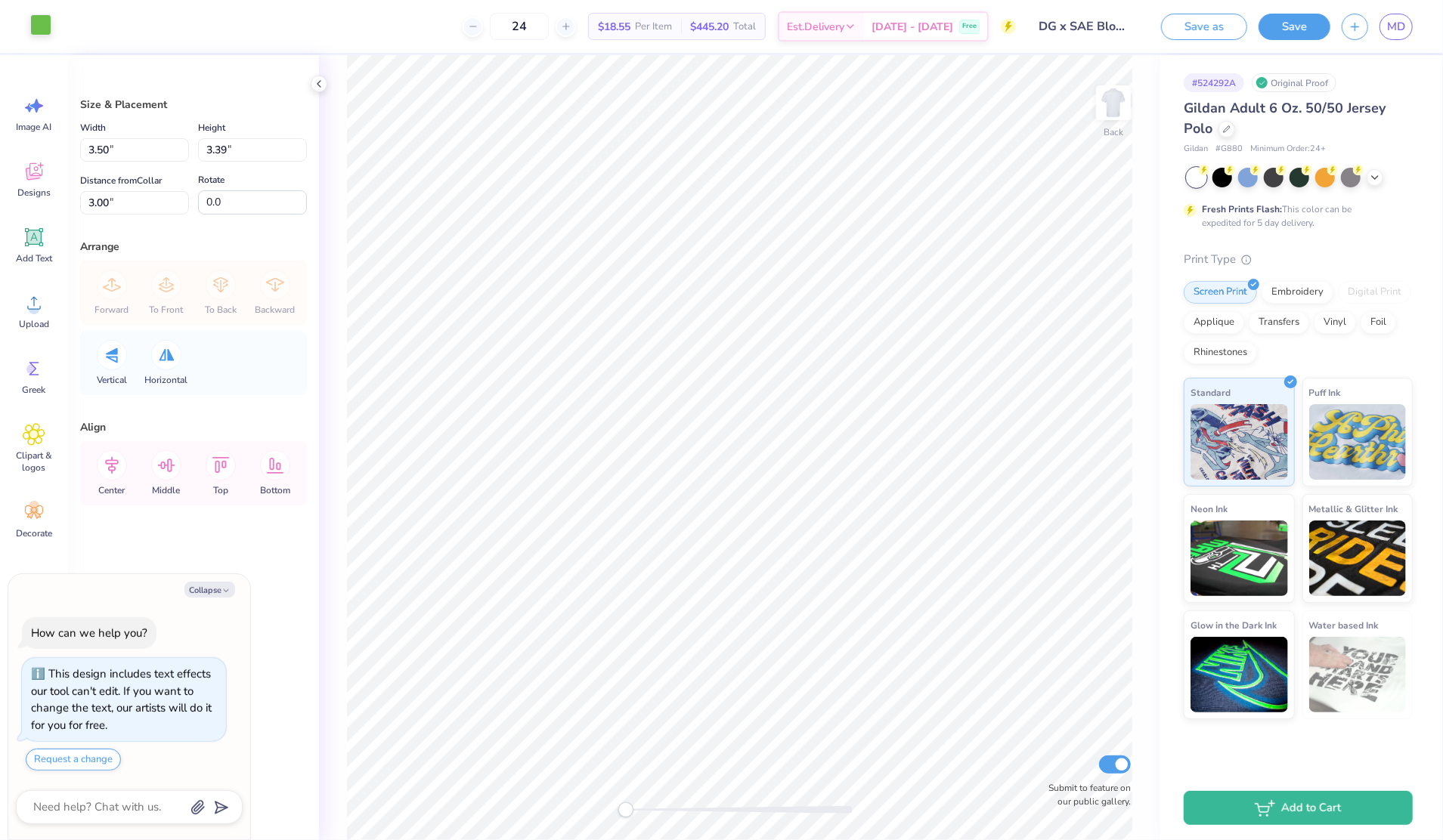
click at [42, 24] on div at bounding box center [41, 25] width 21 height 21
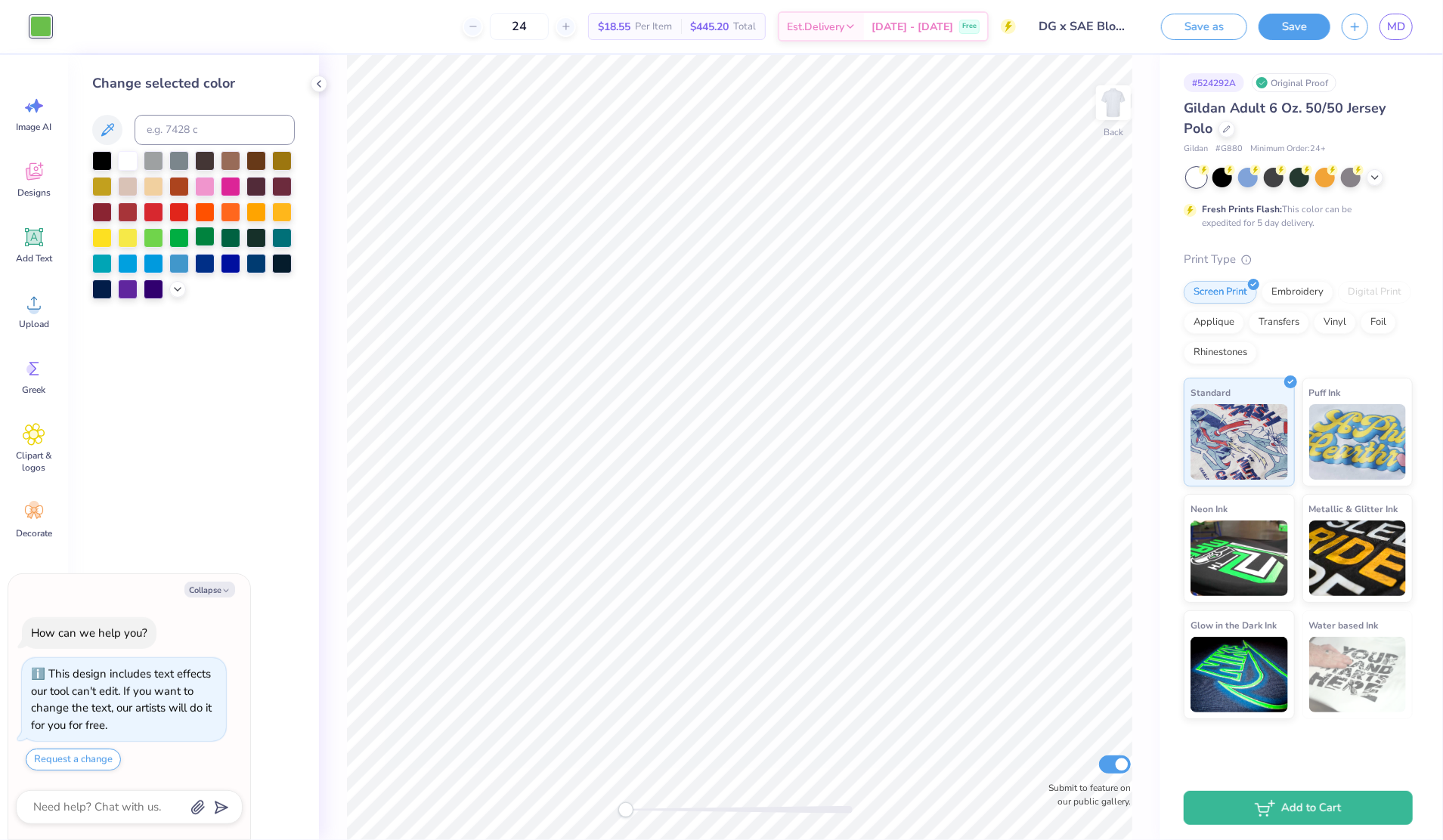
click at [206, 238] on div at bounding box center [205, 236] width 20 height 20
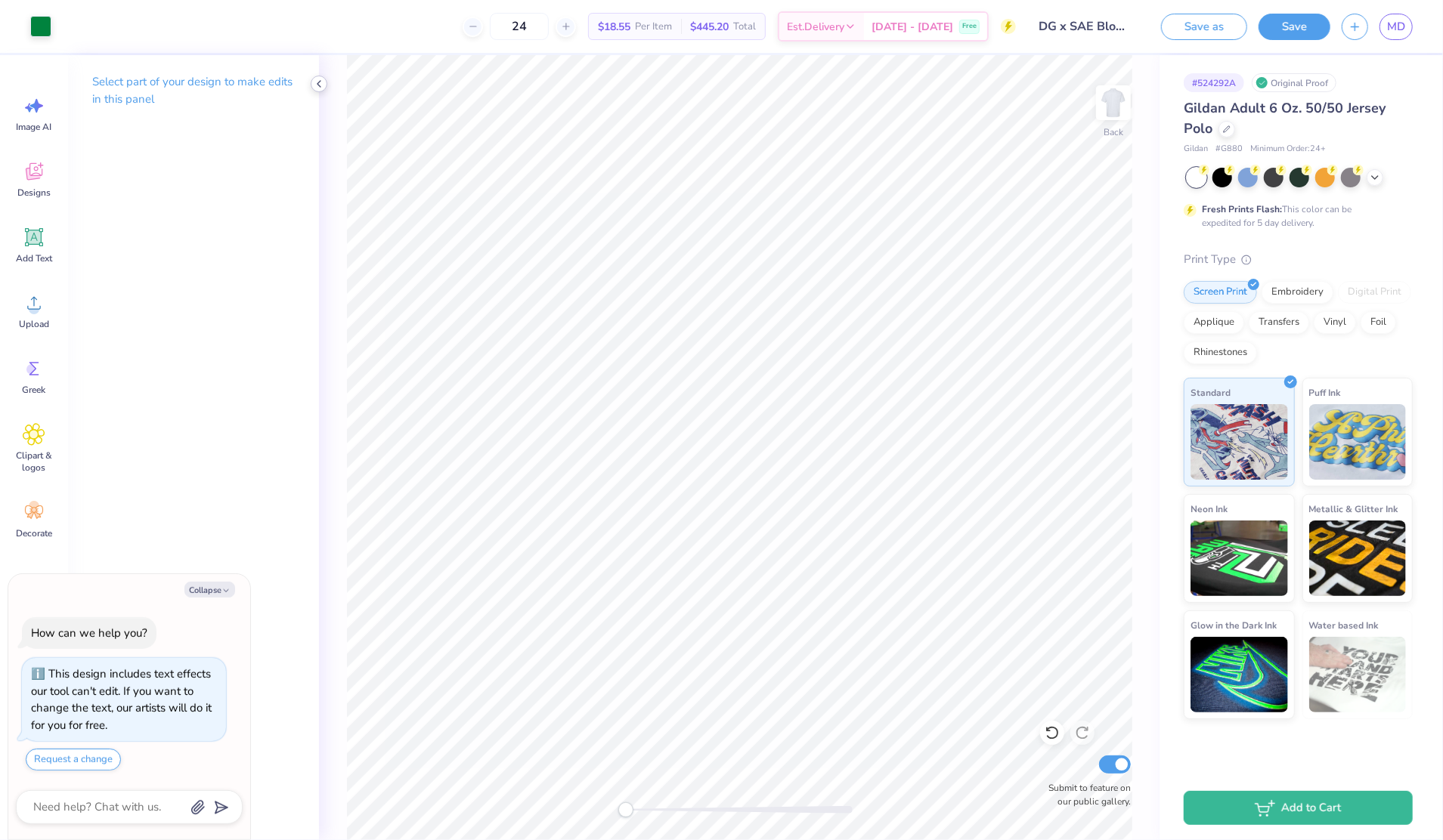
click at [318, 85] on polyline at bounding box center [319, 84] width 3 height 6
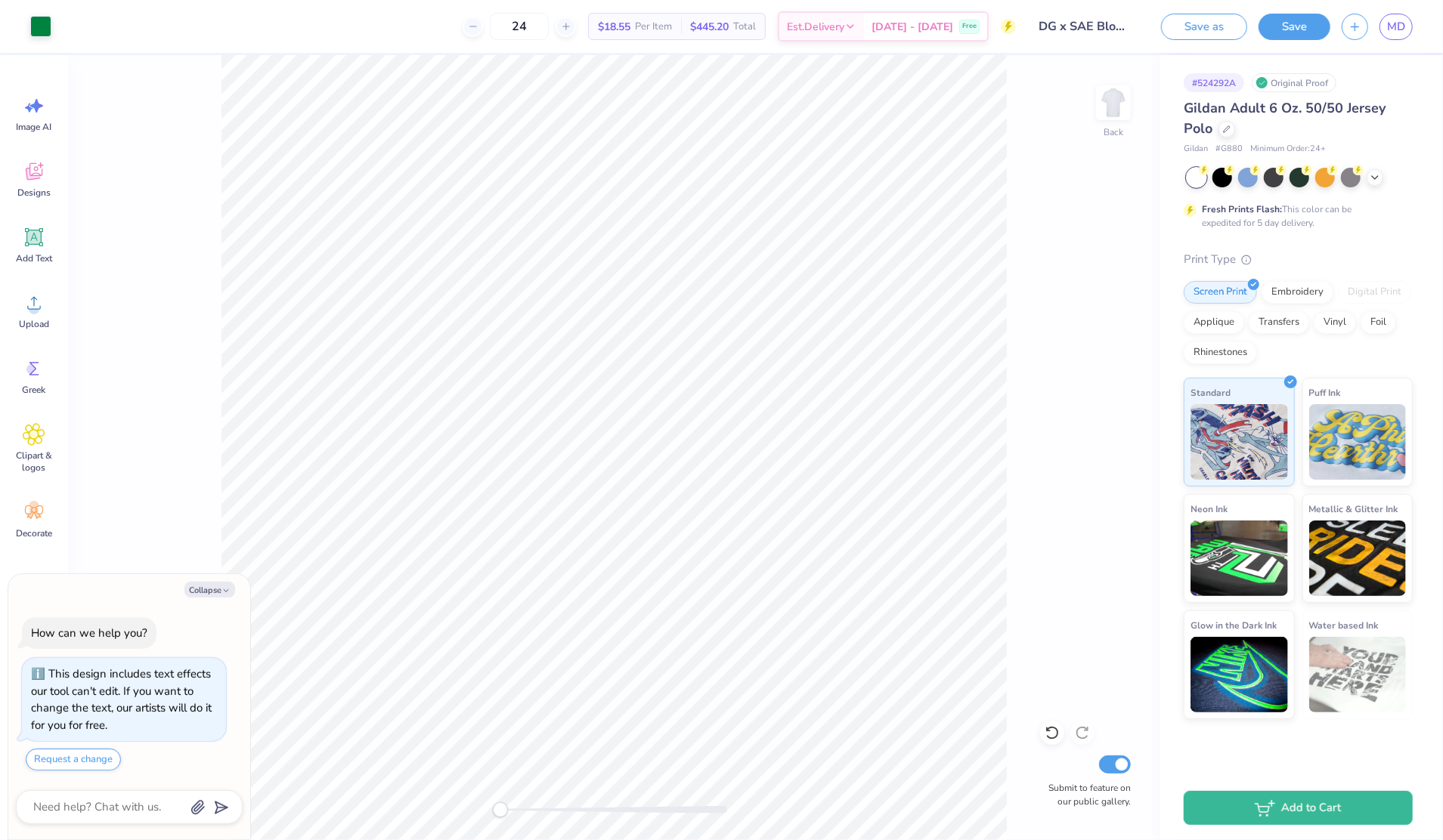
type textarea "x"
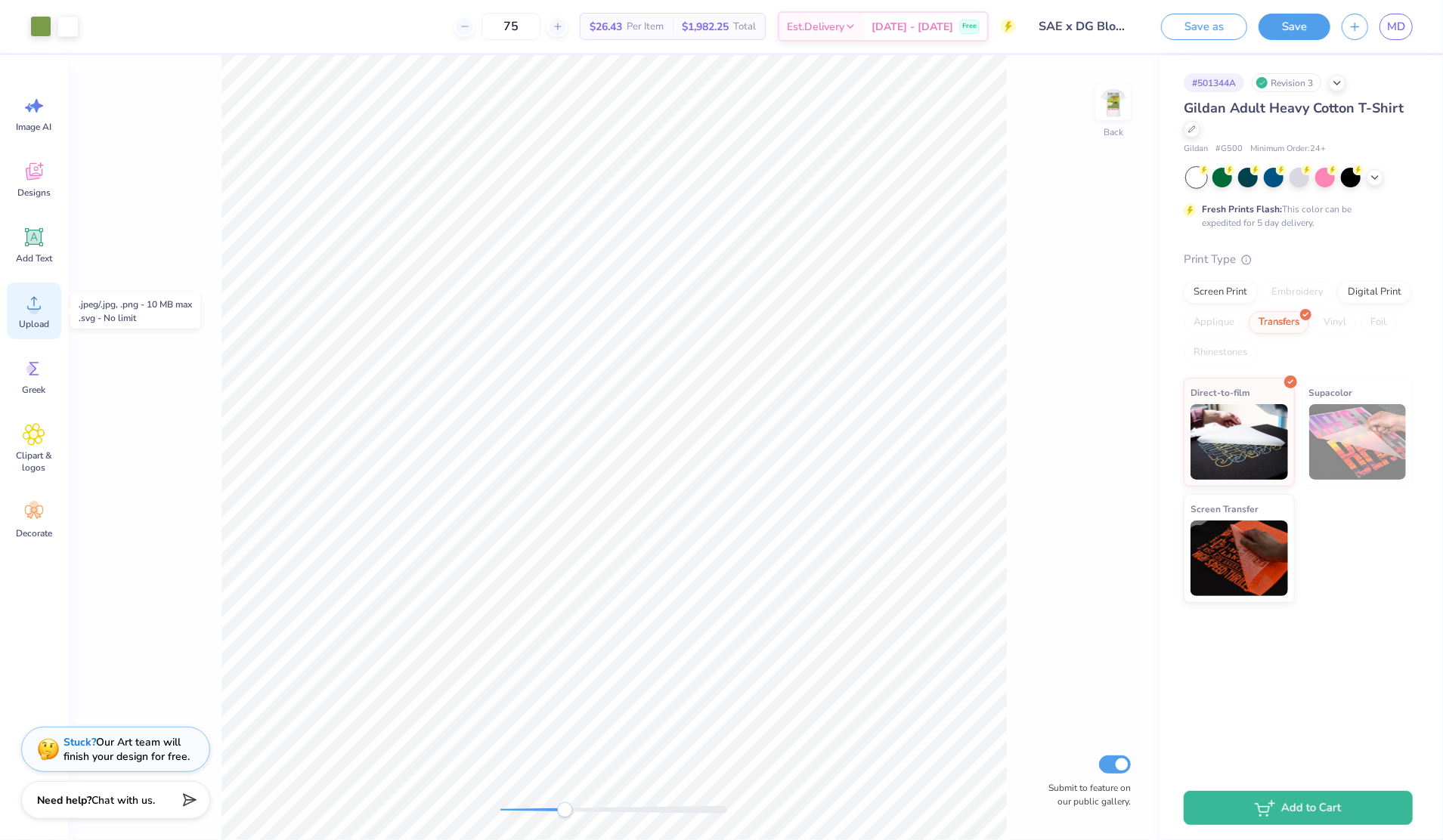
click at [29, 327] on span "Upload" at bounding box center [34, 324] width 30 height 12
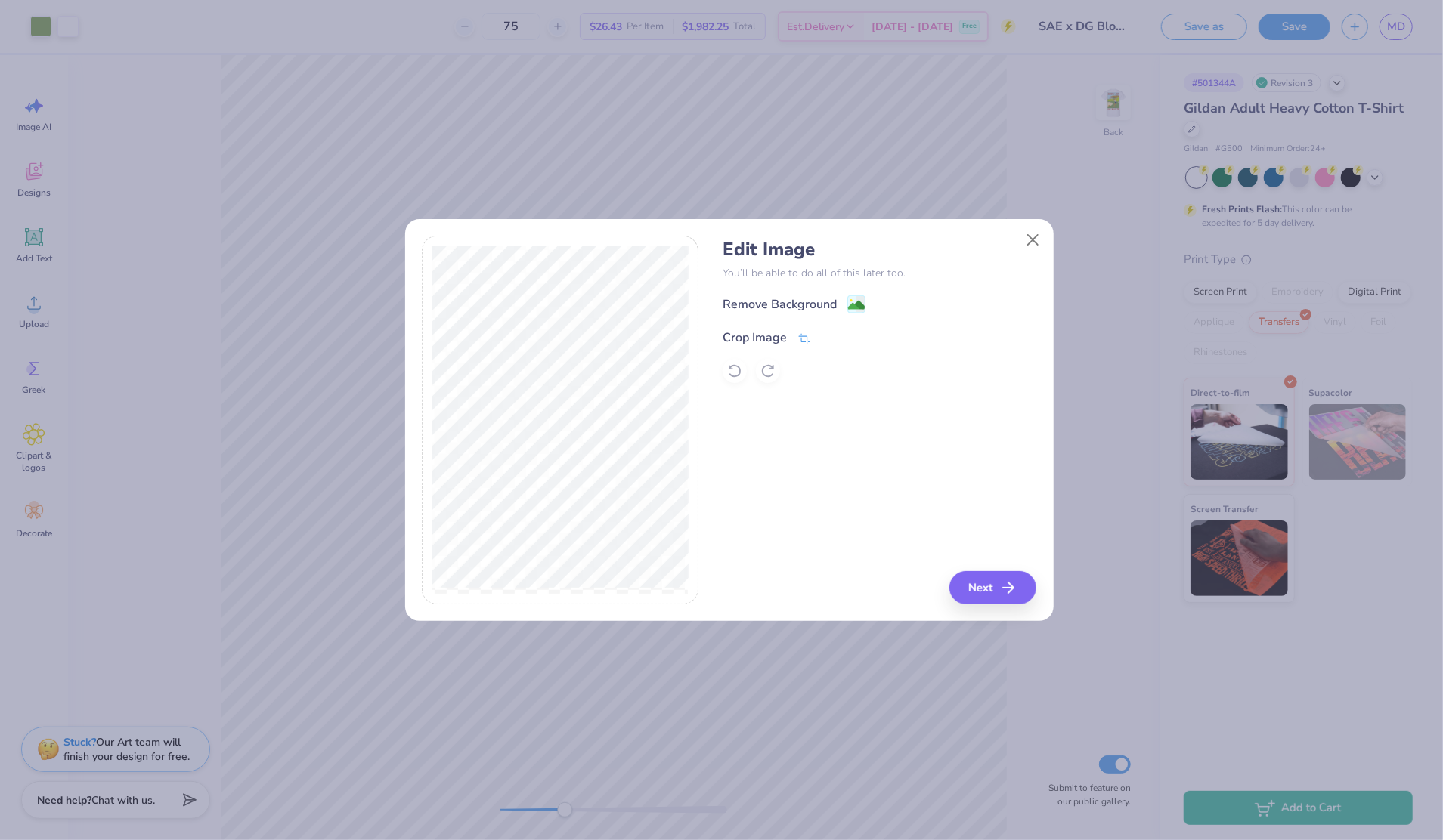
click at [808, 342] on icon at bounding box center [804, 339] width 14 height 14
click at [828, 335] on icon at bounding box center [828, 336] width 9 height 9
click at [800, 336] on icon at bounding box center [804, 338] width 11 height 10
click at [808, 338] on icon at bounding box center [804, 338] width 14 height 14
click at [804, 338] on icon at bounding box center [804, 338] width 14 height 14
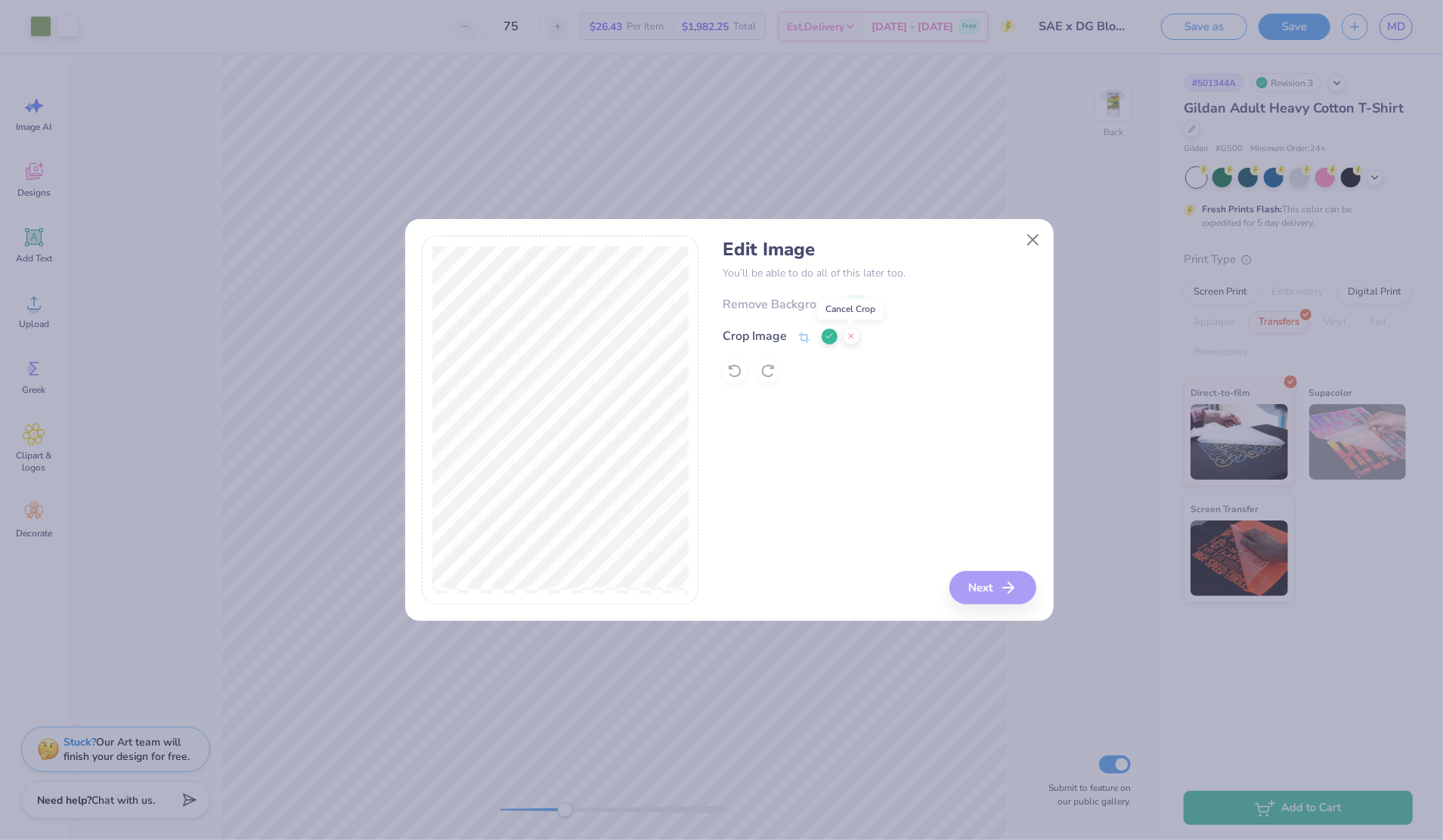
click at [850, 340] on icon at bounding box center [851, 336] width 9 height 9
click at [801, 339] on icon at bounding box center [804, 339] width 14 height 14
click at [828, 334] on icon at bounding box center [828, 336] width 9 height 9
click at [853, 306] on image at bounding box center [856, 306] width 17 height 17
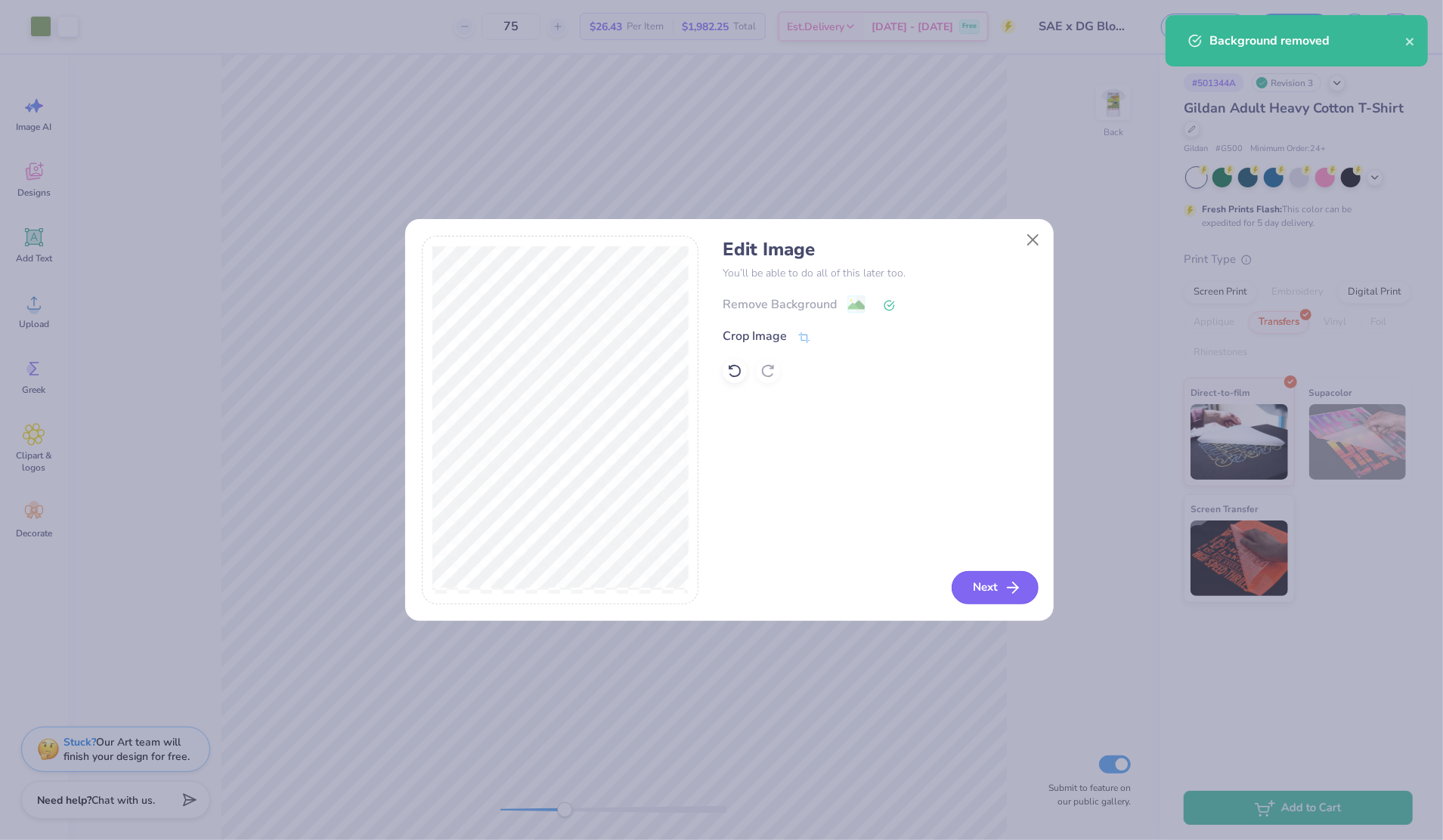
click at [986, 590] on button "Next" at bounding box center [995, 588] width 87 height 34
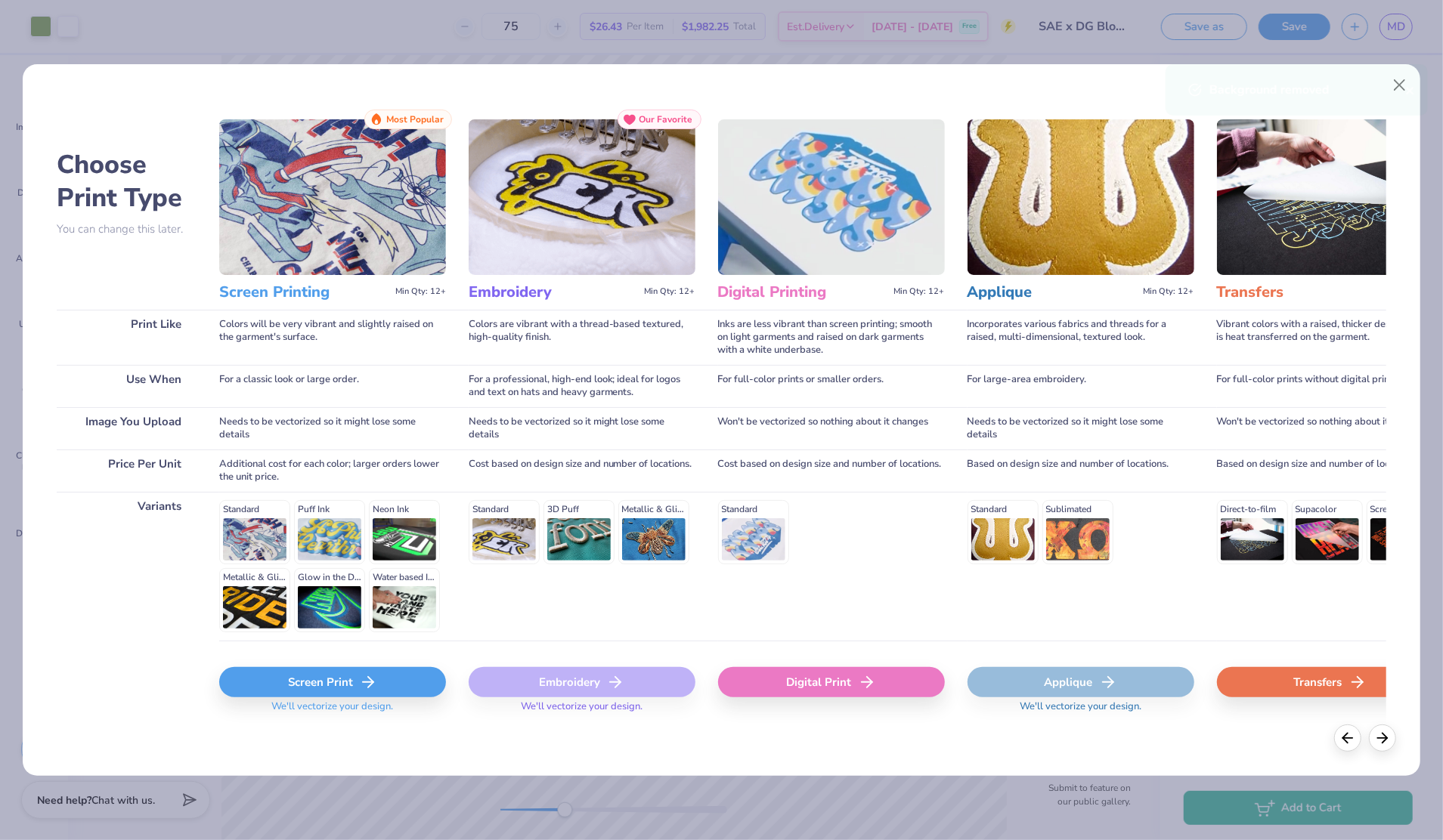
click at [396, 685] on div "Screen Print" at bounding box center [332, 682] width 226 height 30
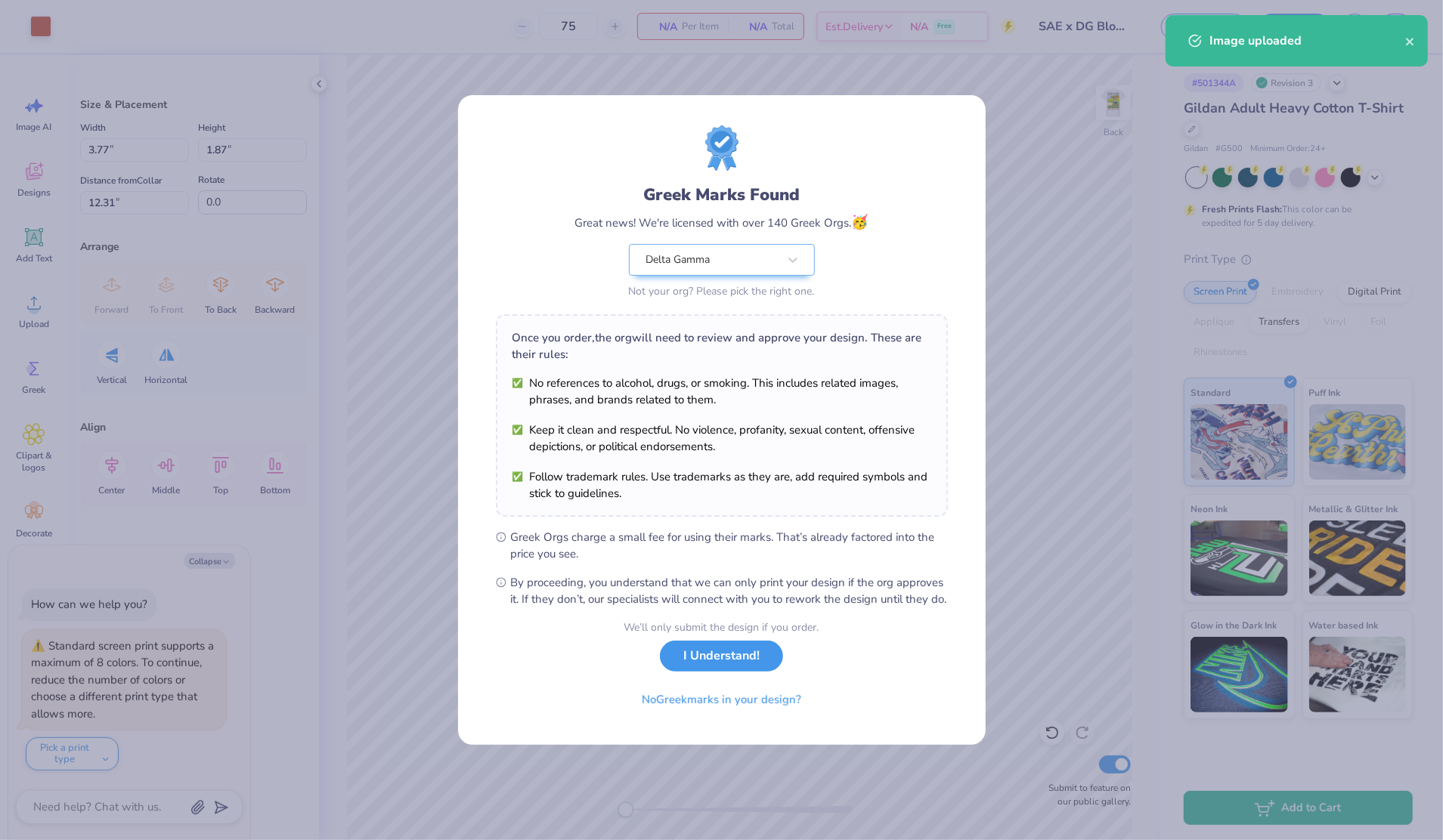
click at [719, 659] on button "I Understand!" at bounding box center [722, 656] width 123 height 31
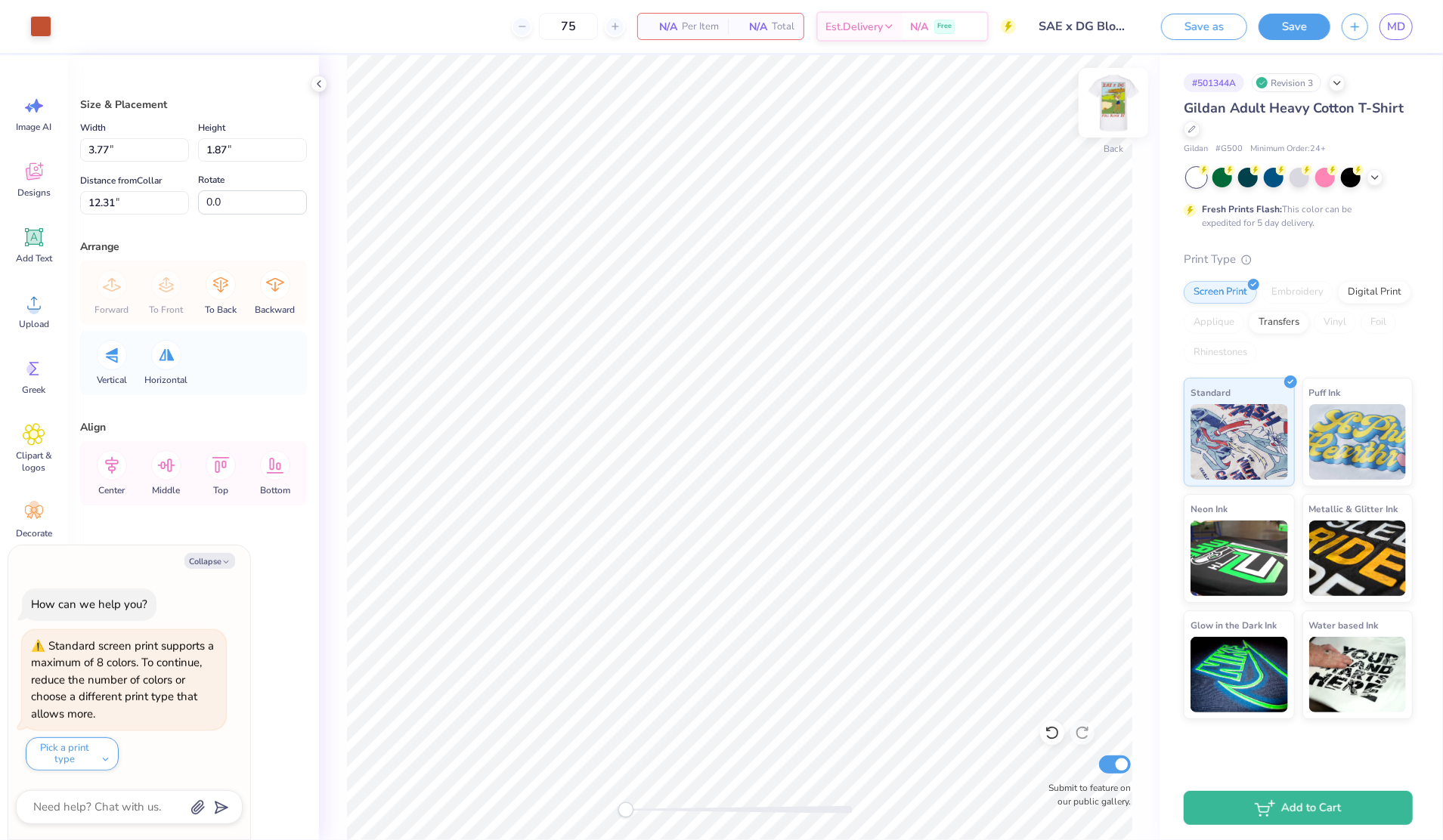
click at [1117, 109] on img at bounding box center [1114, 103] width 61 height 61
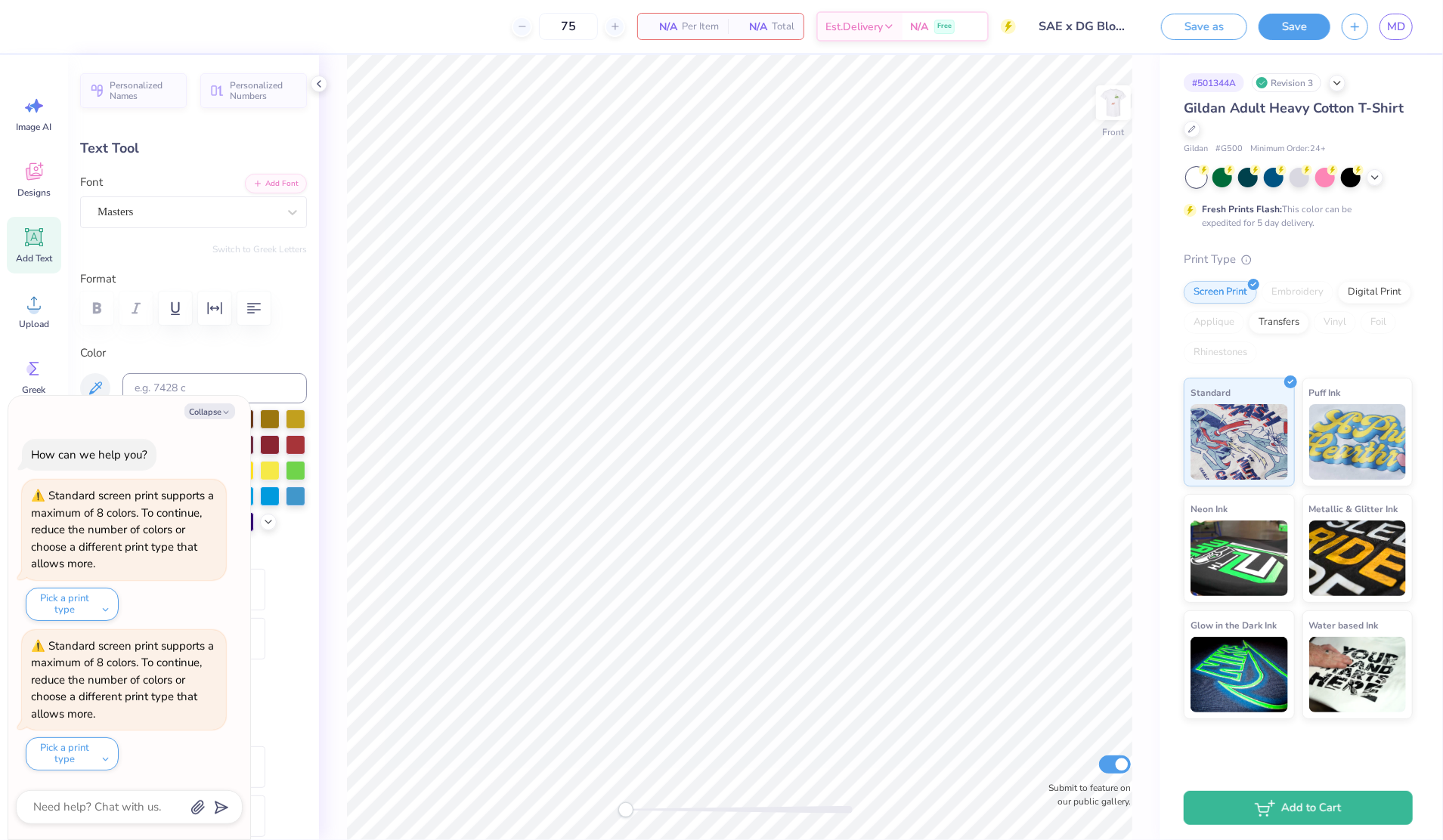
scroll to position [16, 2]
type textarea "x"
type textarea "x D"
type textarea "x"
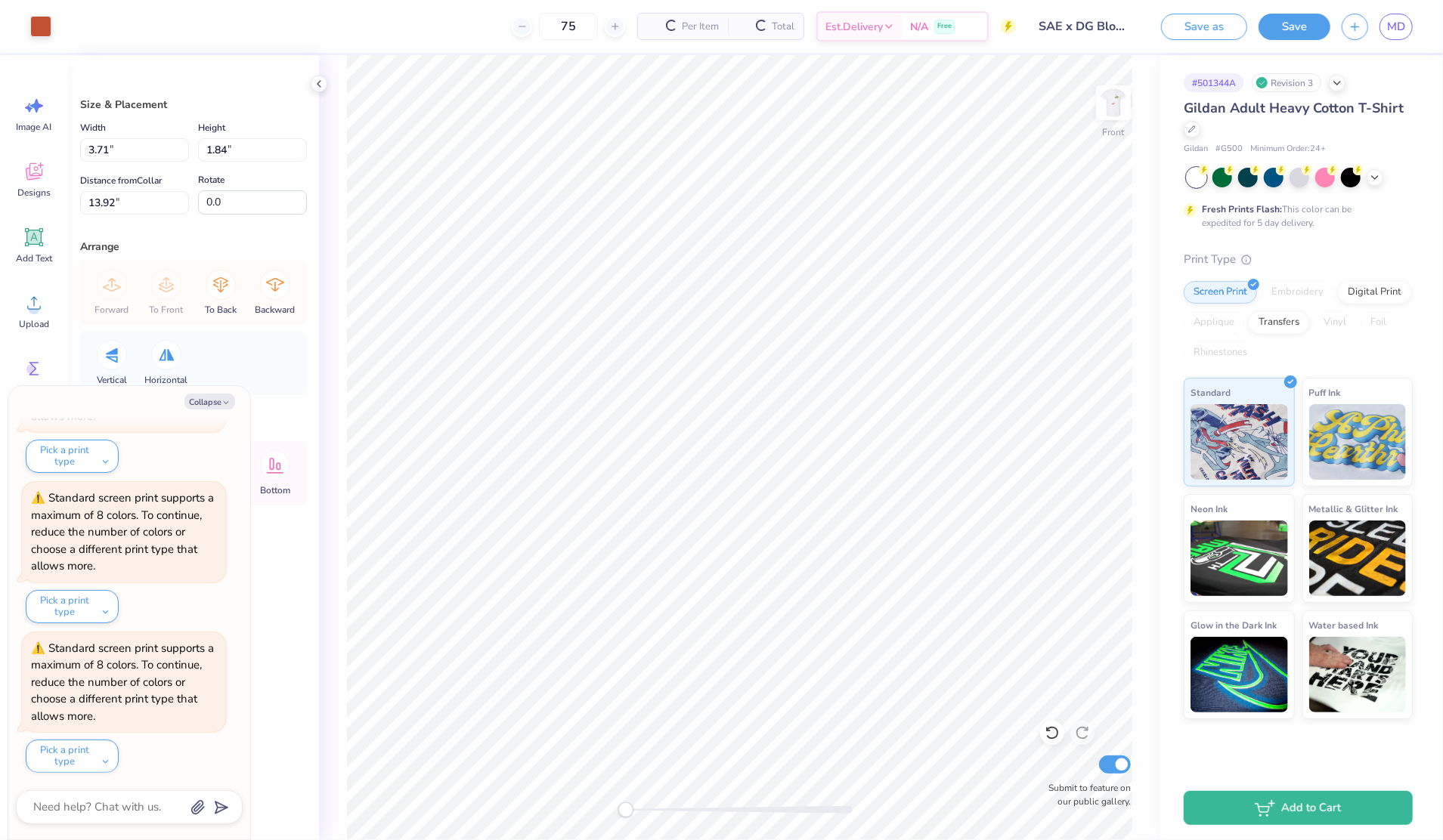
scroll to position [288, 0]
click at [46, 34] on div at bounding box center [41, 25] width 21 height 21
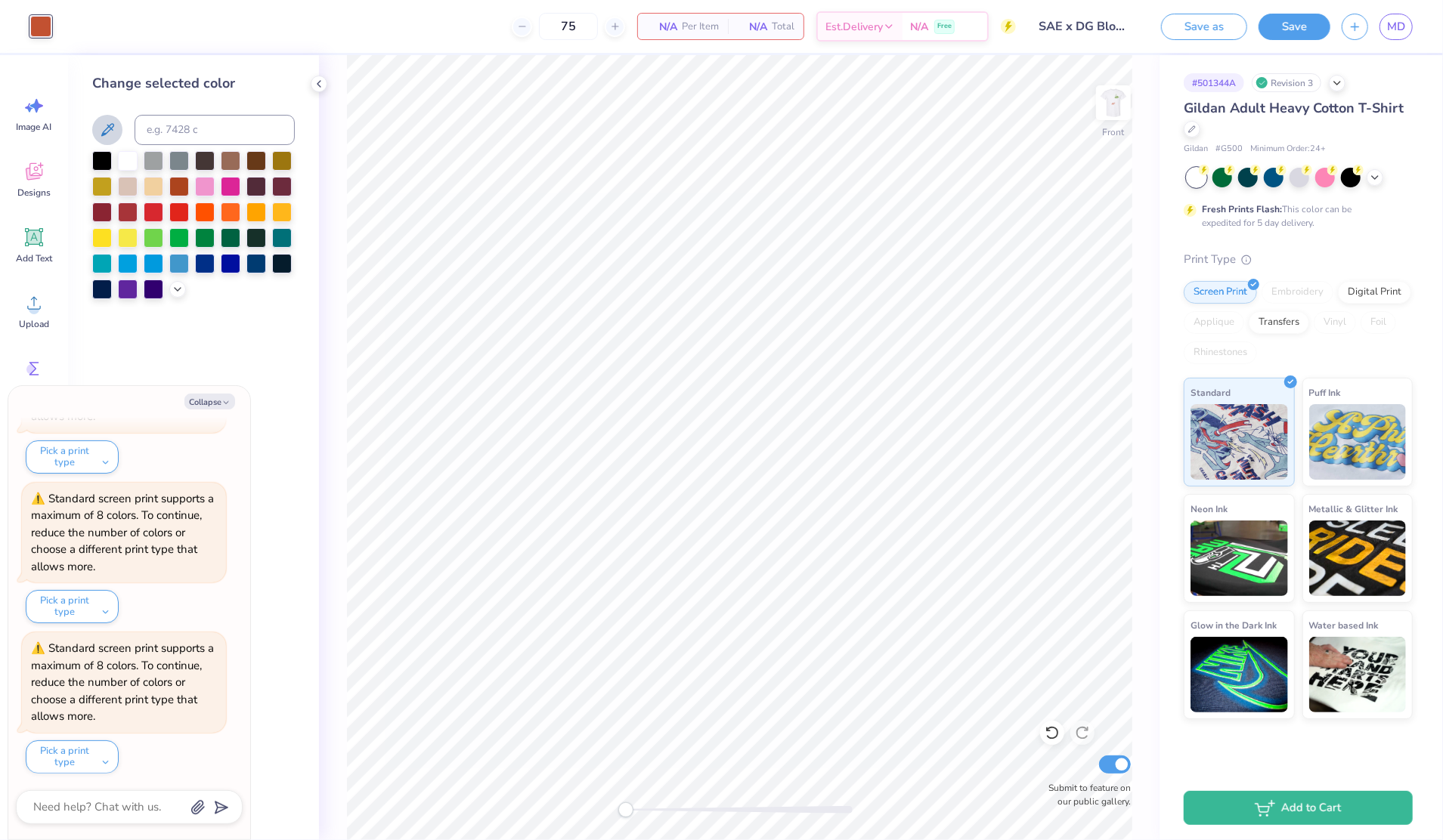
click at [102, 135] on icon at bounding box center [108, 130] width 13 height 13
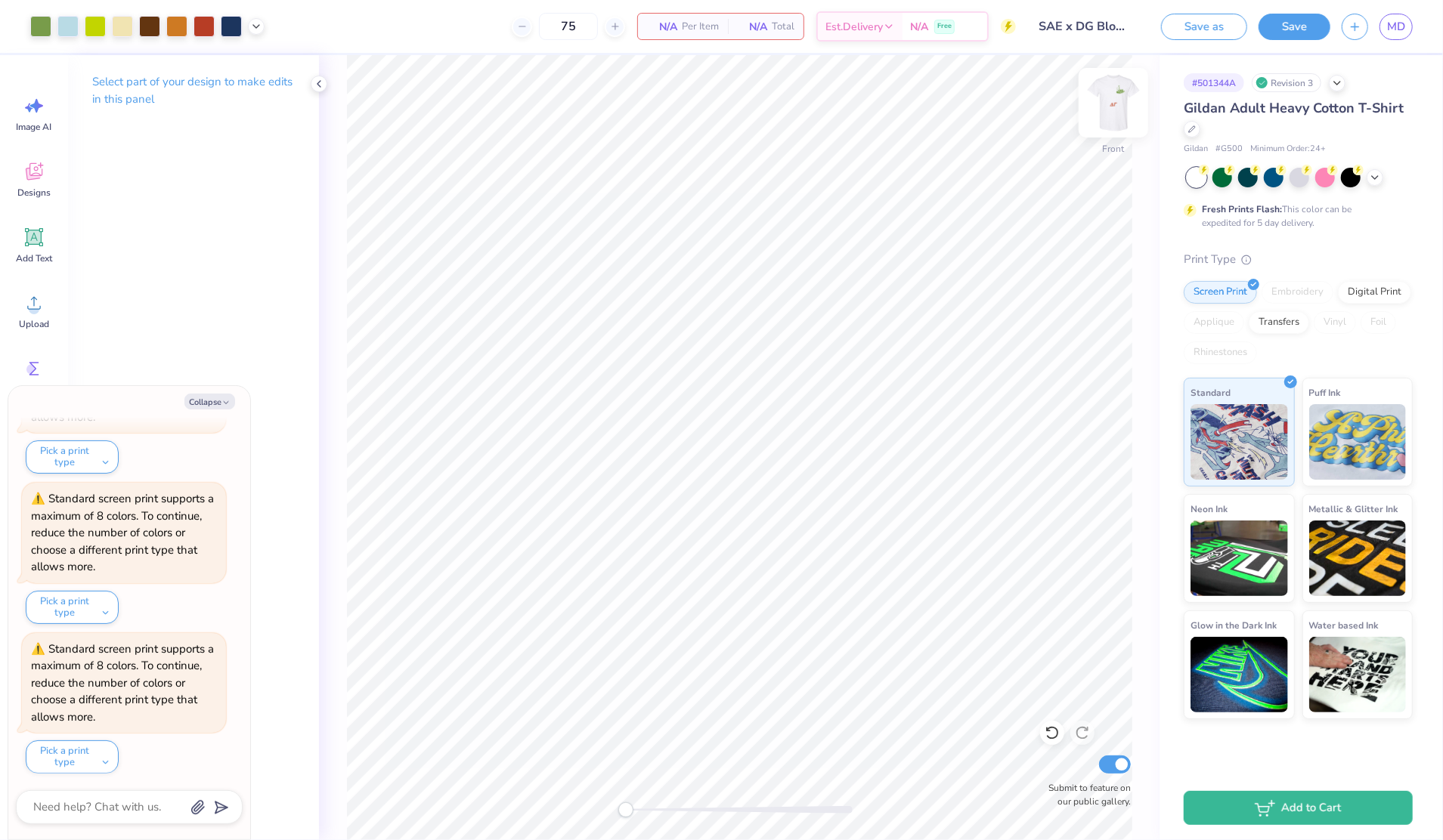
click at [1115, 111] on img at bounding box center [1114, 103] width 61 height 61
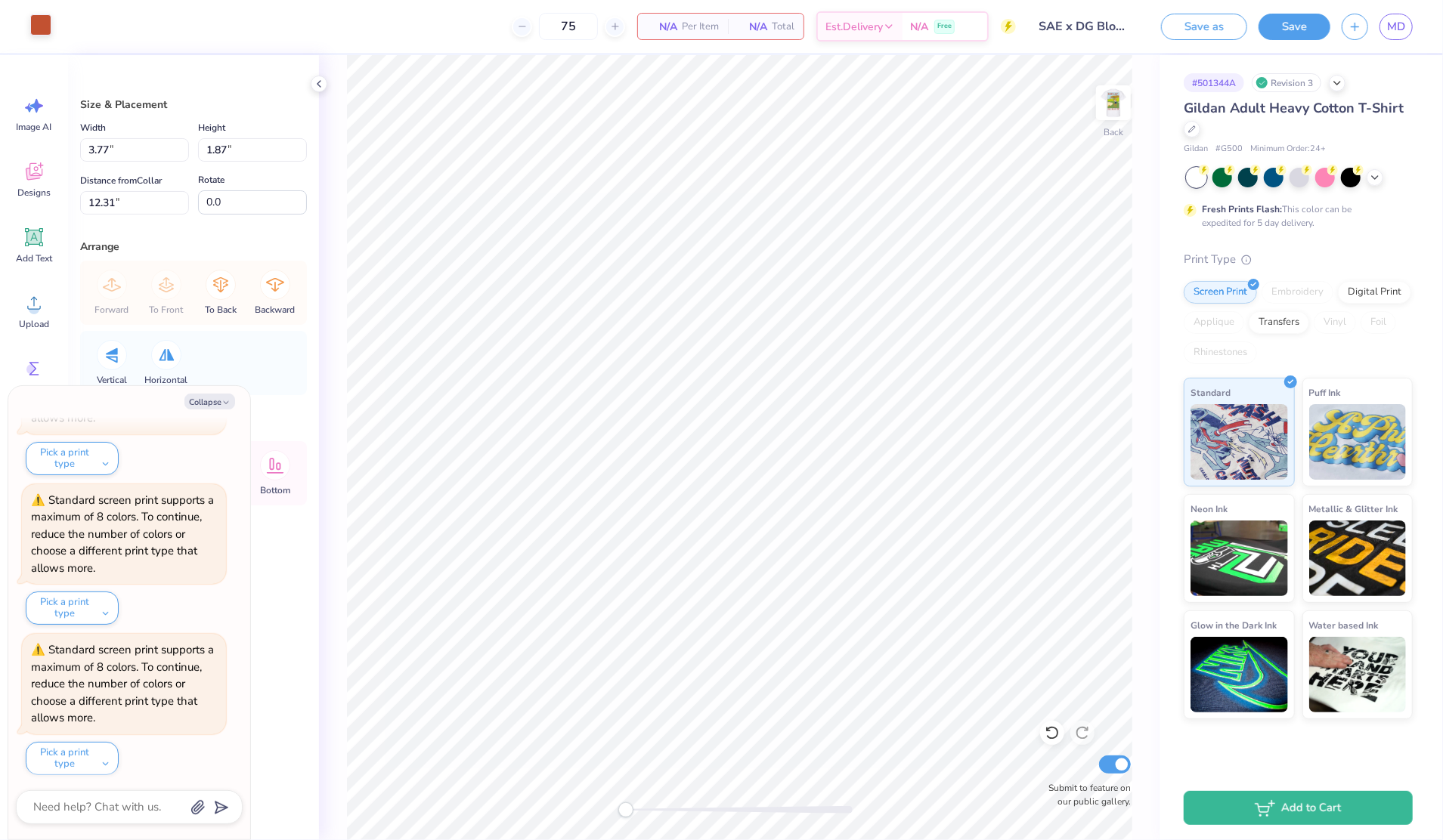
click at [45, 34] on div at bounding box center [41, 25] width 21 height 21
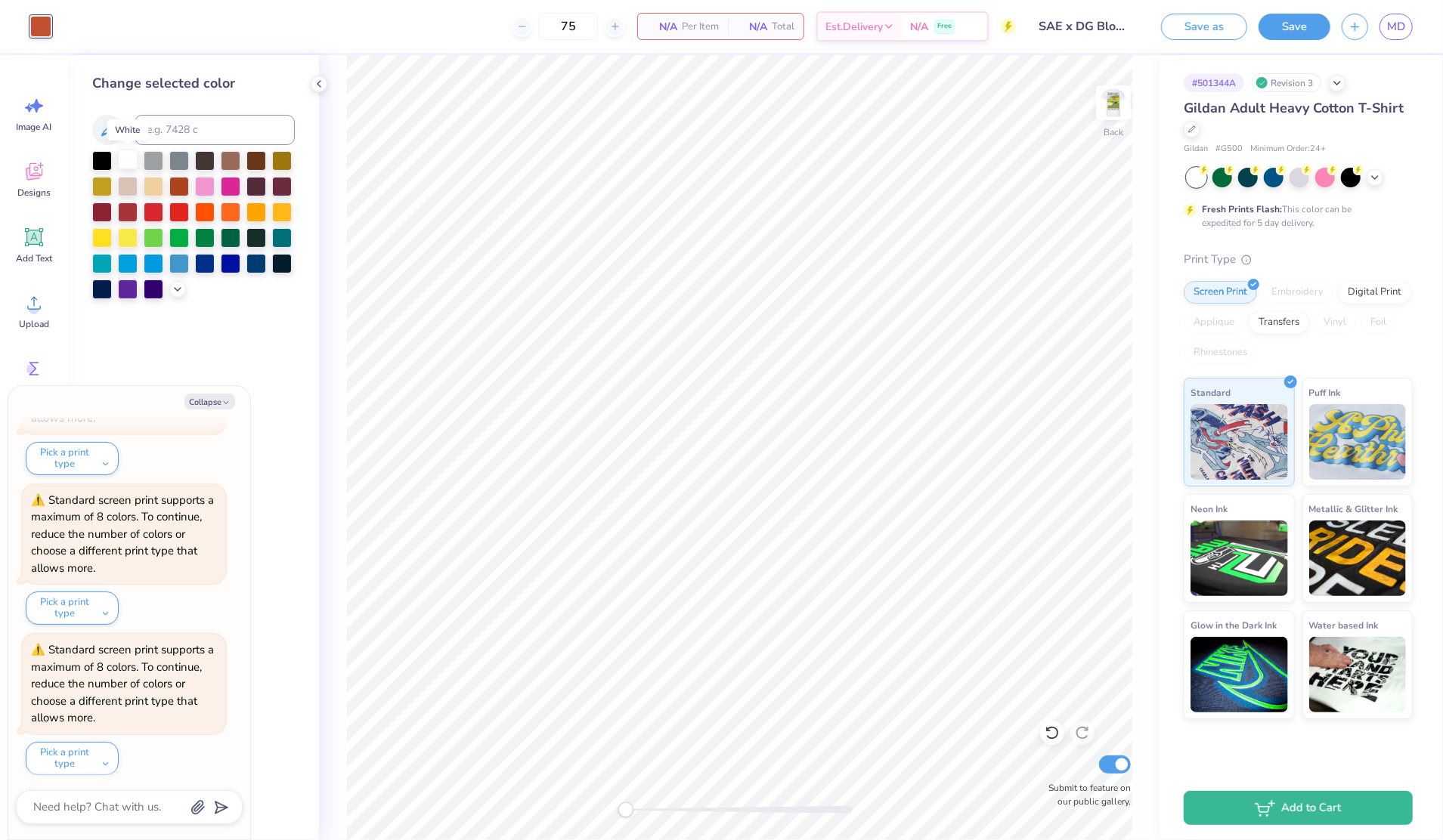
click at [125, 157] on div at bounding box center [127, 159] width 20 height 20
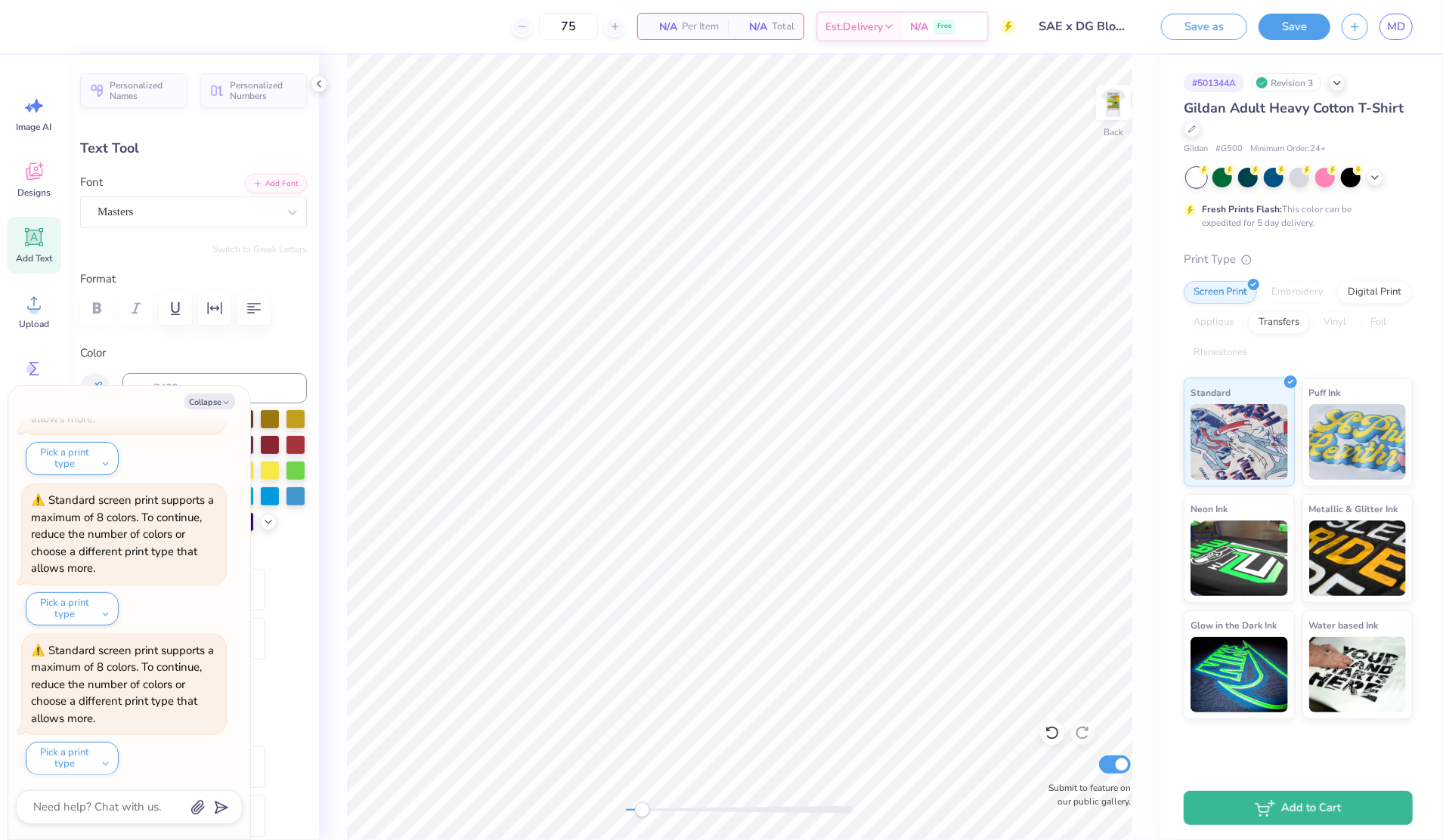
scroll to position [16, 2]
type textarea "x"
type textarea "x D"
type textarea "x"
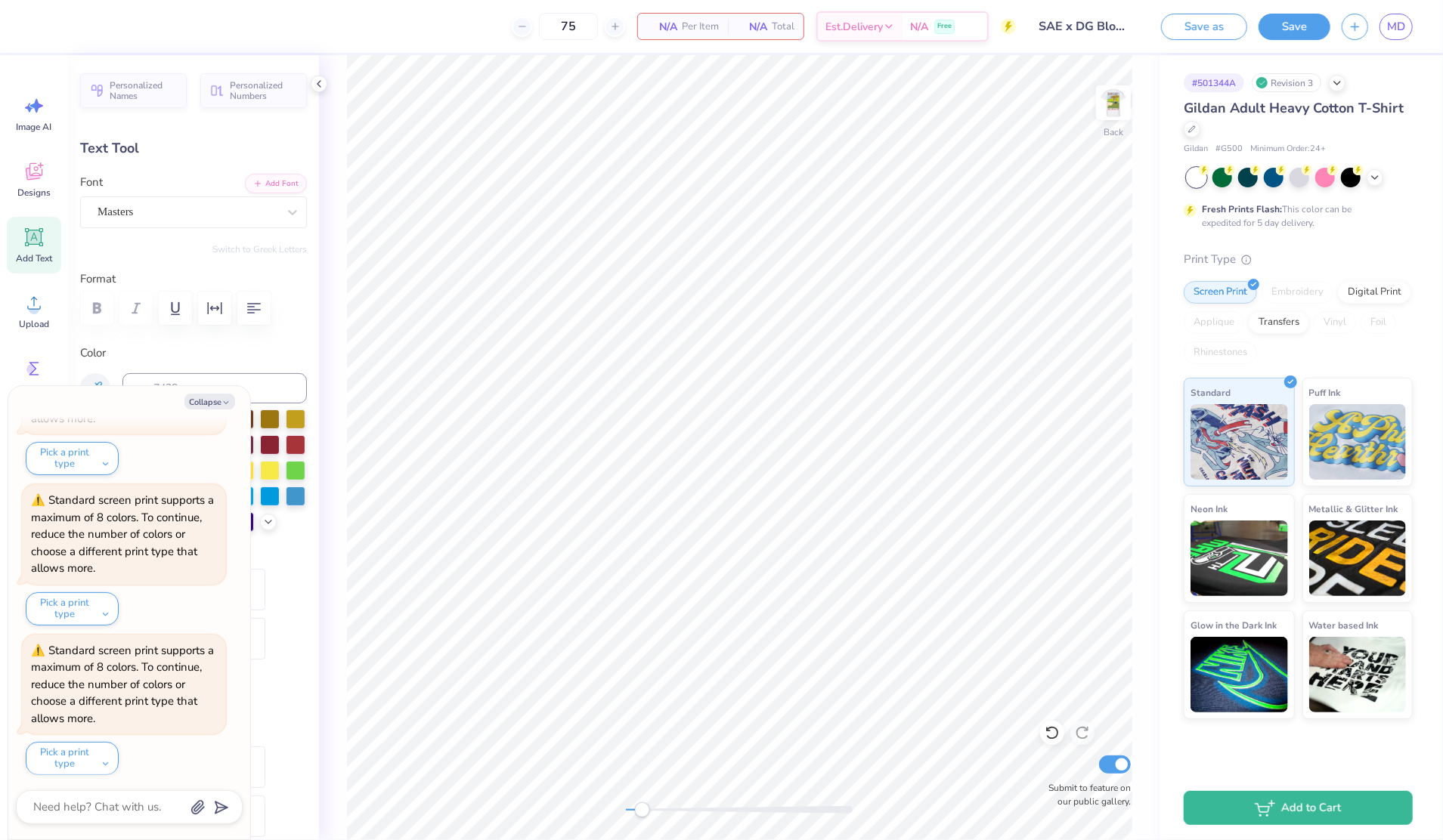
type textarea "x"
type input "0.0"
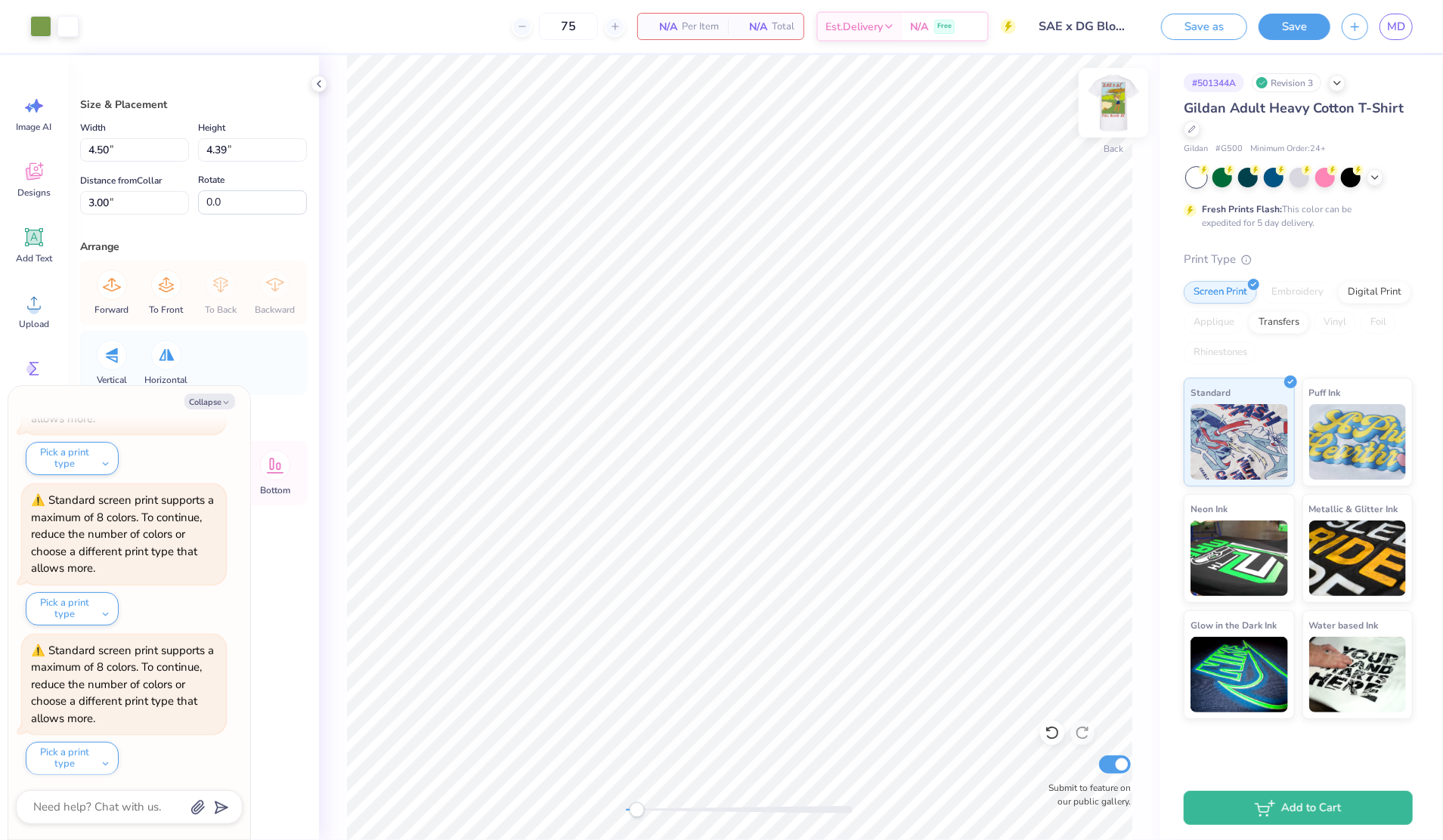
click at [1116, 93] on img at bounding box center [1114, 103] width 61 height 61
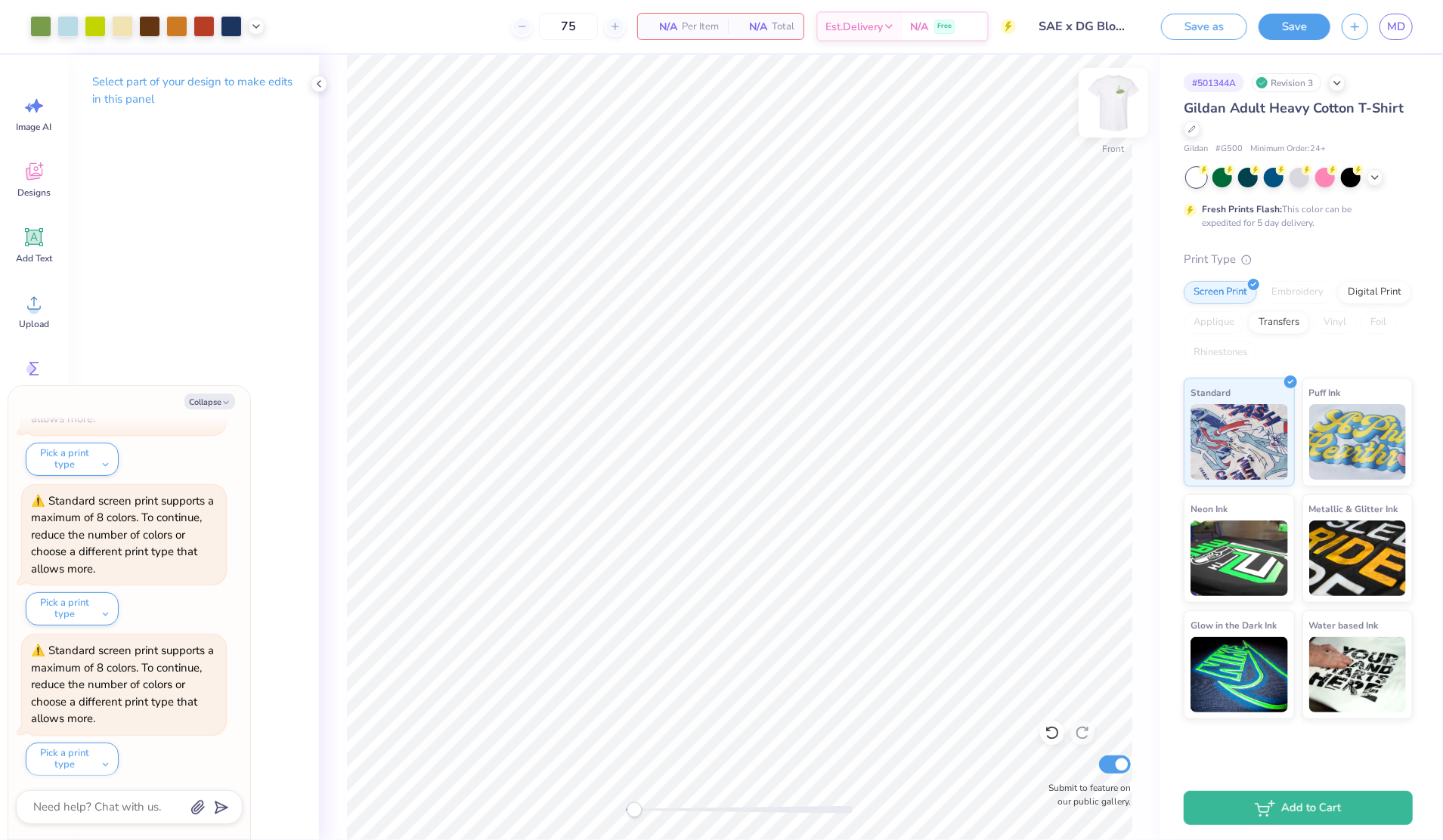
click at [1100, 97] on img at bounding box center [1114, 103] width 61 height 61
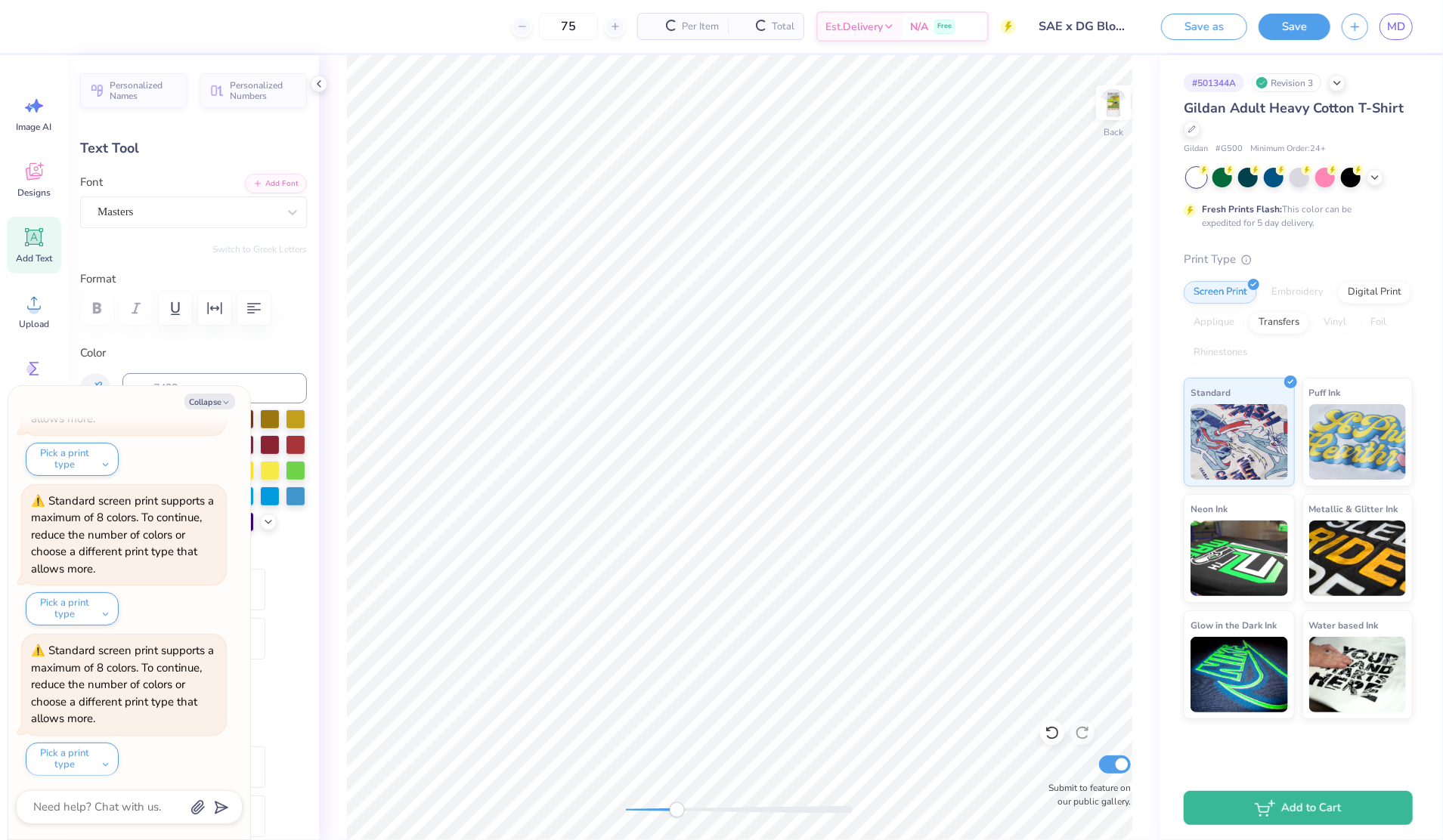
scroll to position [1035, 0]
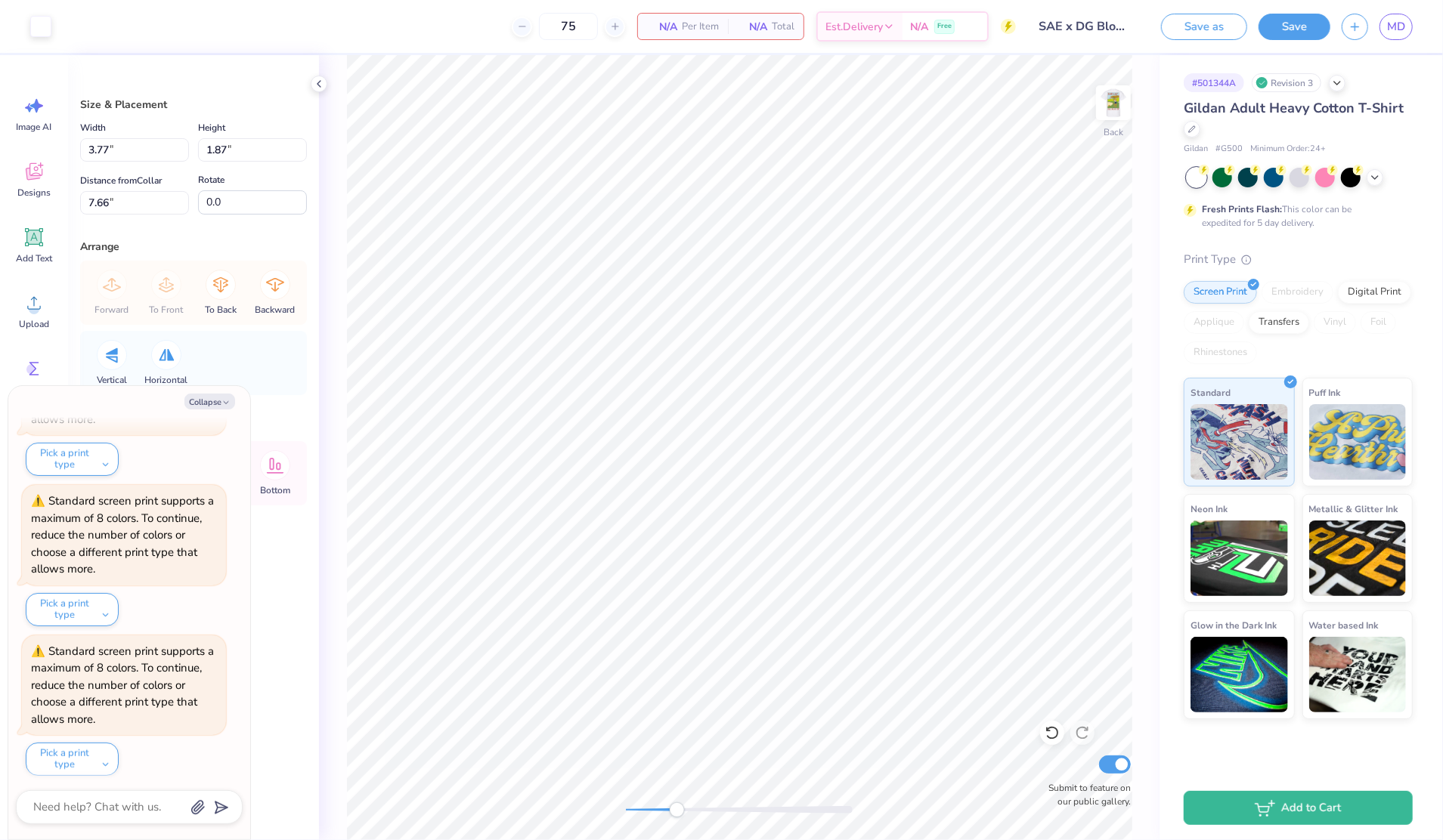
type textarea "x"
type input "1.24"
type input "0.61"
type input "8.92"
type textarea "x"
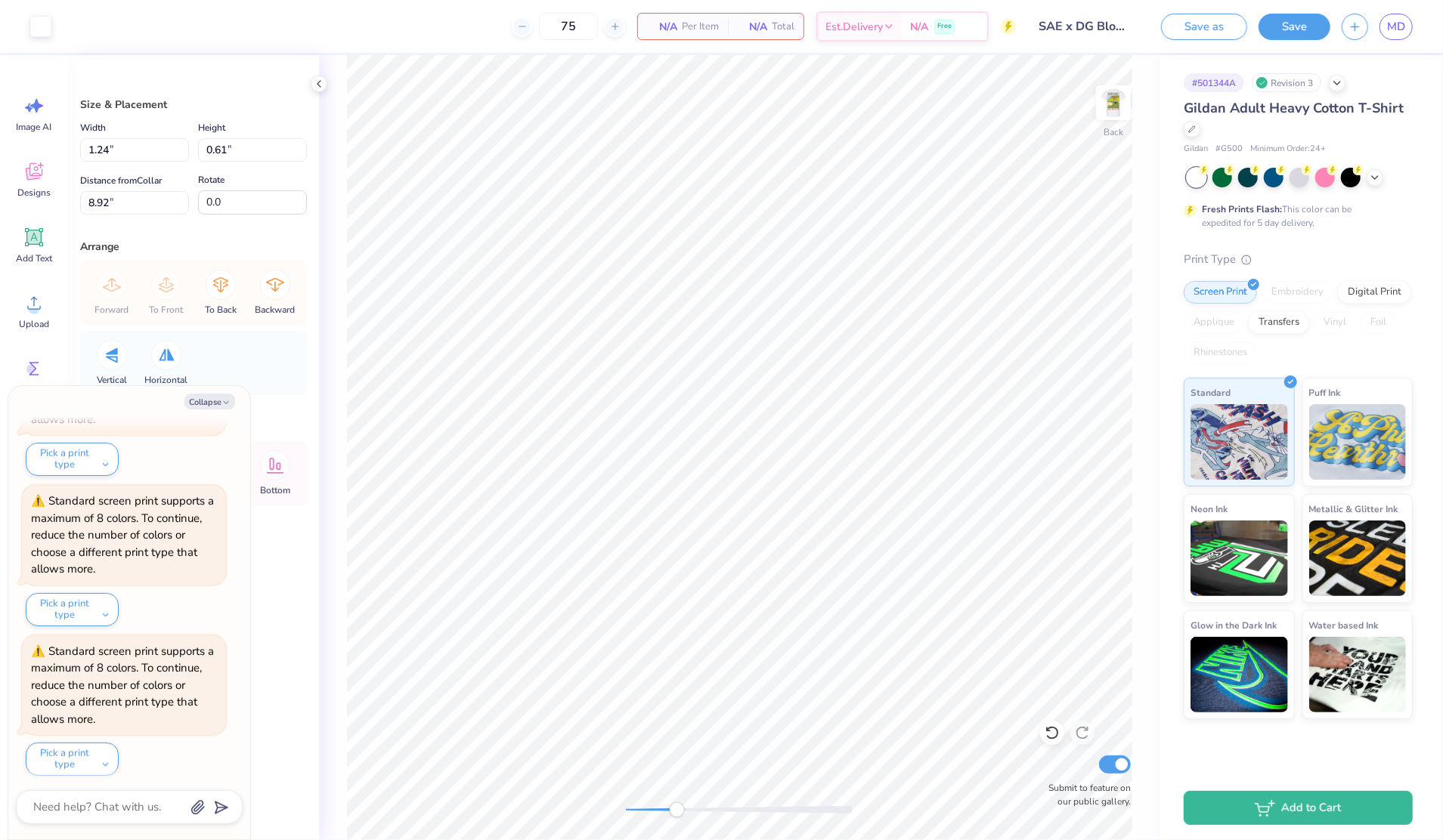
type input "0.78"
type input "0.39"
type input "6.14"
type textarea "x"
type input "4.50"
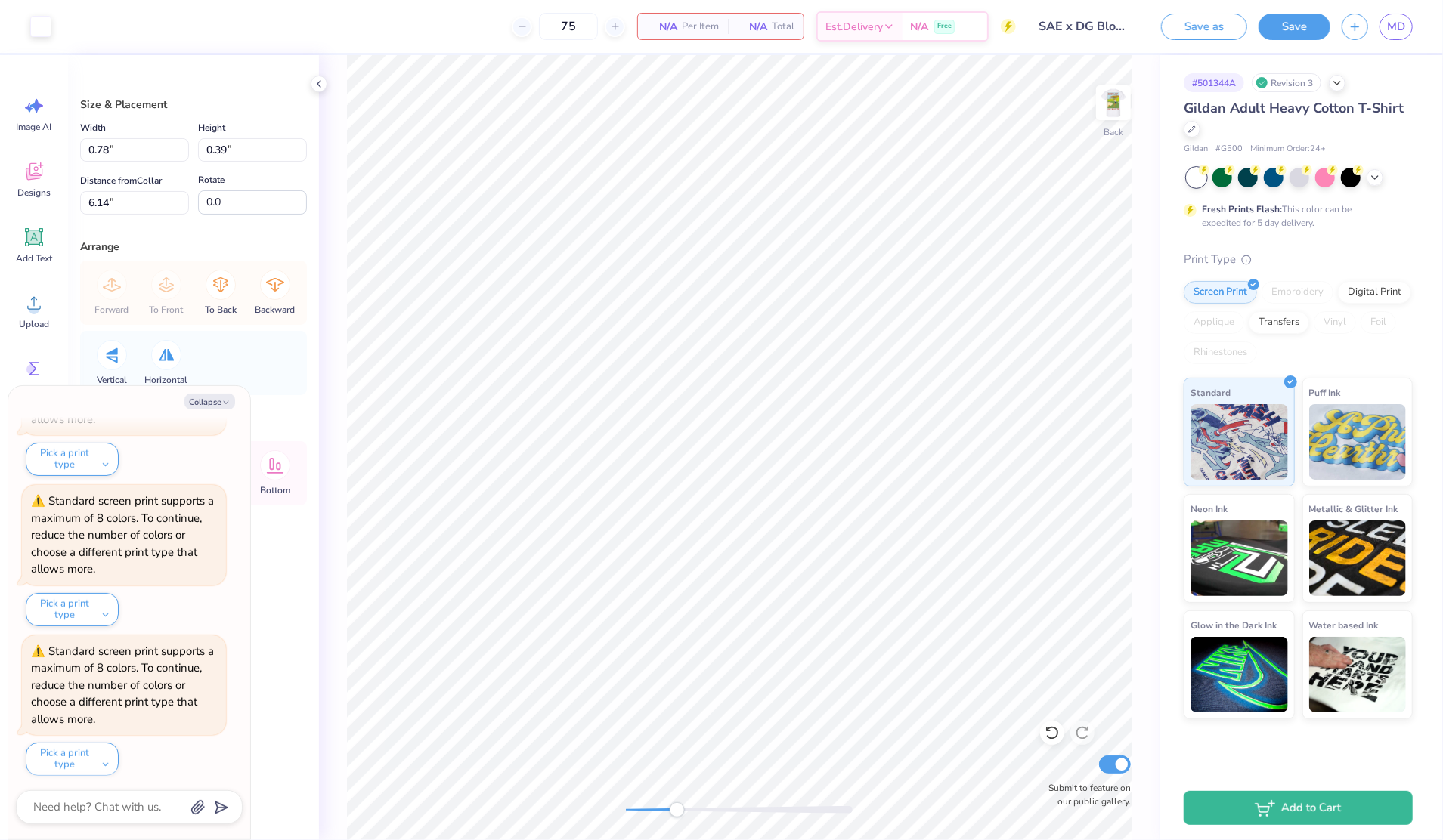
type input "4.39"
type input "3.00"
type textarea "x"
type input "0.78"
type input "0.39"
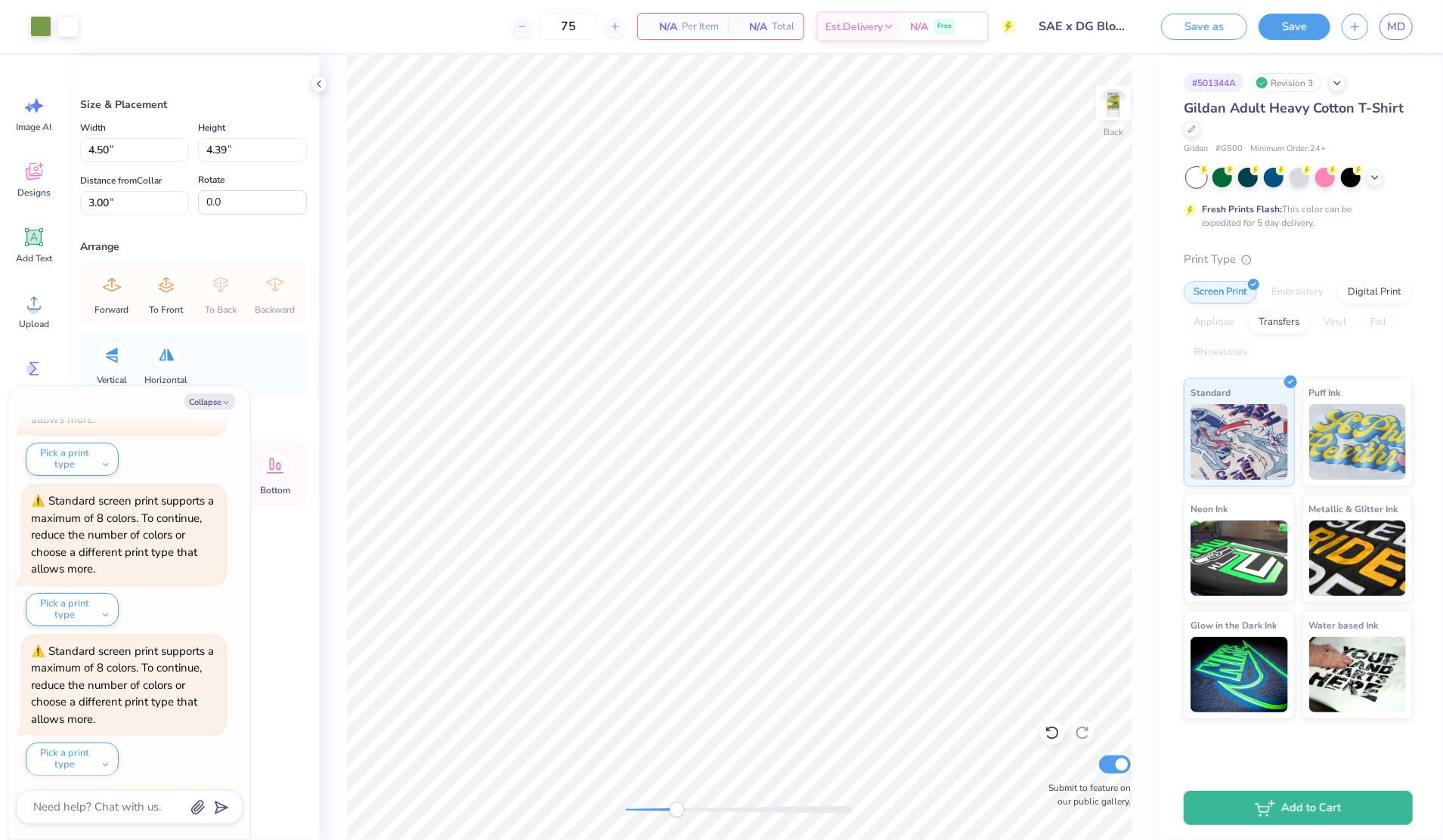
type input "6.06"
type textarea "x"
type input "-10.2"
click at [733, 806] on div at bounding box center [739, 810] width 226 height 7
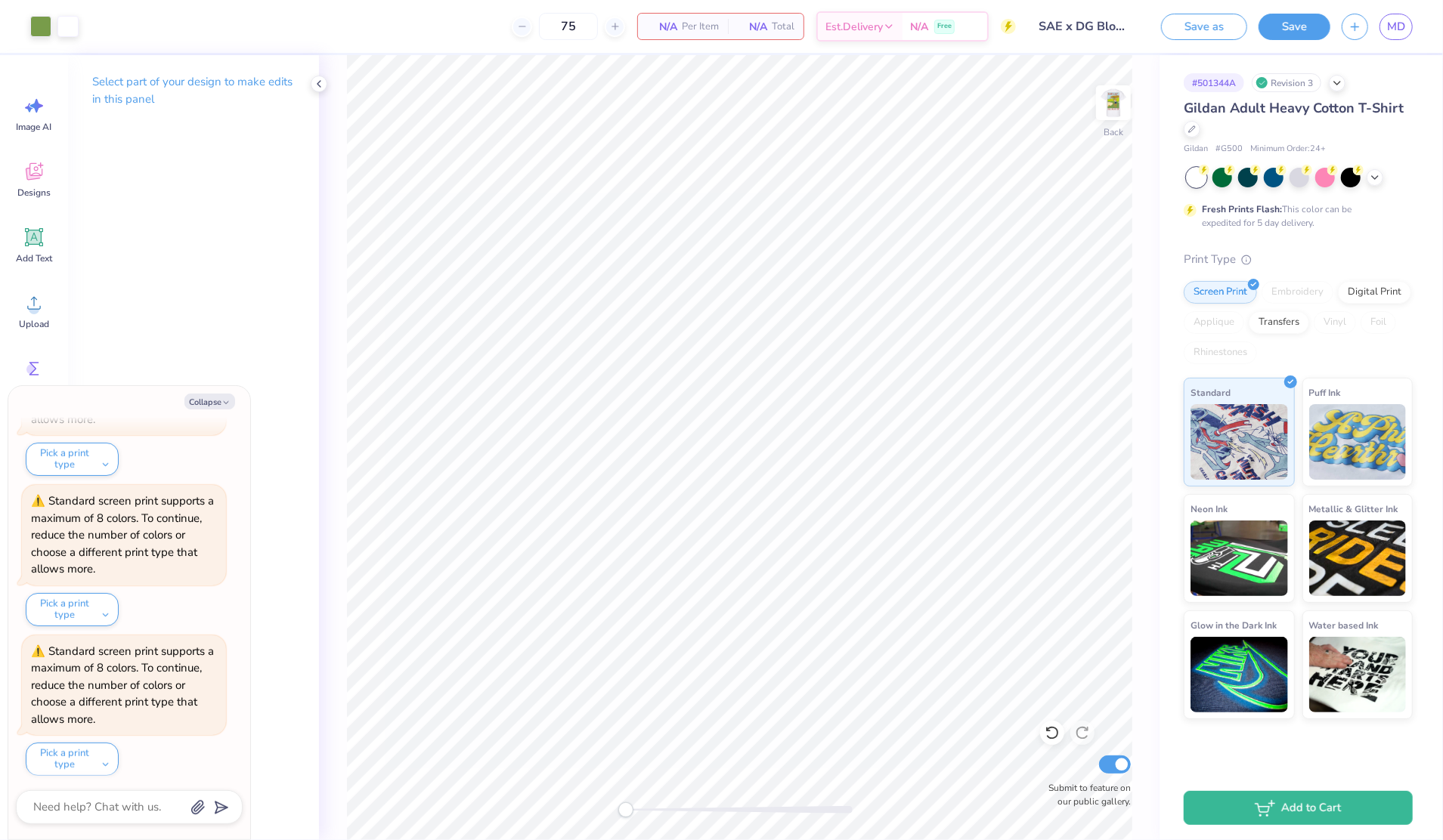
click at [599, 822] on div "Back Submit to feature on our public gallery." at bounding box center [740, 447] width 840 height 785
click at [1110, 110] on img at bounding box center [1113, 103] width 30 height 30
click at [1295, 180] on div at bounding box center [1299, 176] width 20 height 20
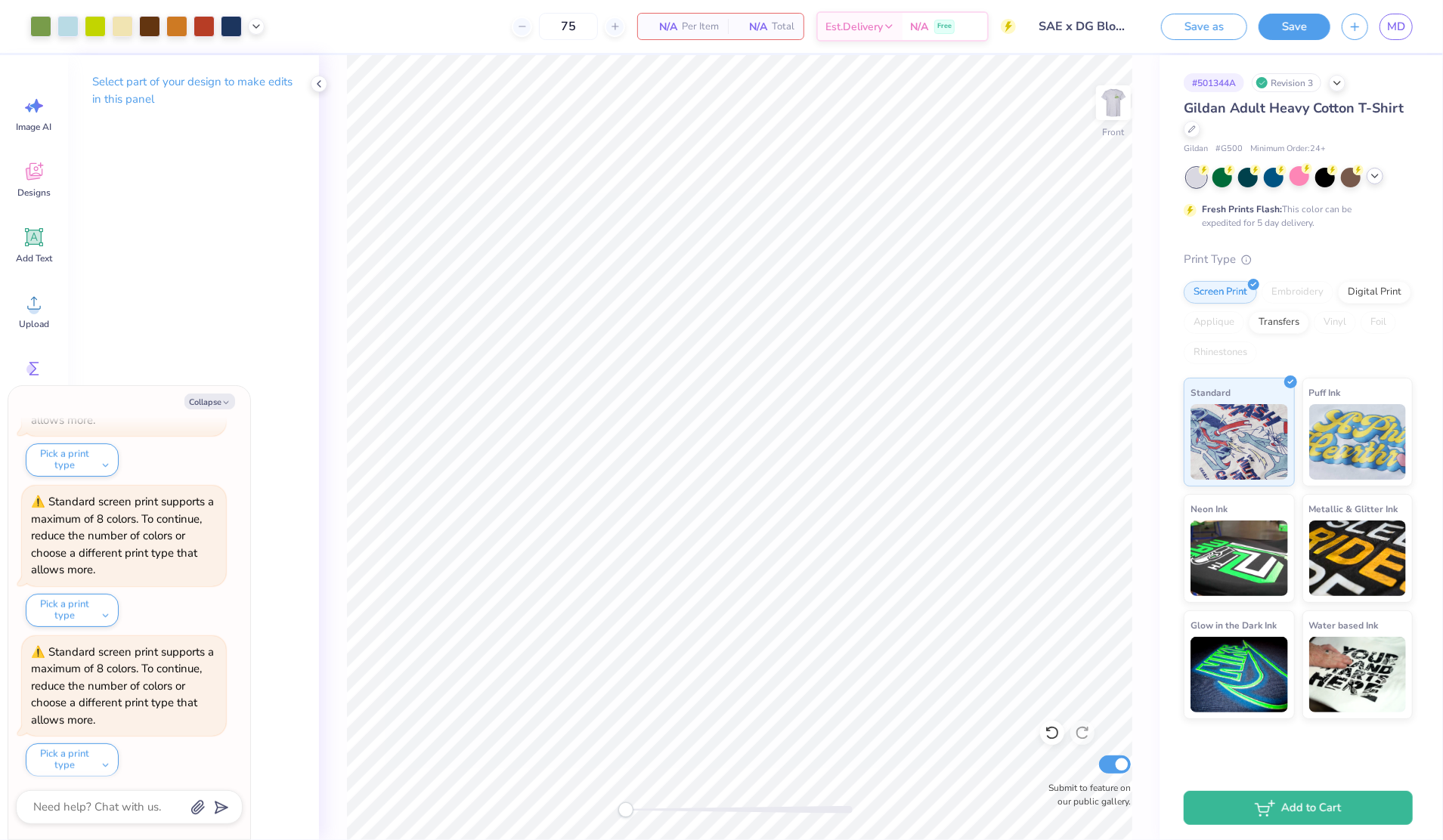
click at [1369, 178] on icon at bounding box center [1375, 176] width 12 height 12
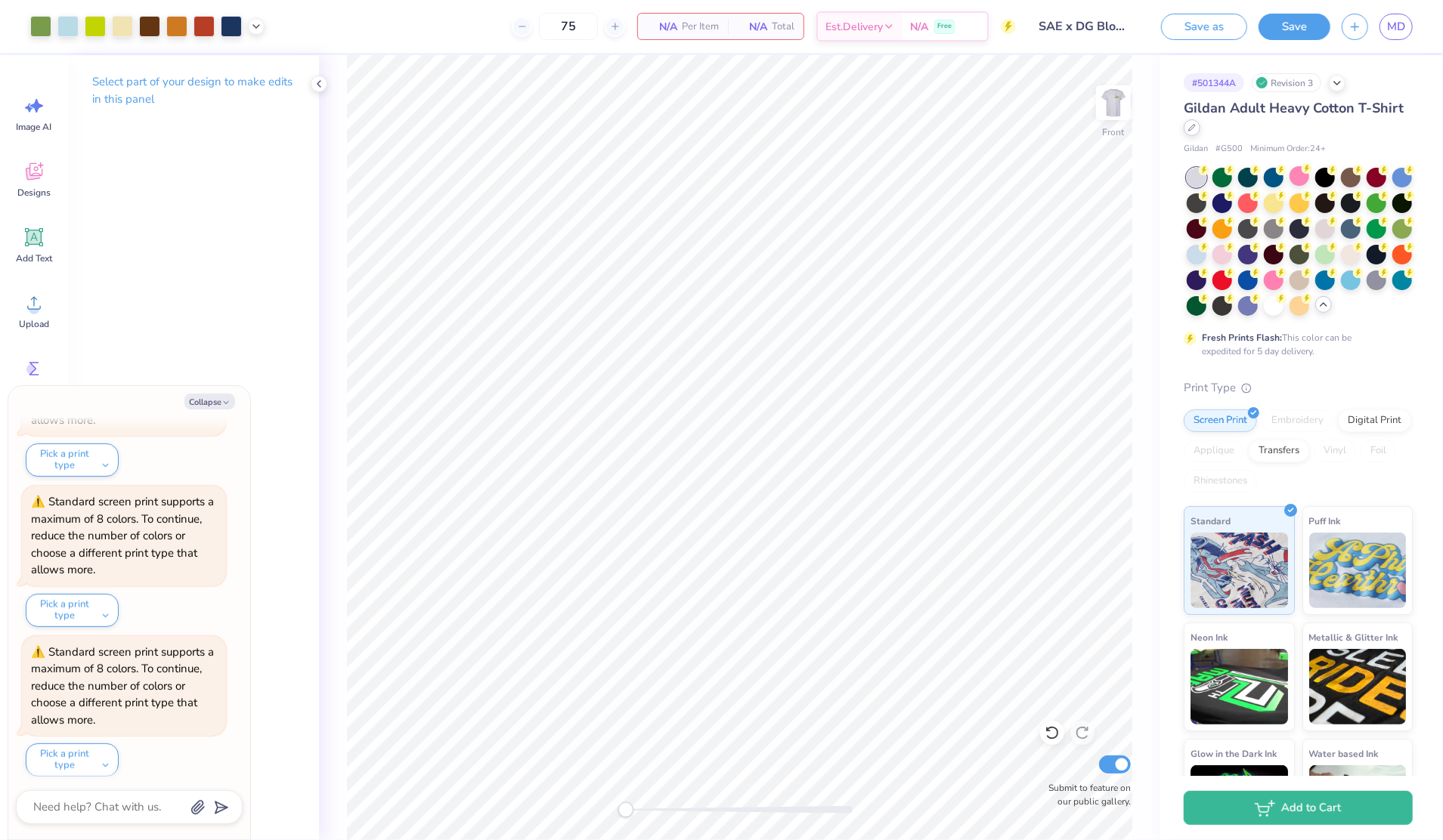
click at [1200, 131] on div at bounding box center [1192, 127] width 17 height 17
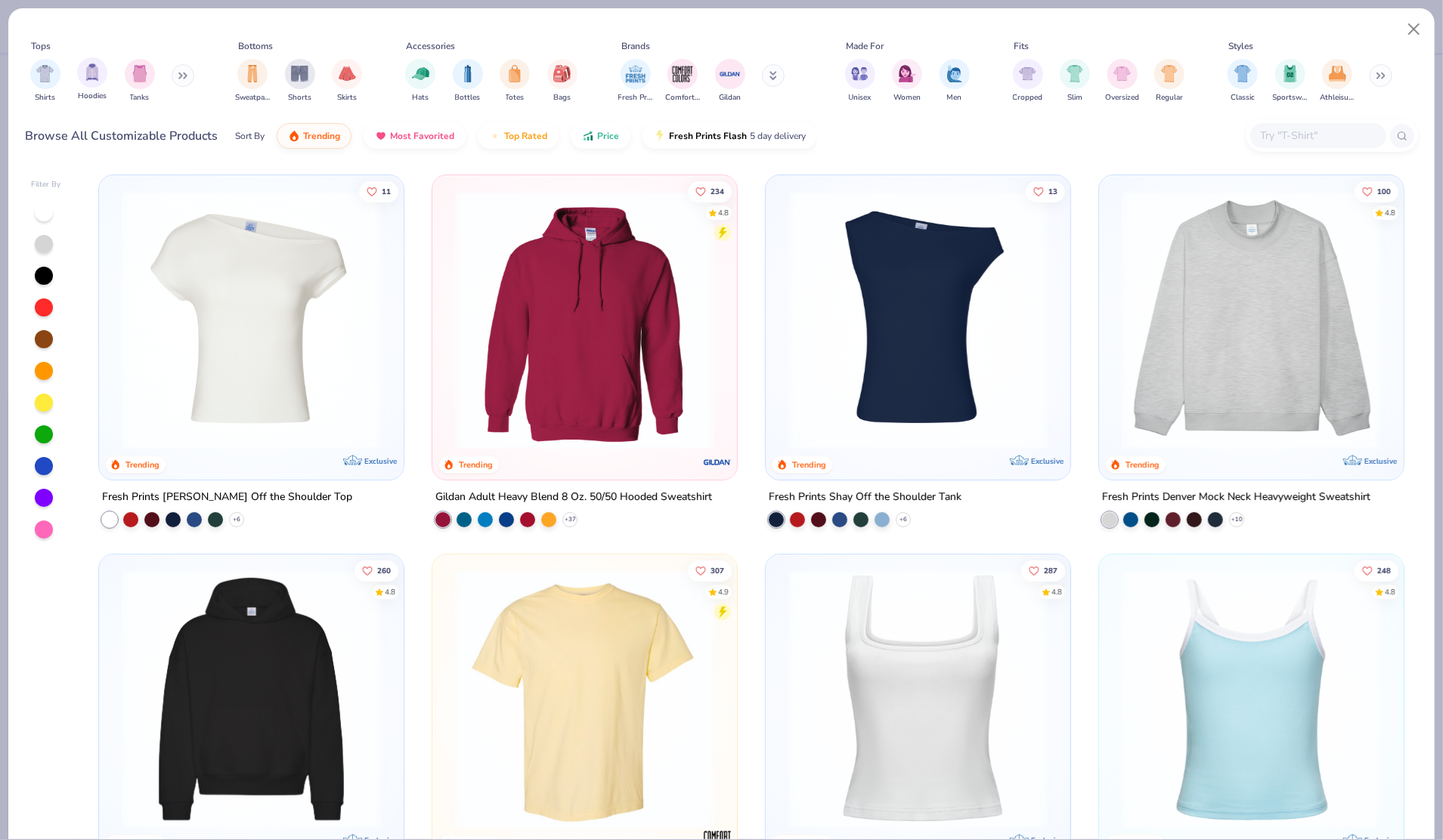
click at [102, 87] on div "Hoodies" at bounding box center [92, 80] width 30 height 45
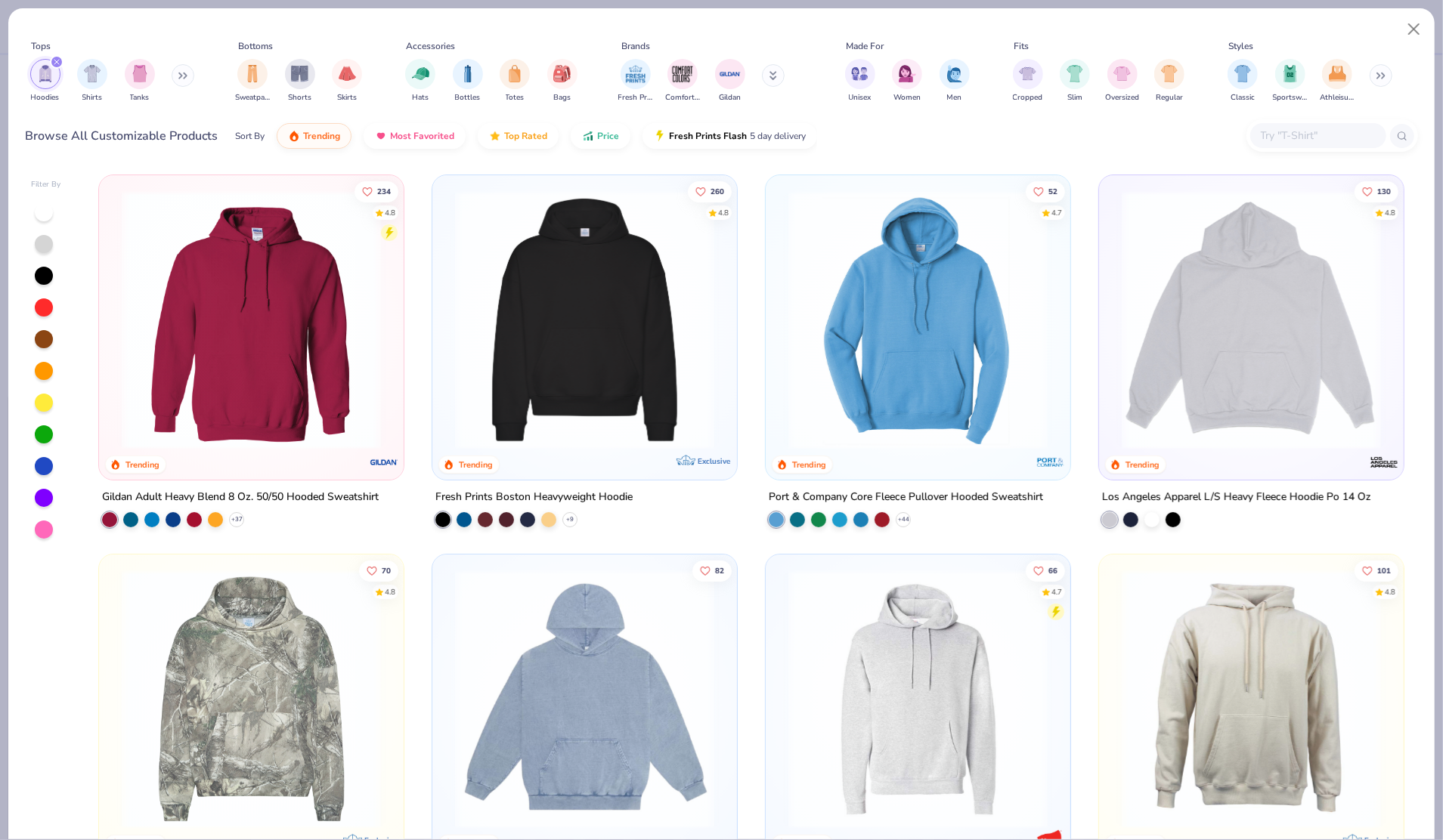
click at [181, 78] on icon at bounding box center [182, 75] width 9 height 7
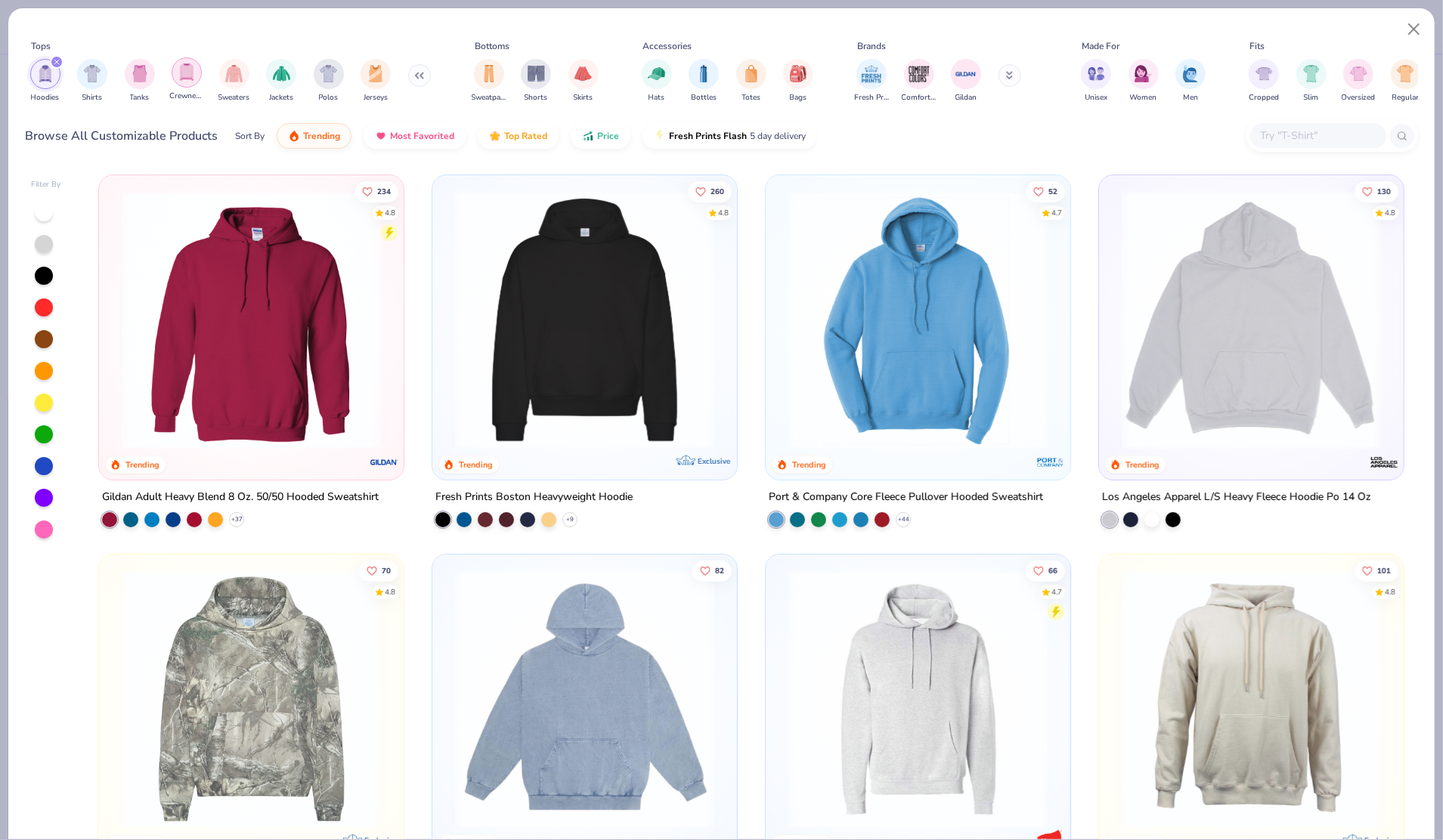
click at [187, 76] on img "filter for Crewnecks" at bounding box center [186, 72] width 17 height 18
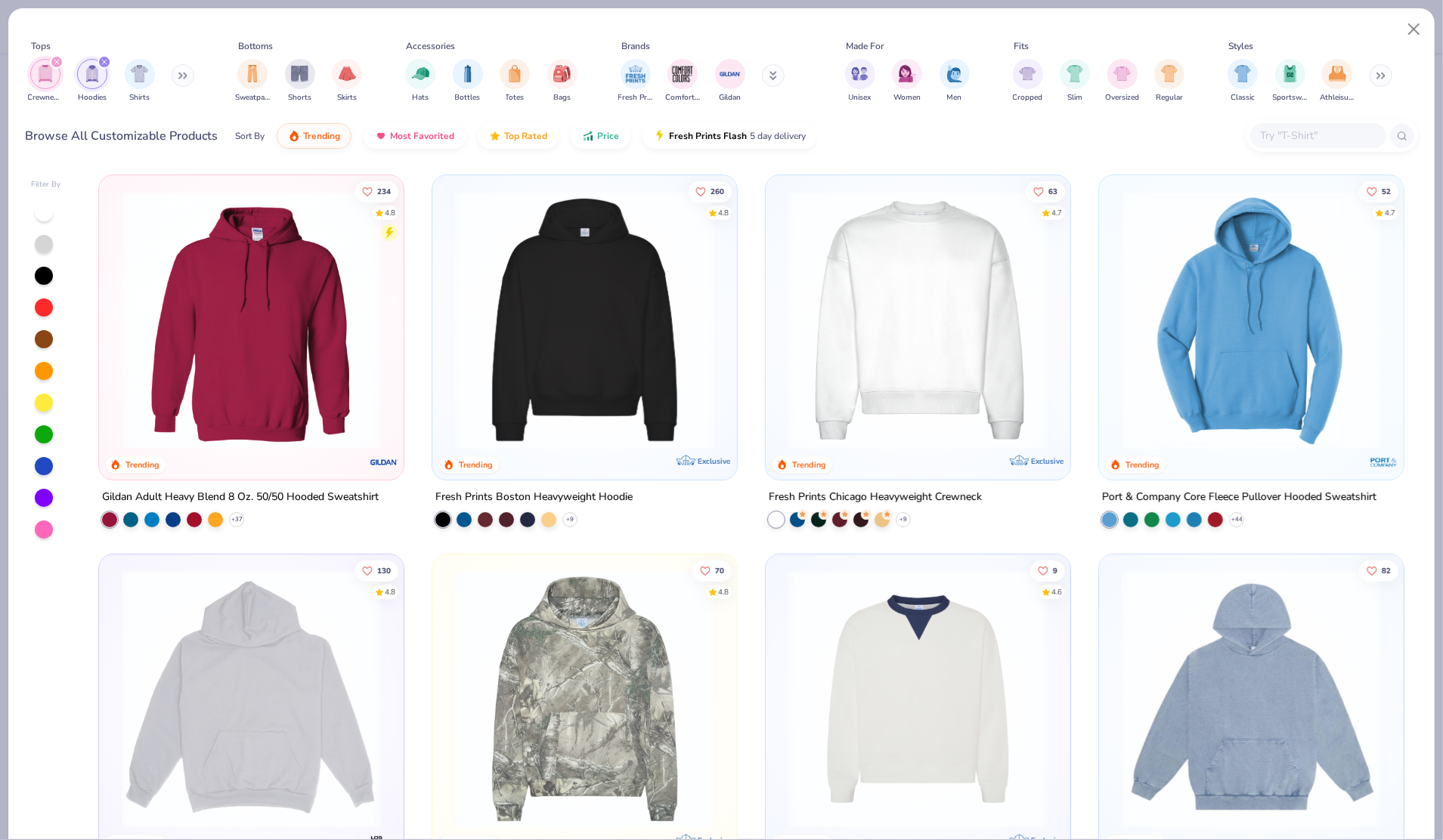
click at [102, 67] on div "filter for Hoodies" at bounding box center [104, 62] width 14 height 14
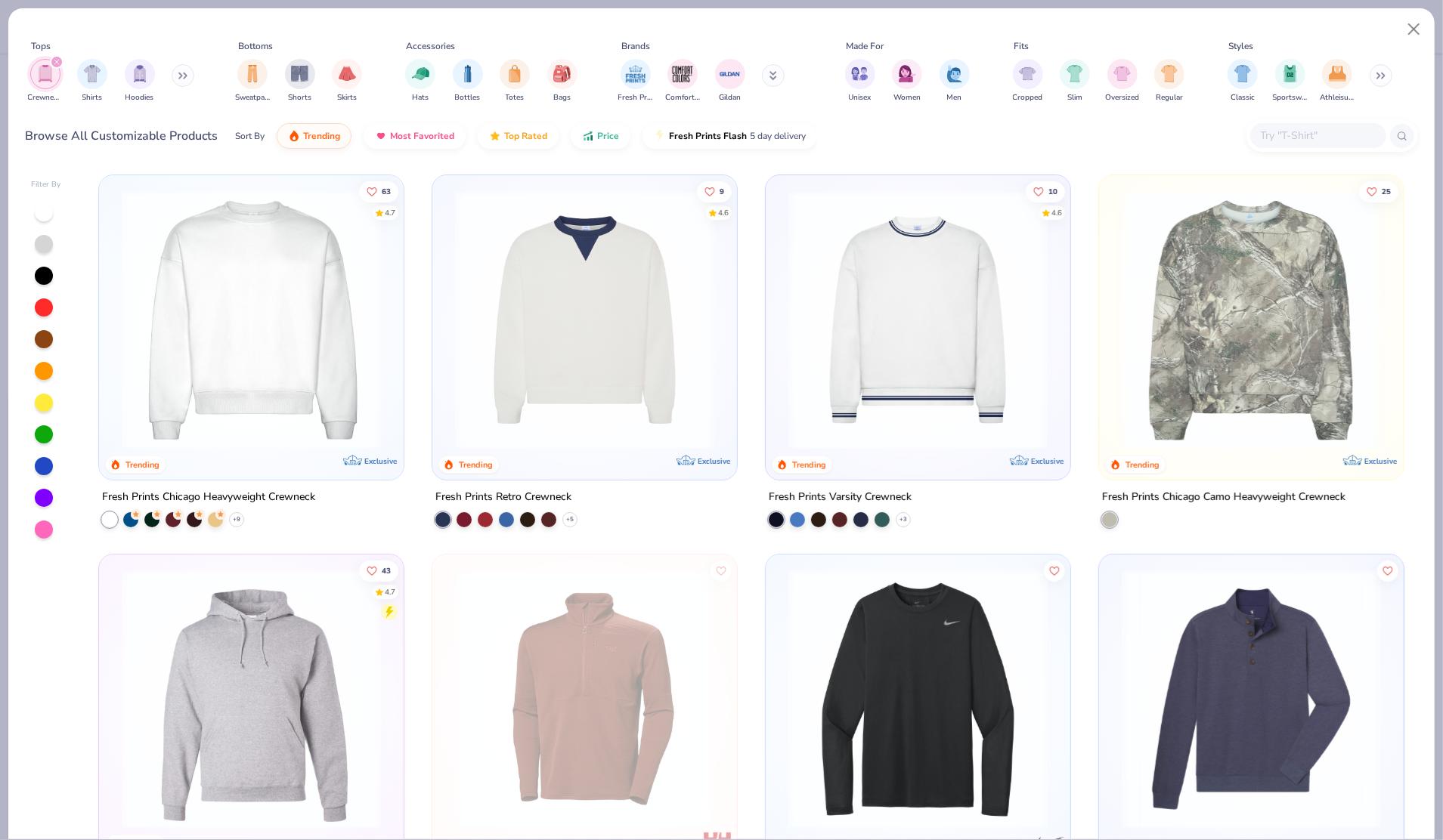
click at [58, 63] on icon "filter for Crewnecks" at bounding box center [57, 62] width 5 height 5
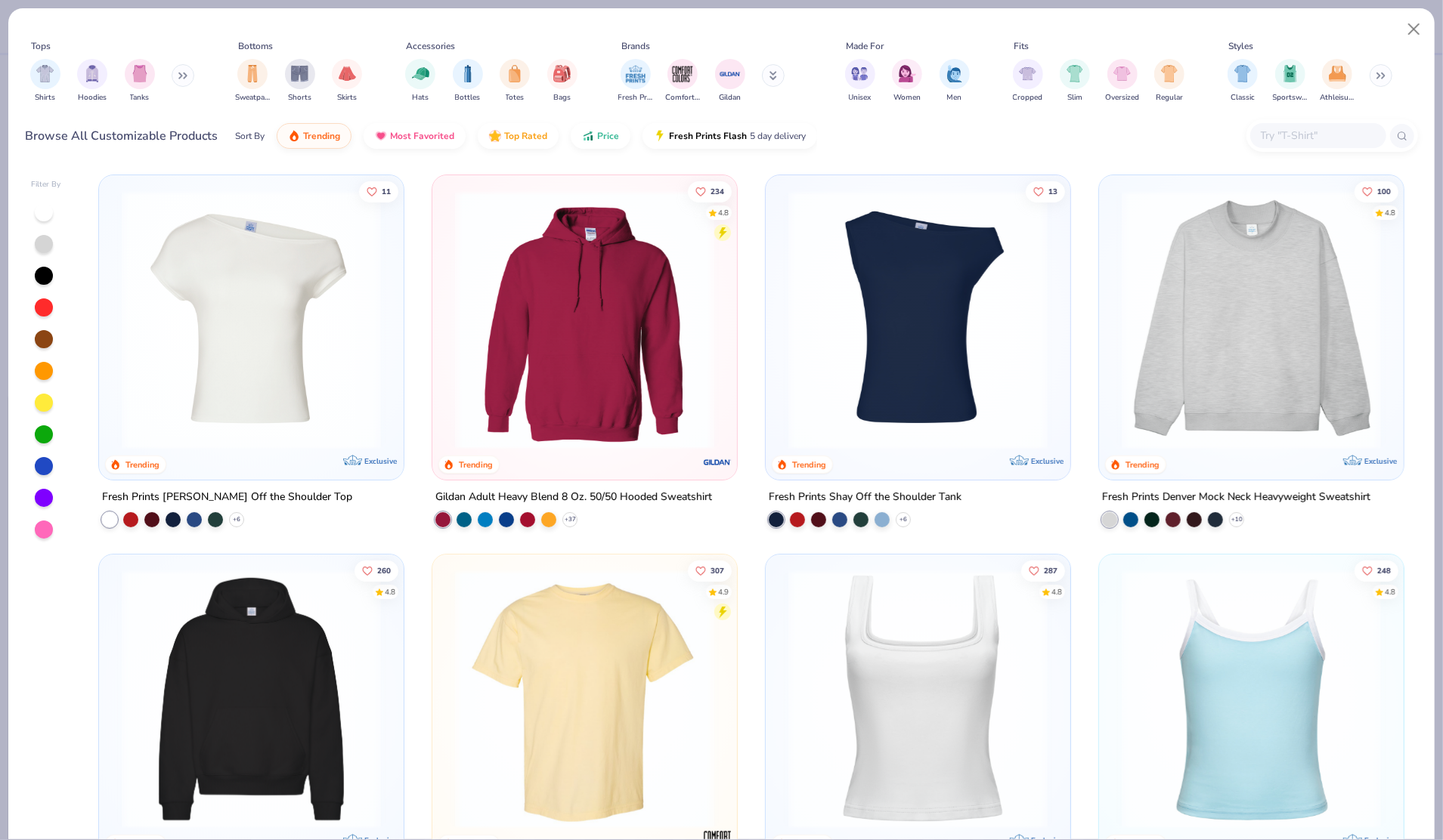
type textarea "x"
click at [1329, 143] on input "text" at bounding box center [1317, 136] width 116 height 18
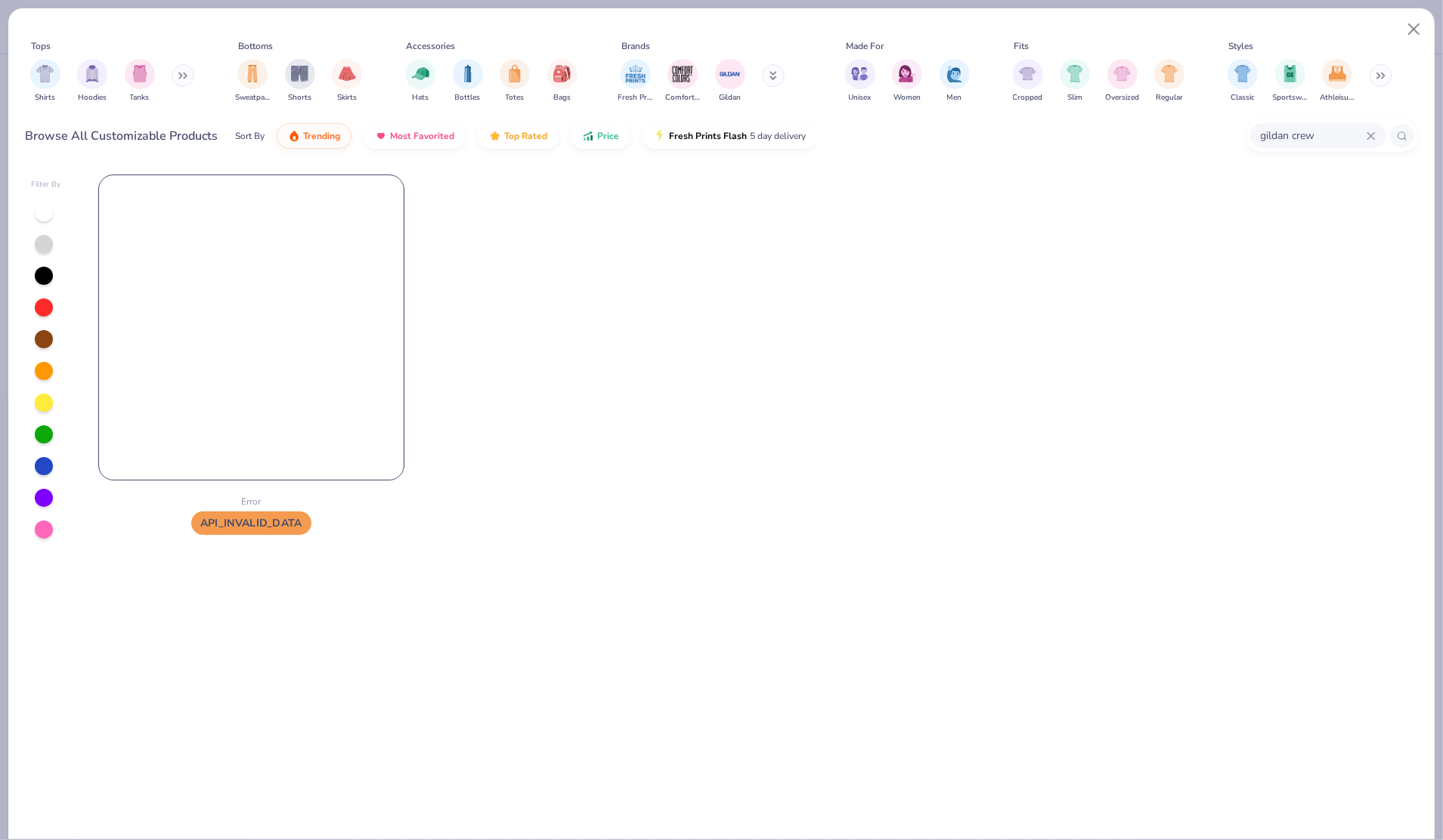
type input "gildan crew"
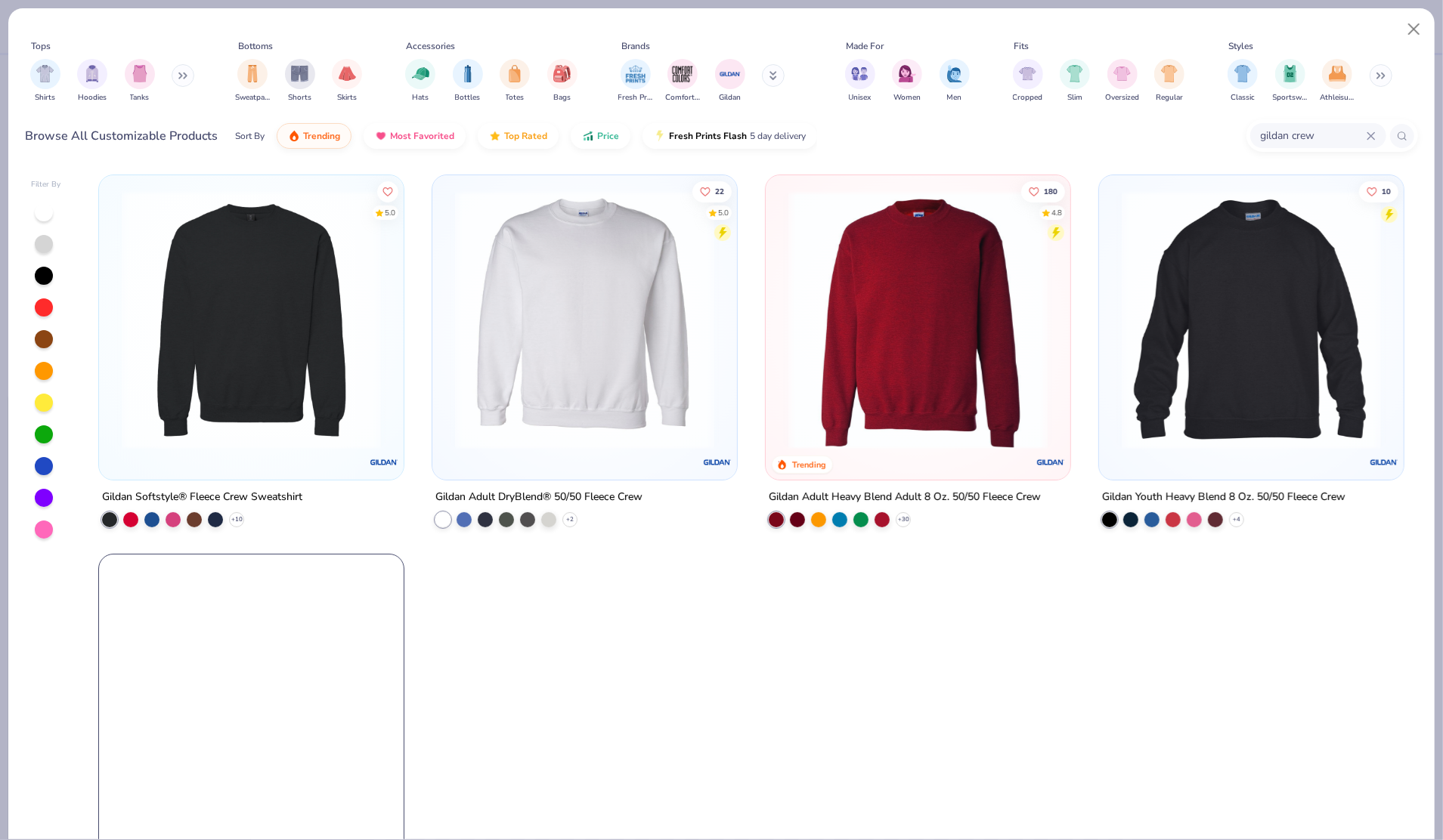
click at [259, 366] on img at bounding box center [251, 320] width 275 height 259
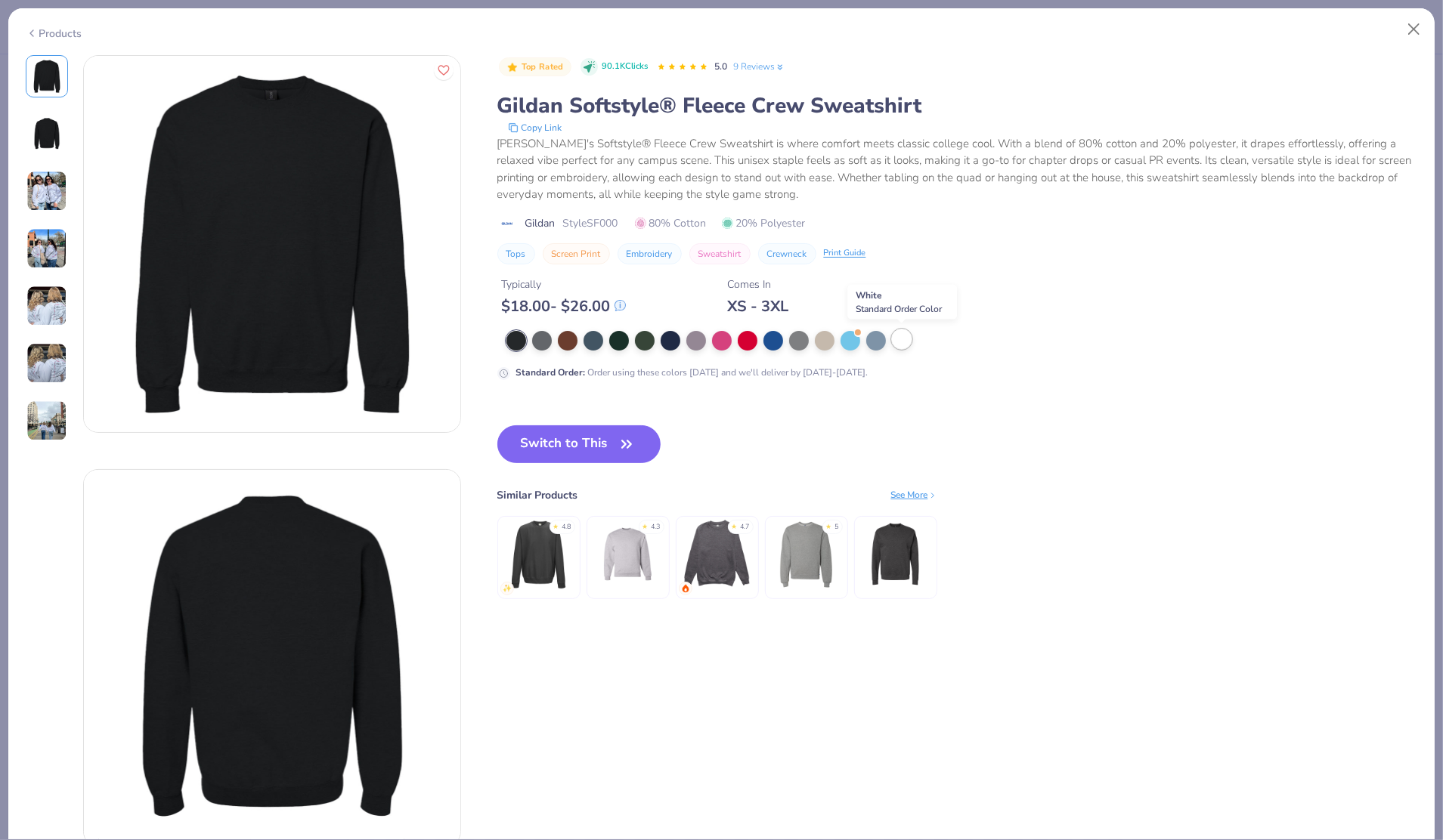
click at [900, 346] on div at bounding box center [902, 339] width 20 height 20
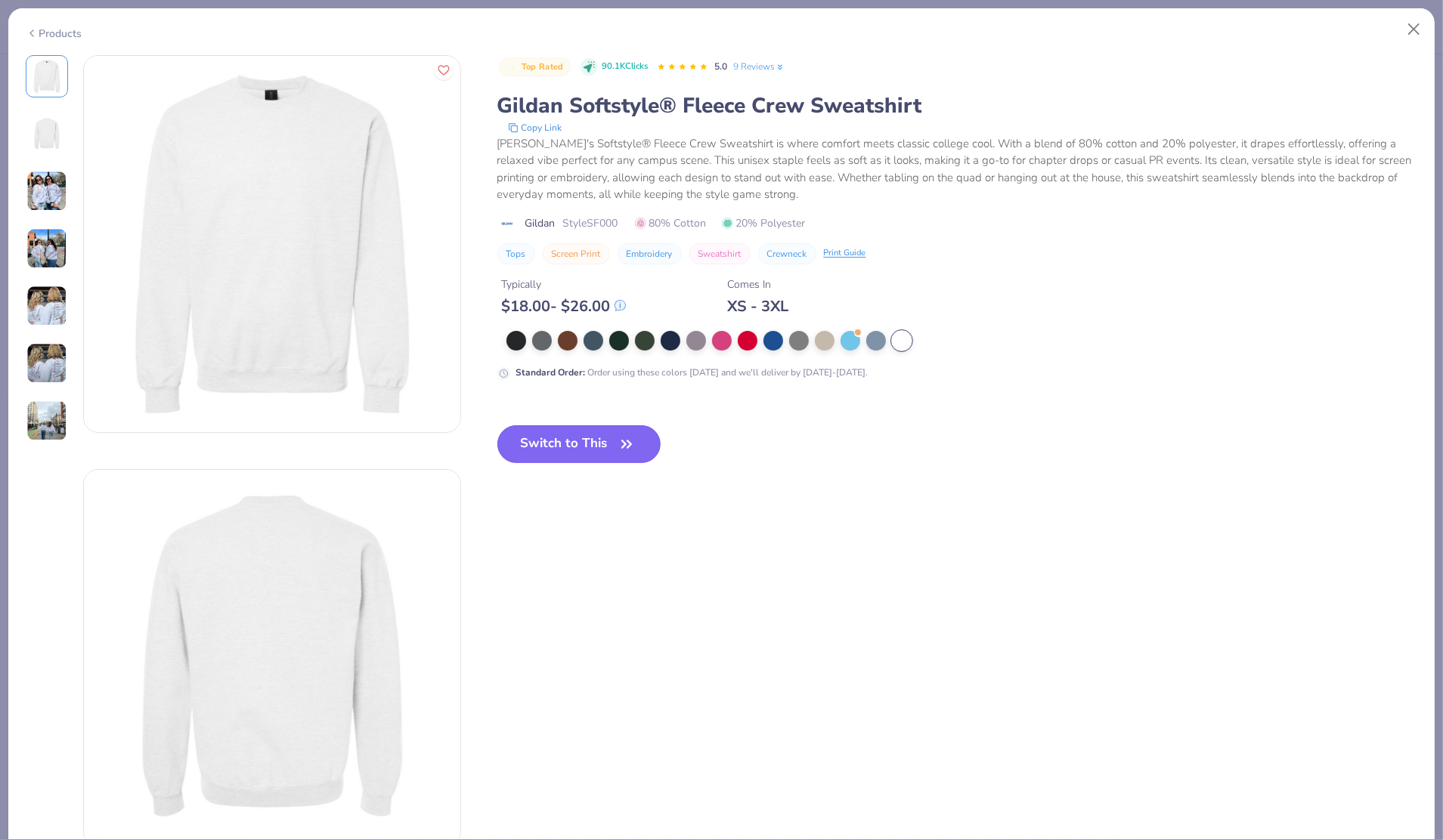
click at [579, 450] on button "Switch to This" at bounding box center [579, 444] width 164 height 38
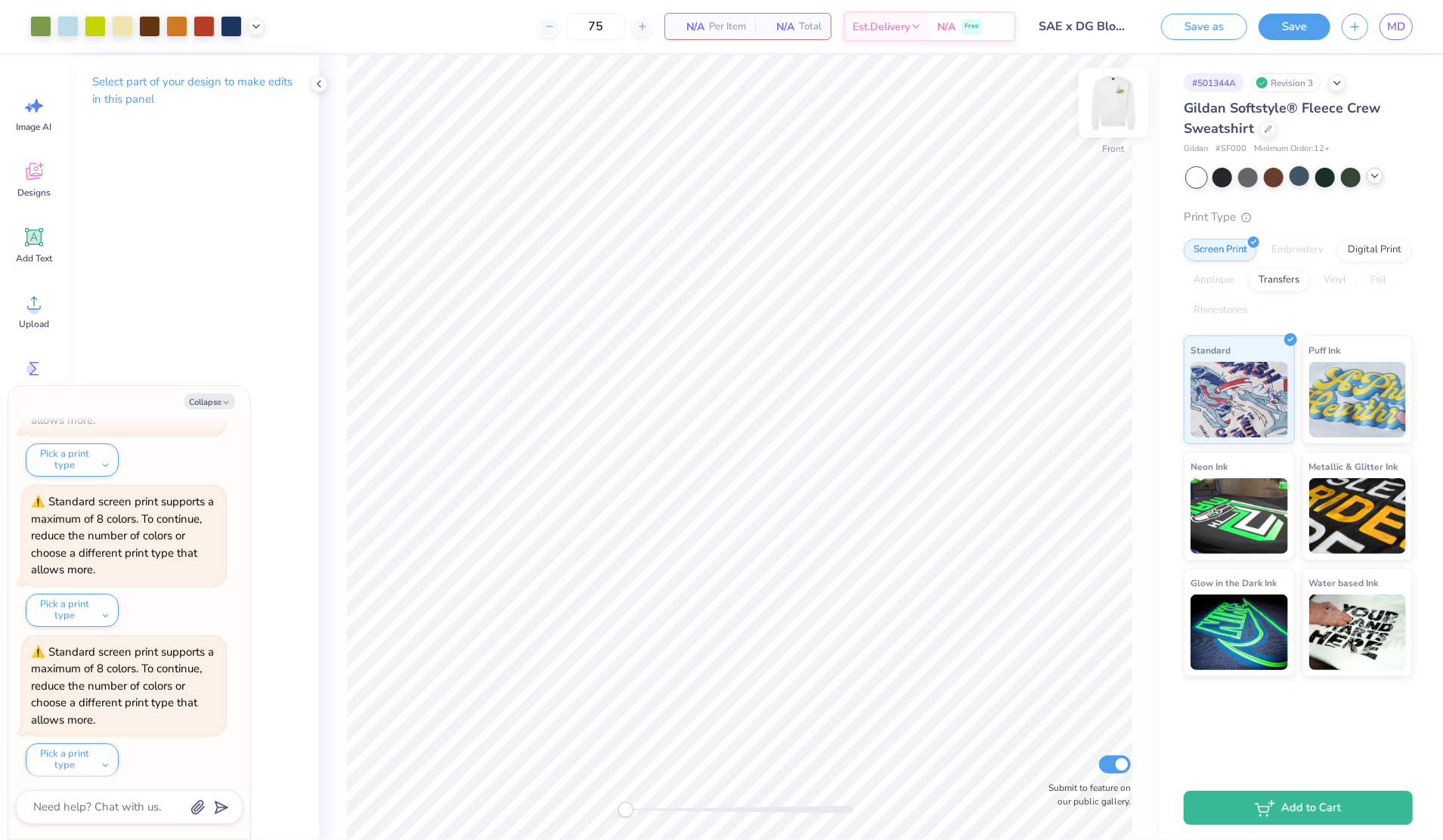
click at [1105, 102] on img at bounding box center [1114, 103] width 61 height 61
click at [1100, 101] on img at bounding box center [1114, 103] width 61 height 61
click at [1112, 102] on img at bounding box center [1113, 103] width 30 height 30
click at [320, 83] on icon at bounding box center [319, 83] width 12 height 12
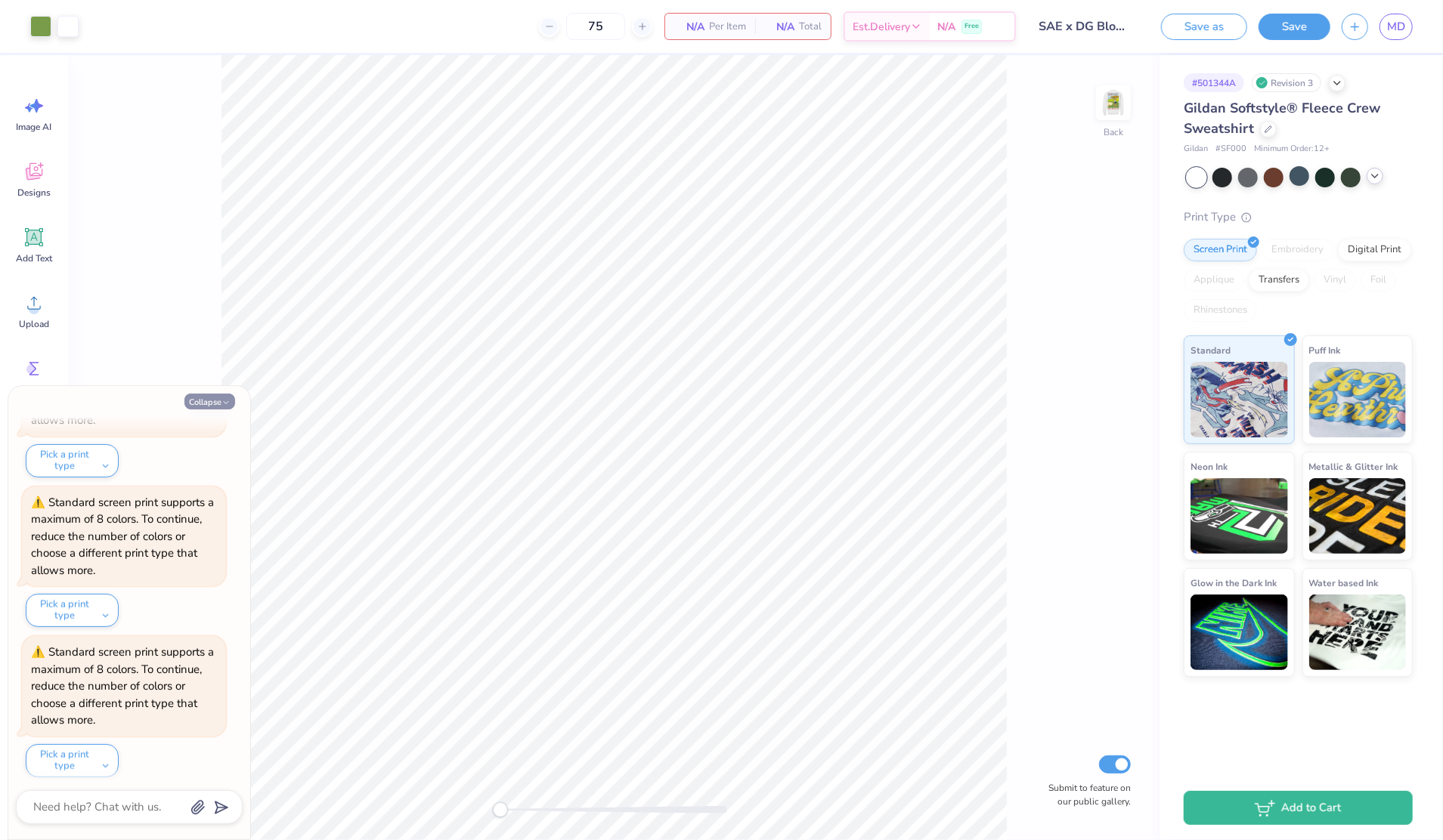
click at [206, 400] on button "Collapse" at bounding box center [209, 402] width 50 height 16
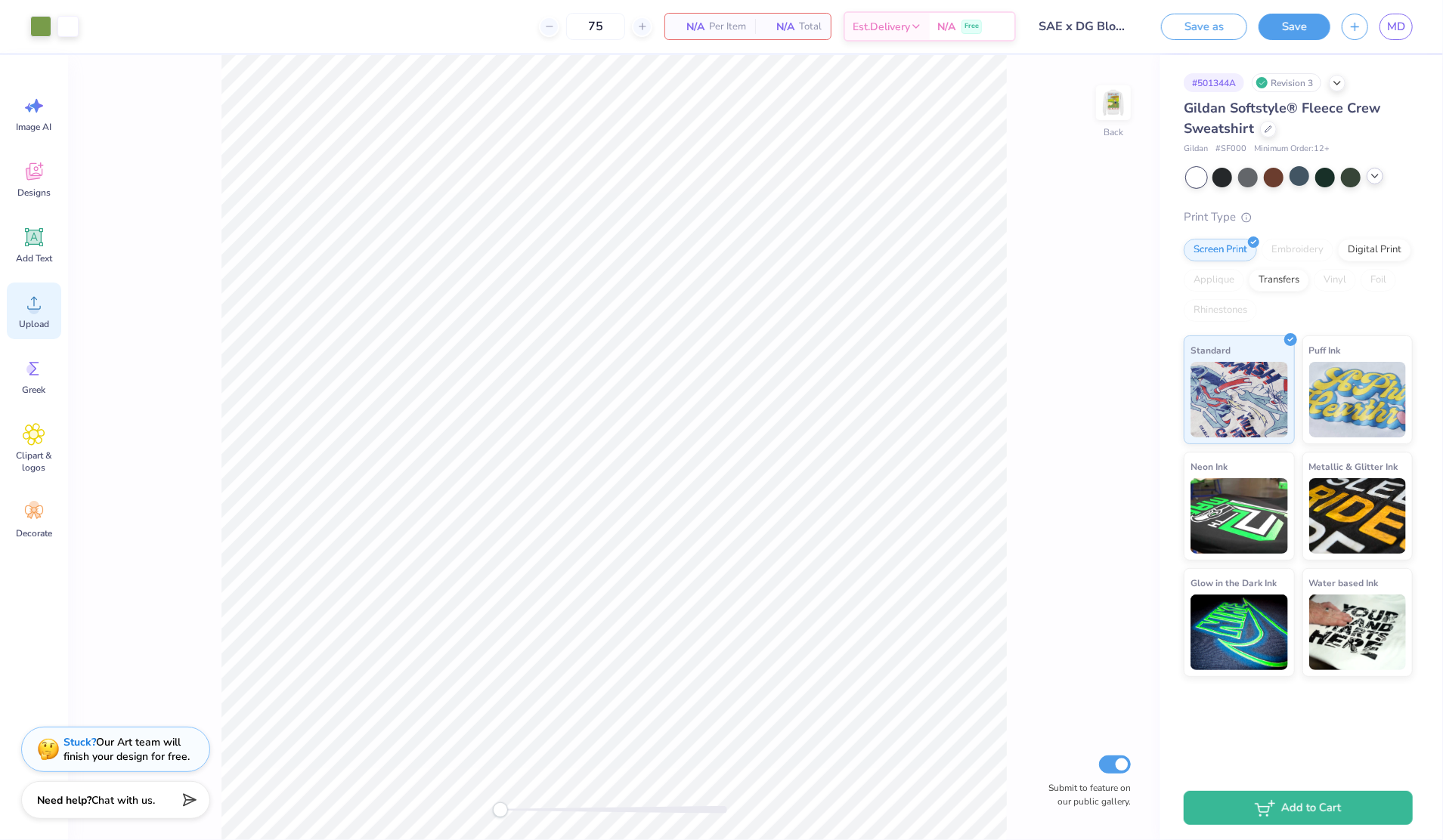
click at [30, 318] on div "Upload" at bounding box center [34, 310] width 54 height 57
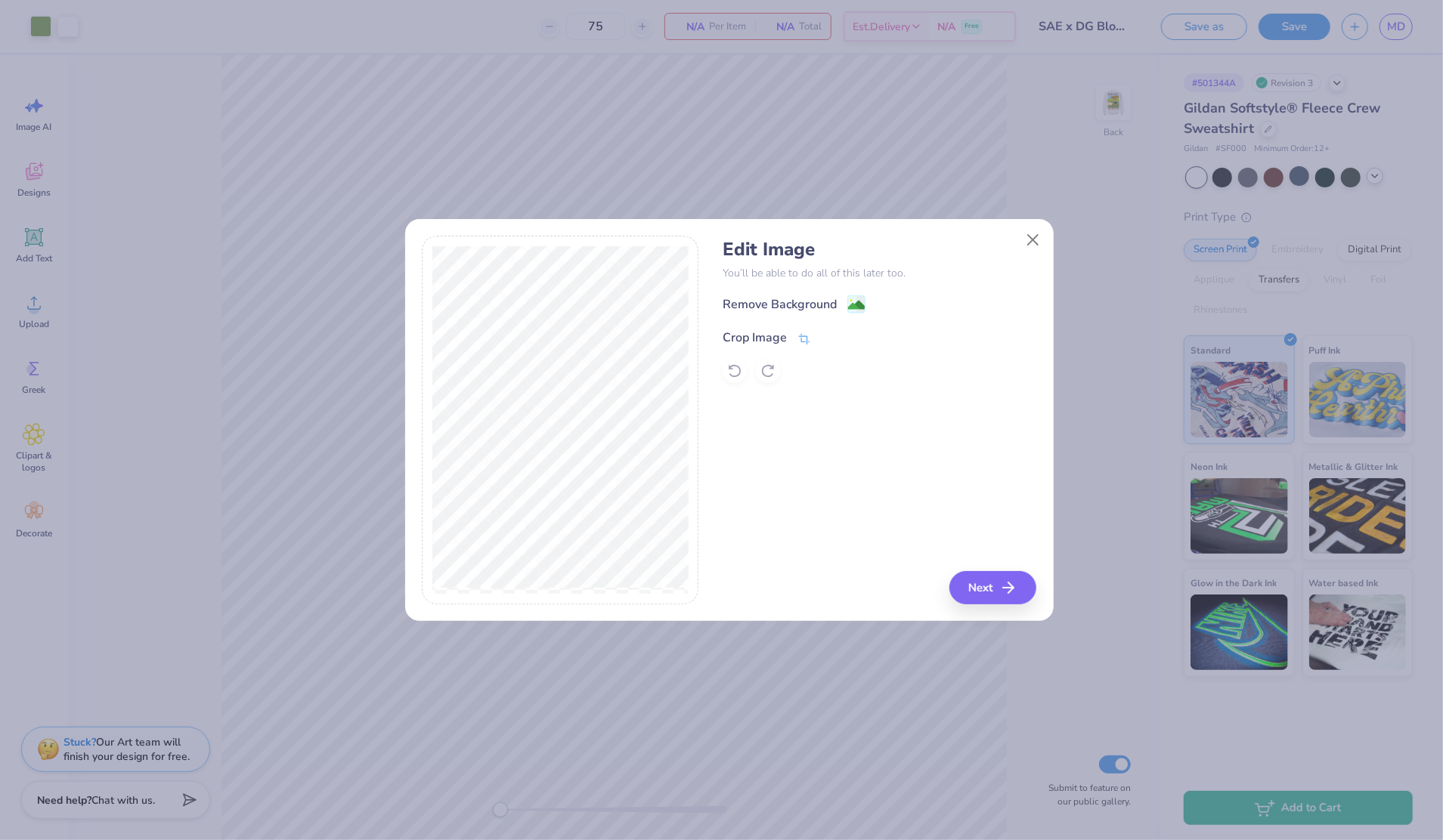
click at [806, 335] on icon at bounding box center [804, 338] width 11 height 10
click at [826, 337] on polyline at bounding box center [829, 336] width 6 height 5
click at [855, 306] on image at bounding box center [856, 306] width 17 height 17
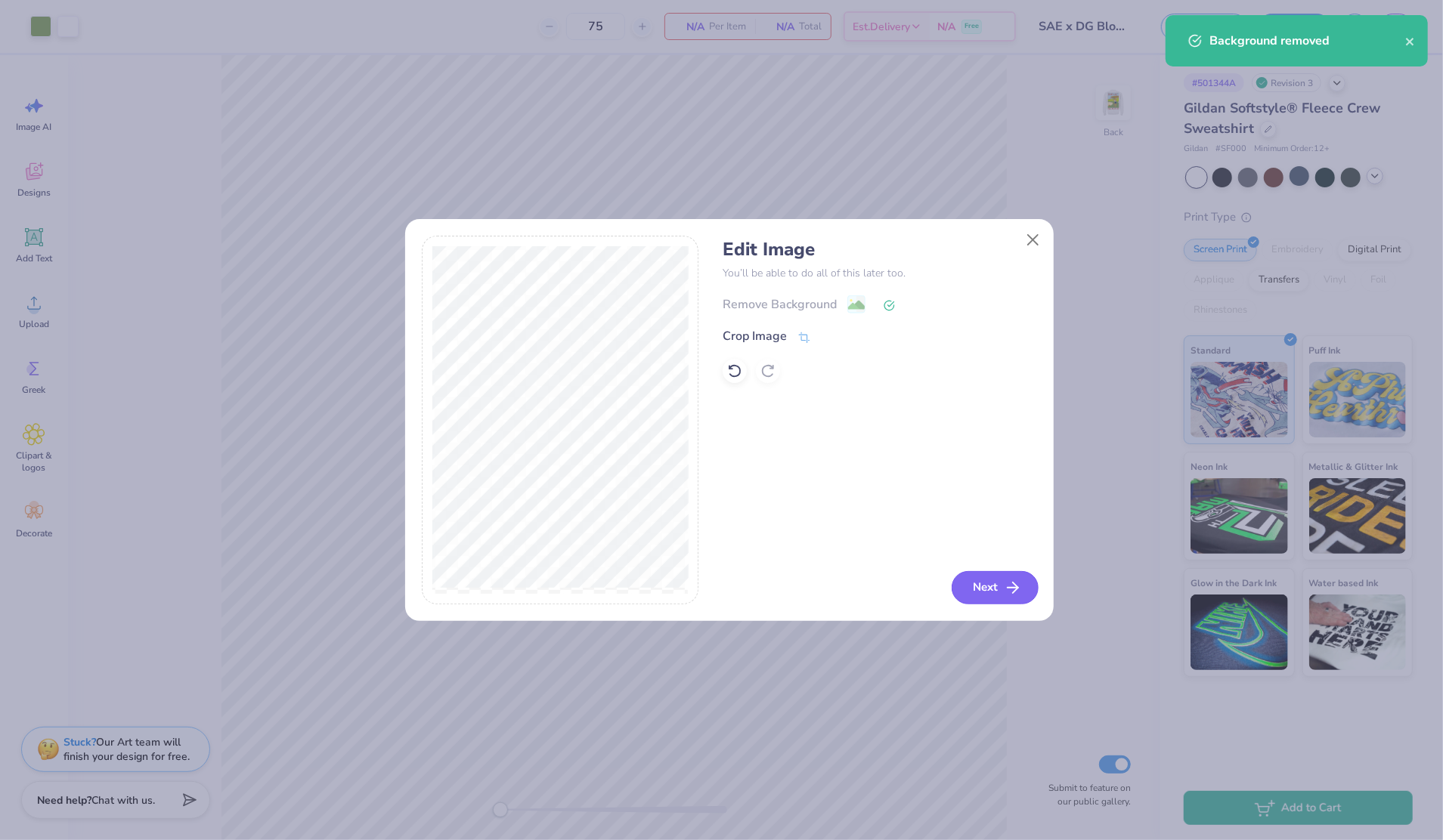
click at [976, 590] on button "Next" at bounding box center [995, 588] width 87 height 34
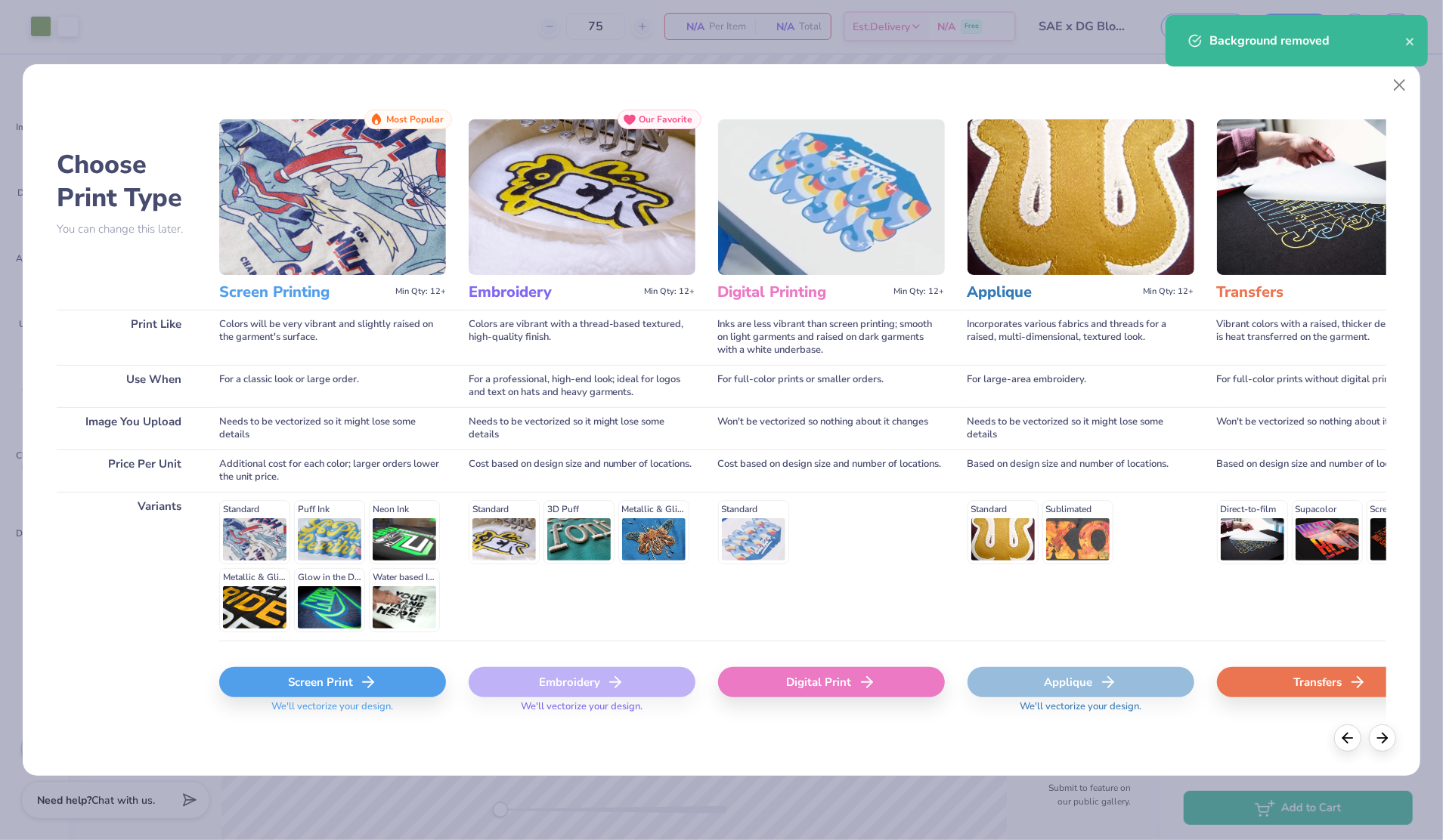
click at [417, 683] on div "Screen Print" at bounding box center [332, 682] width 226 height 30
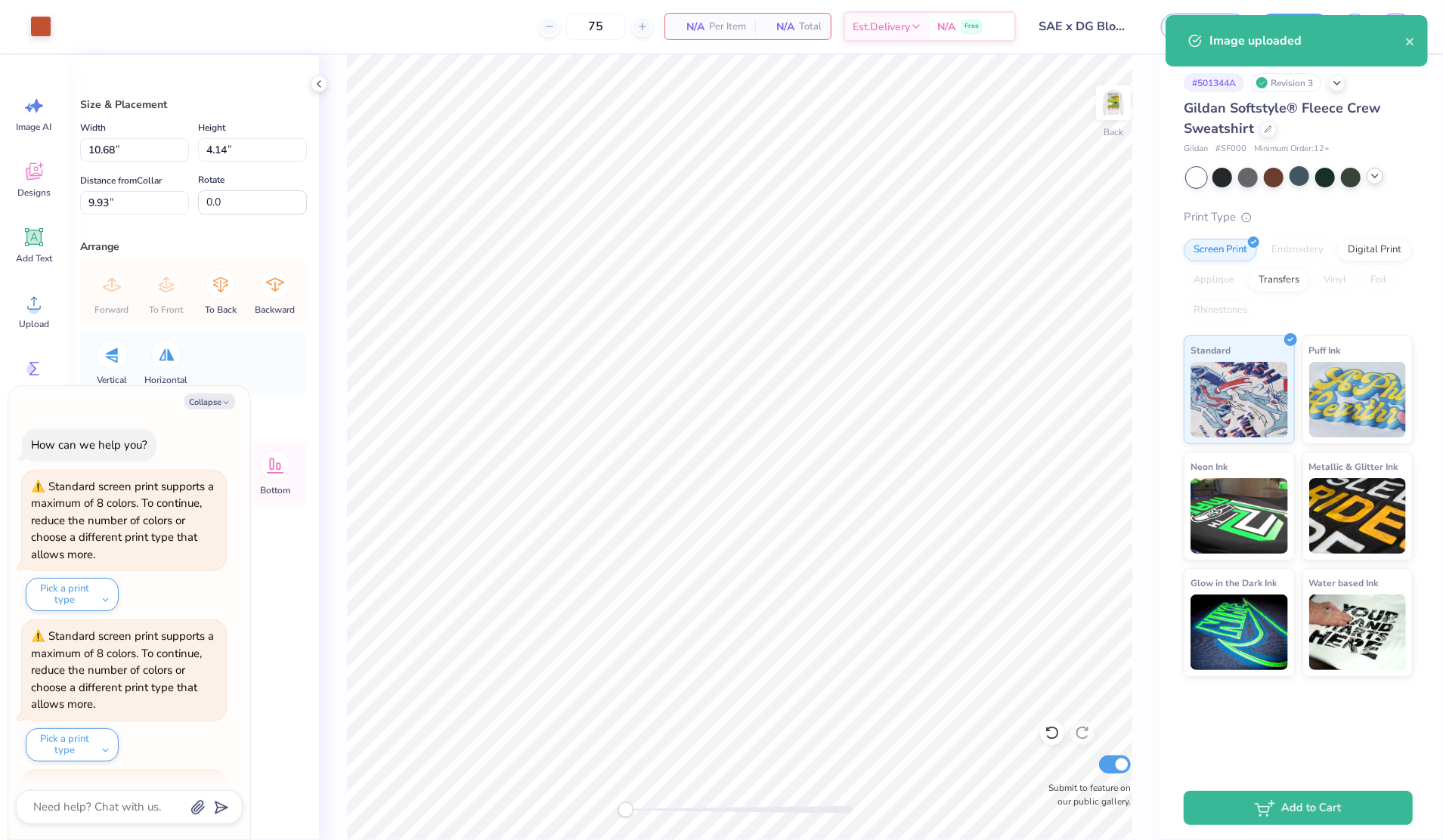
scroll to position [1634, 0]
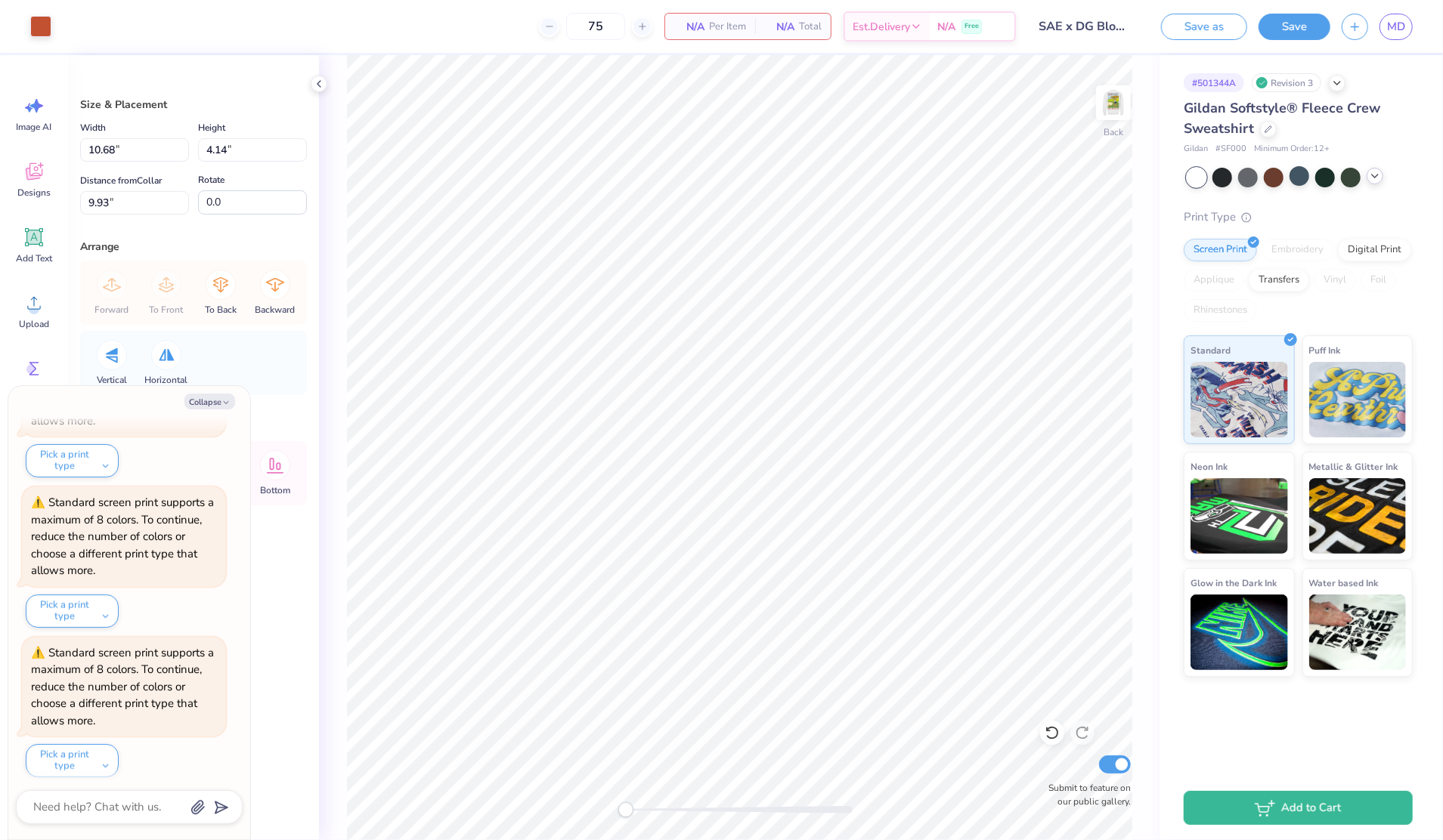
type textarea "x"
type input "4.50"
type input "4.39"
type input "2.26"
type textarea "x"
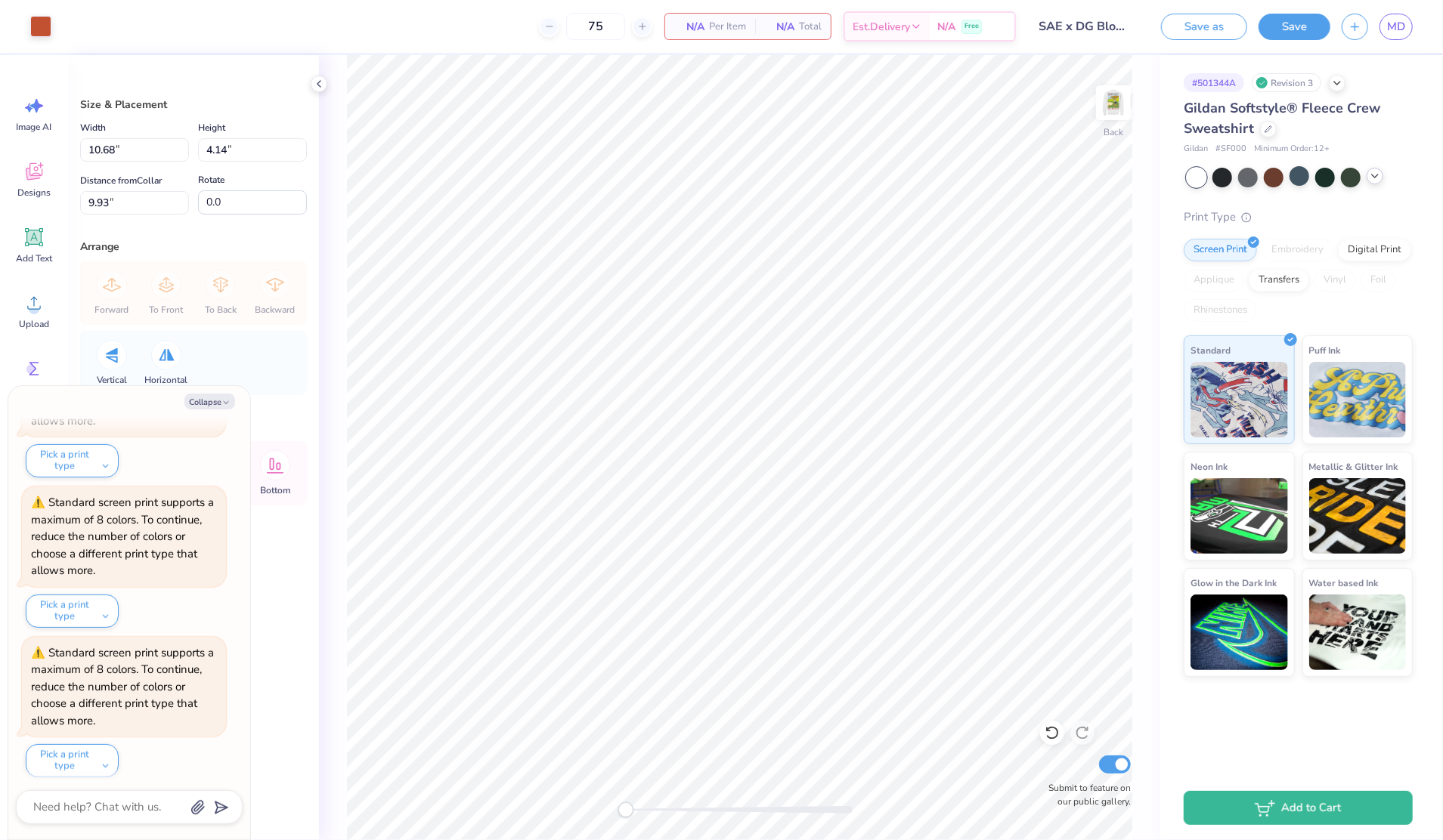
type input "6.74"
type input "2.61"
type input "4.53"
type textarea "x"
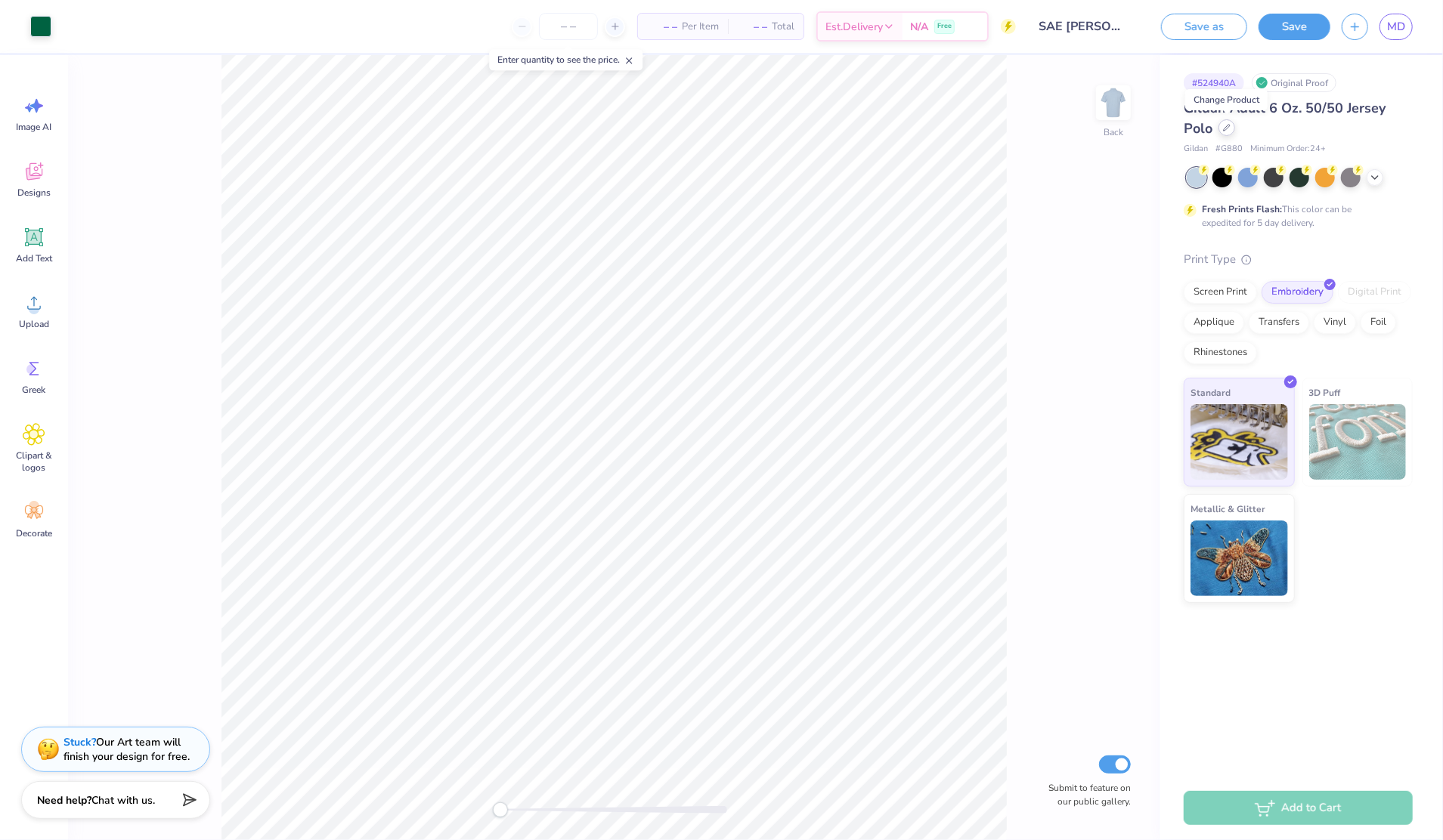
click at [1221, 131] on div at bounding box center [1227, 127] width 17 height 17
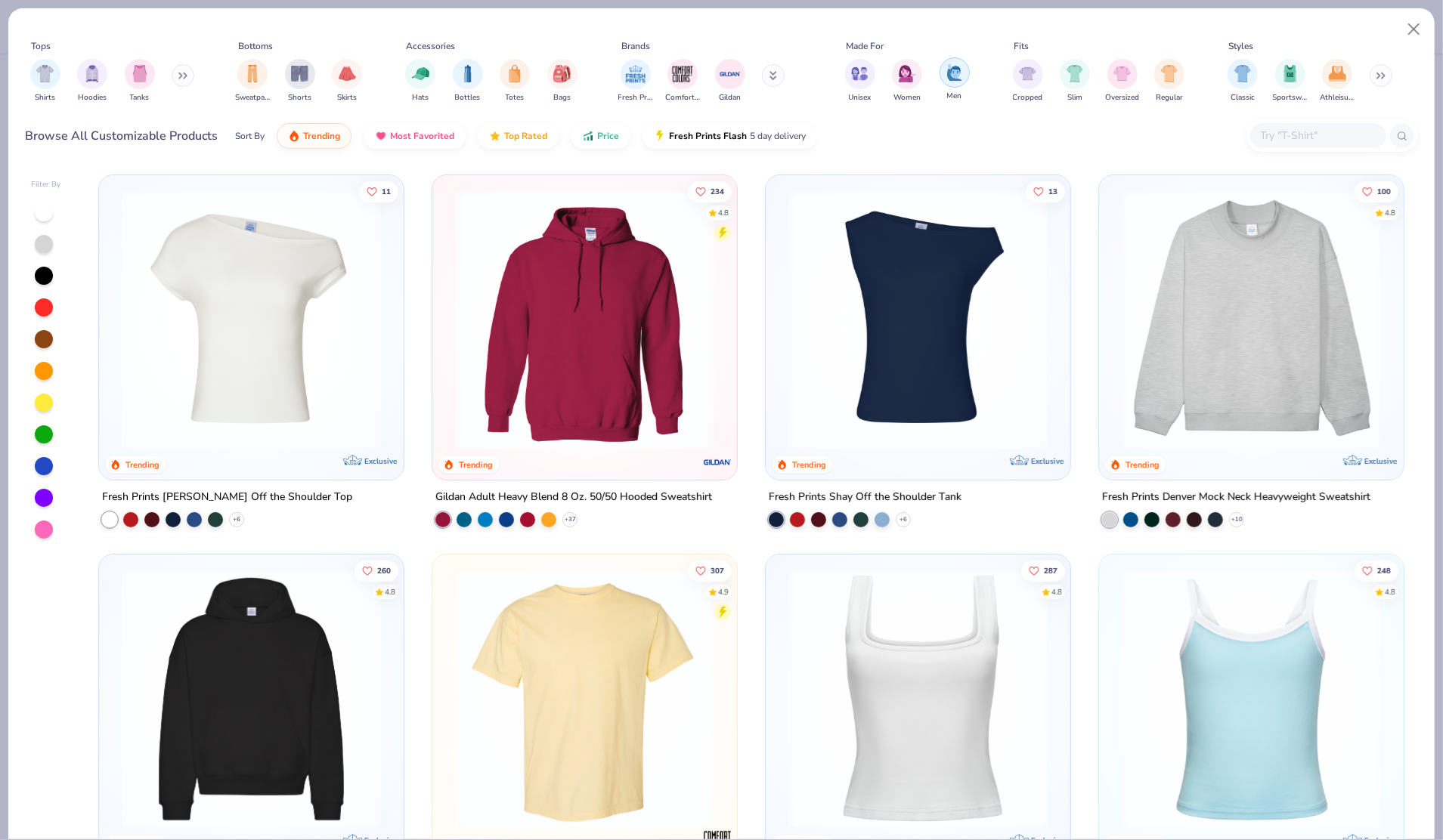
click at [956, 73] on img "filter for Men" at bounding box center [955, 72] width 17 height 18
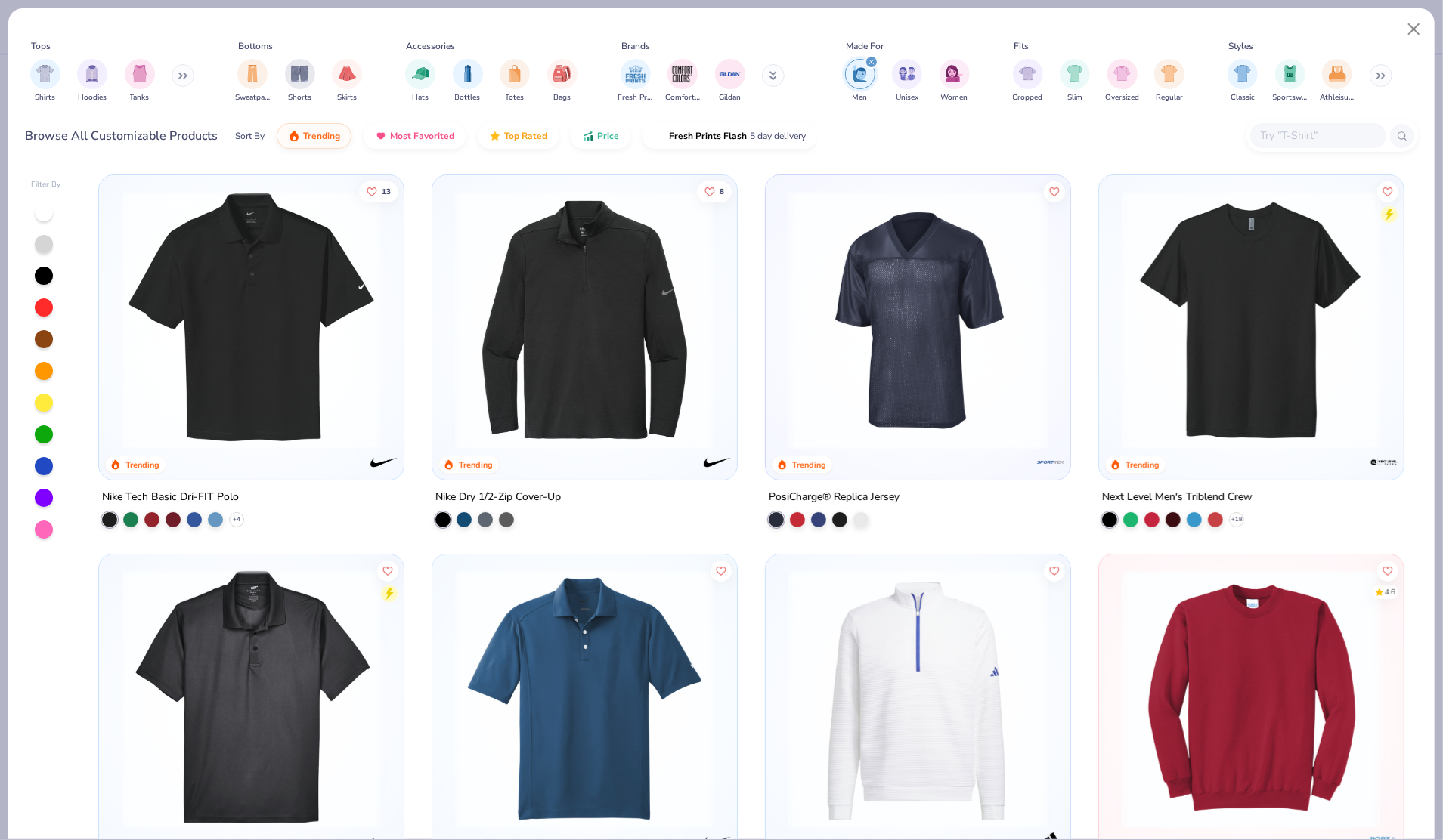
click at [170, 78] on div "Shirts Hoodies Tanks" at bounding box center [112, 81] width 174 height 56
click at [183, 79] on button at bounding box center [182, 75] width 22 height 22
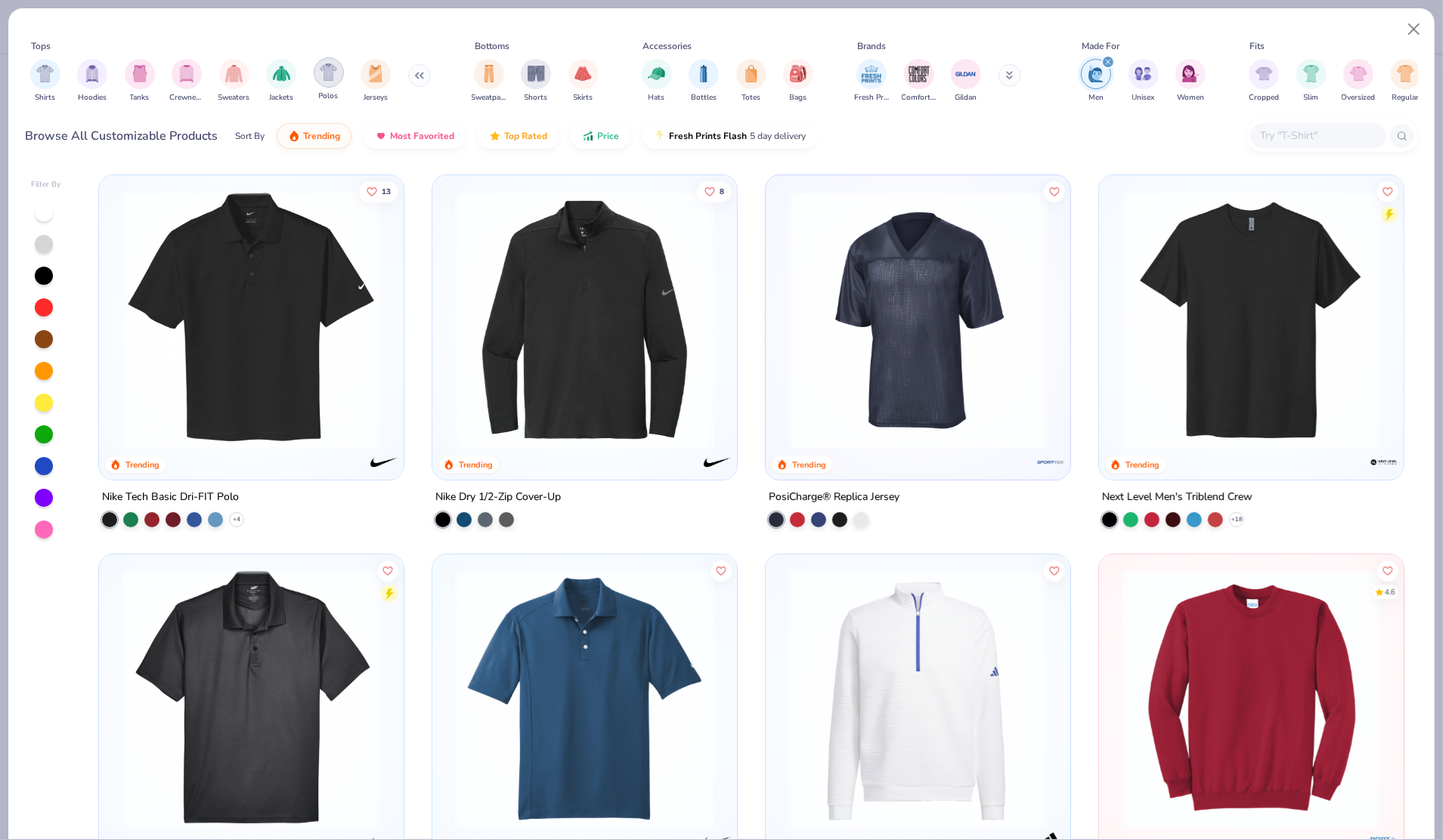
click at [325, 78] on img "filter for Polos" at bounding box center [329, 72] width 18 height 18
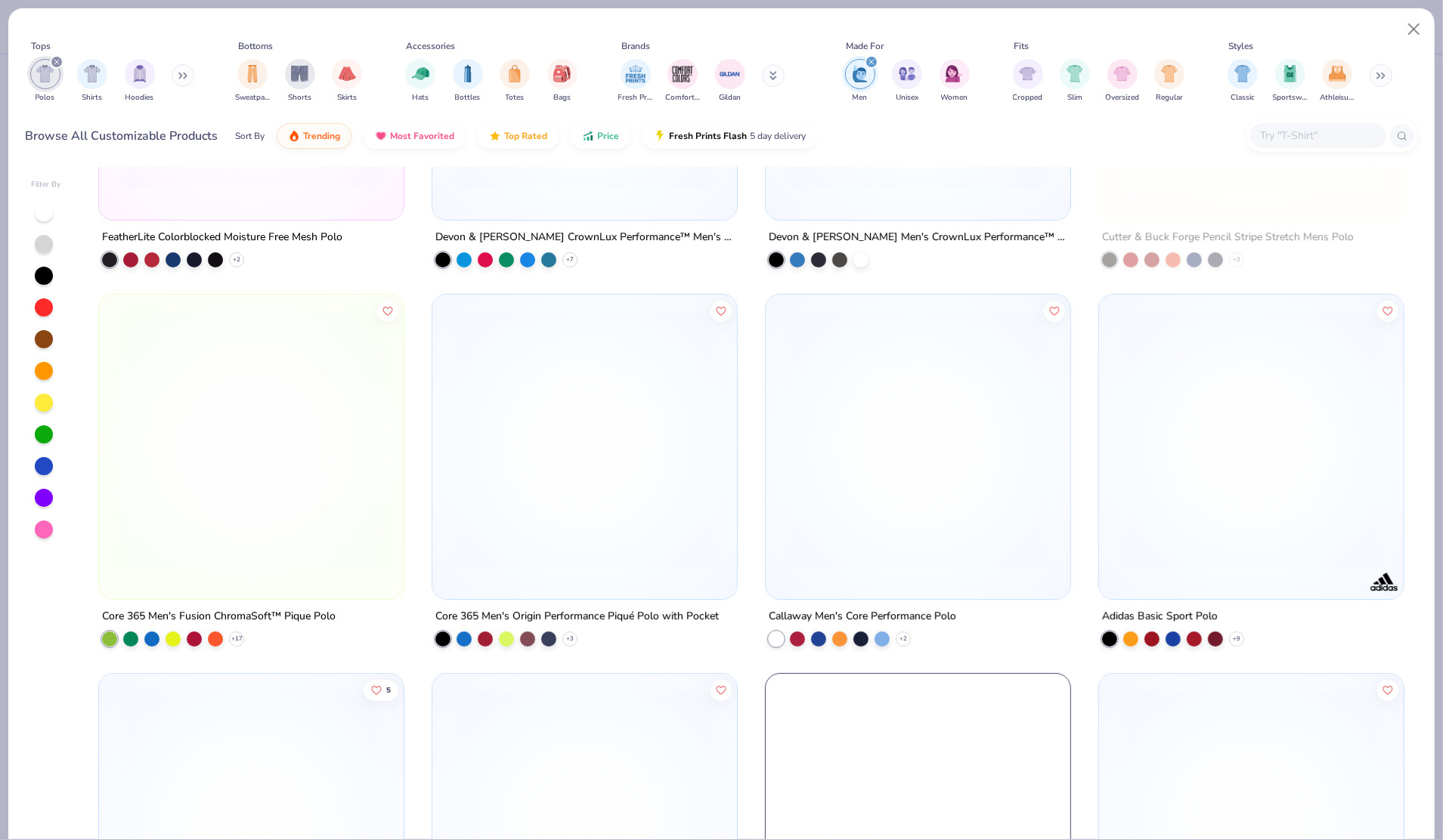
scroll to position [4644, 0]
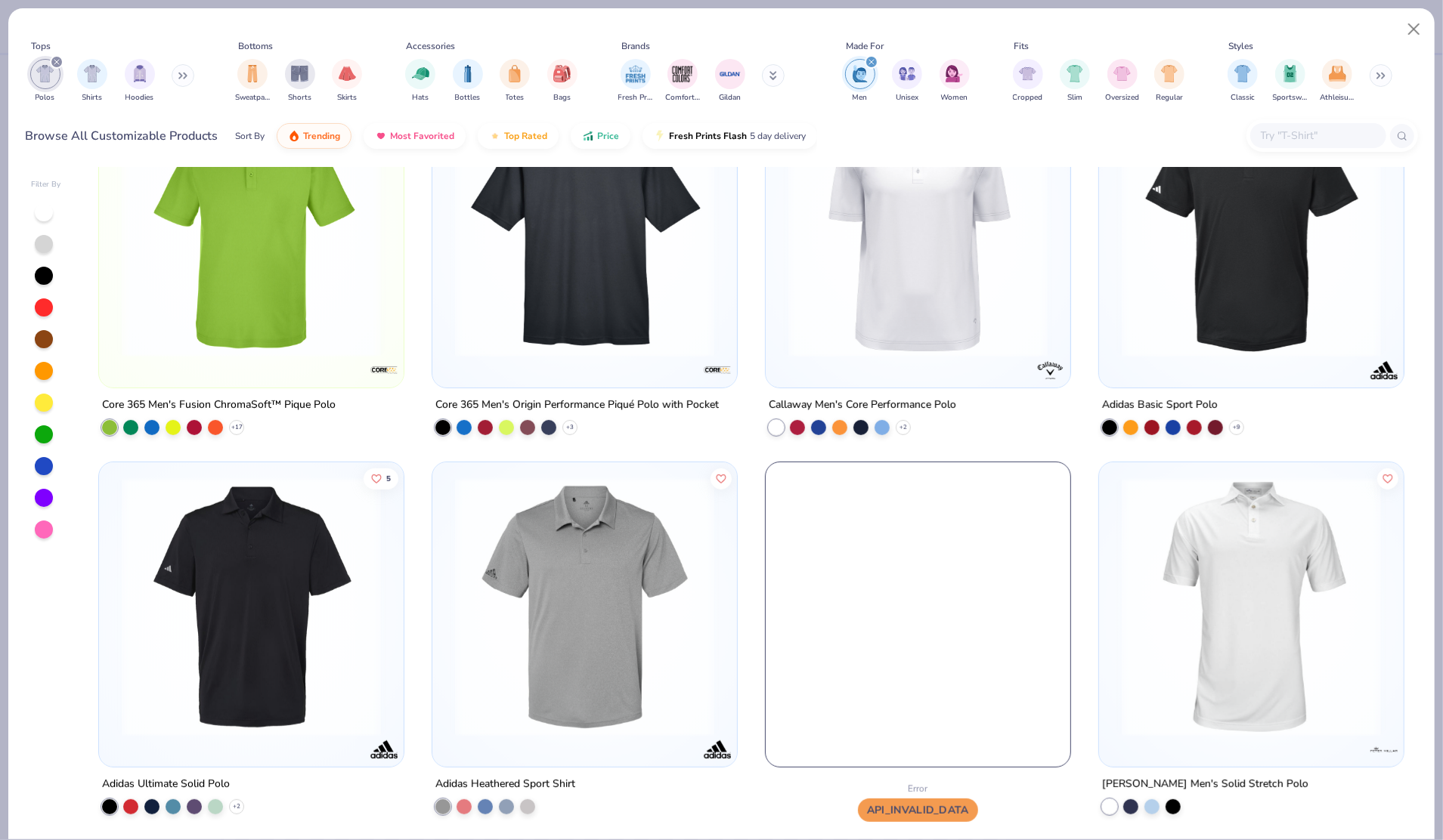
click at [602, 279] on img at bounding box center [584, 228] width 275 height 259
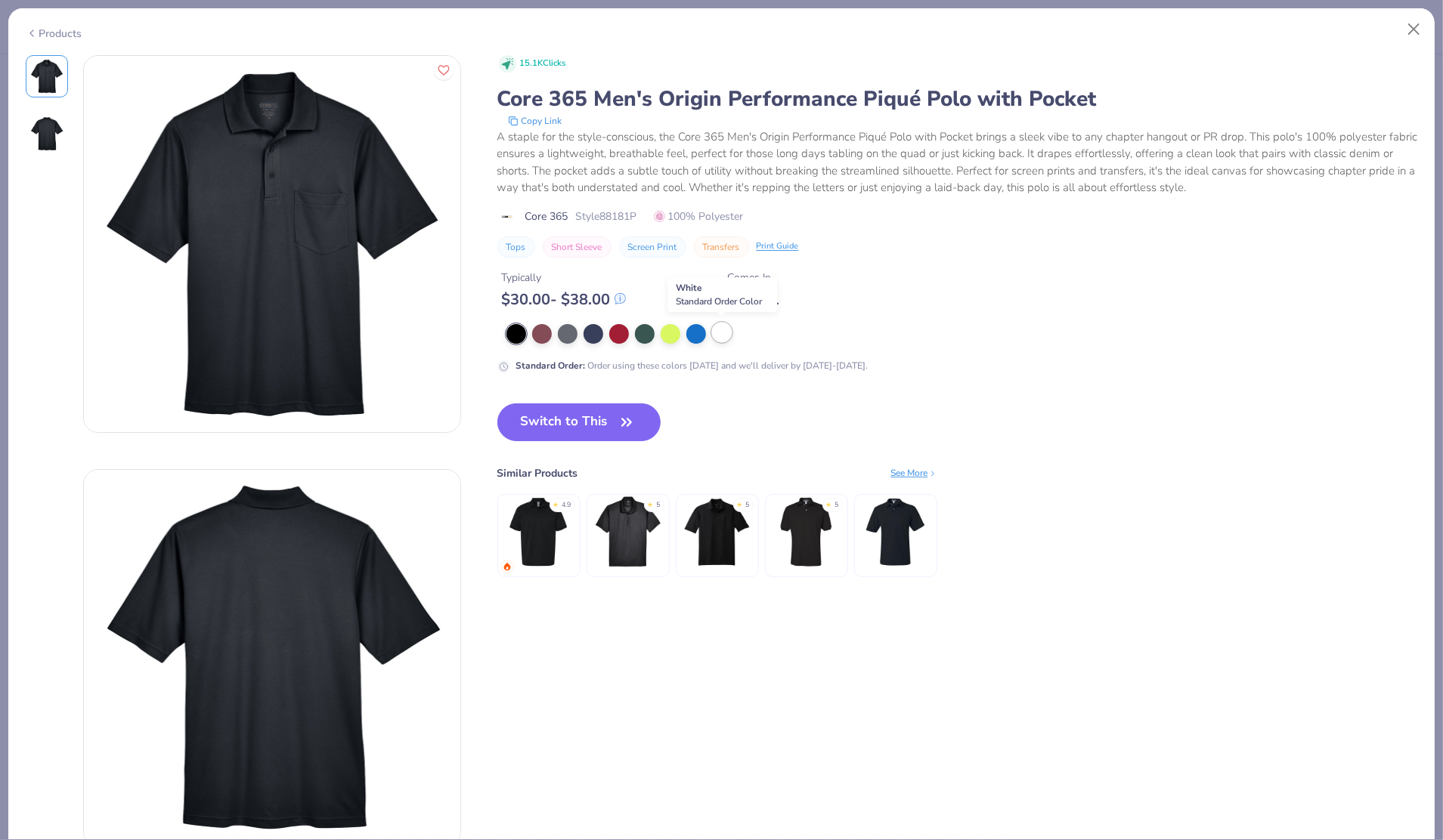
click at [718, 334] on div at bounding box center [722, 332] width 20 height 20
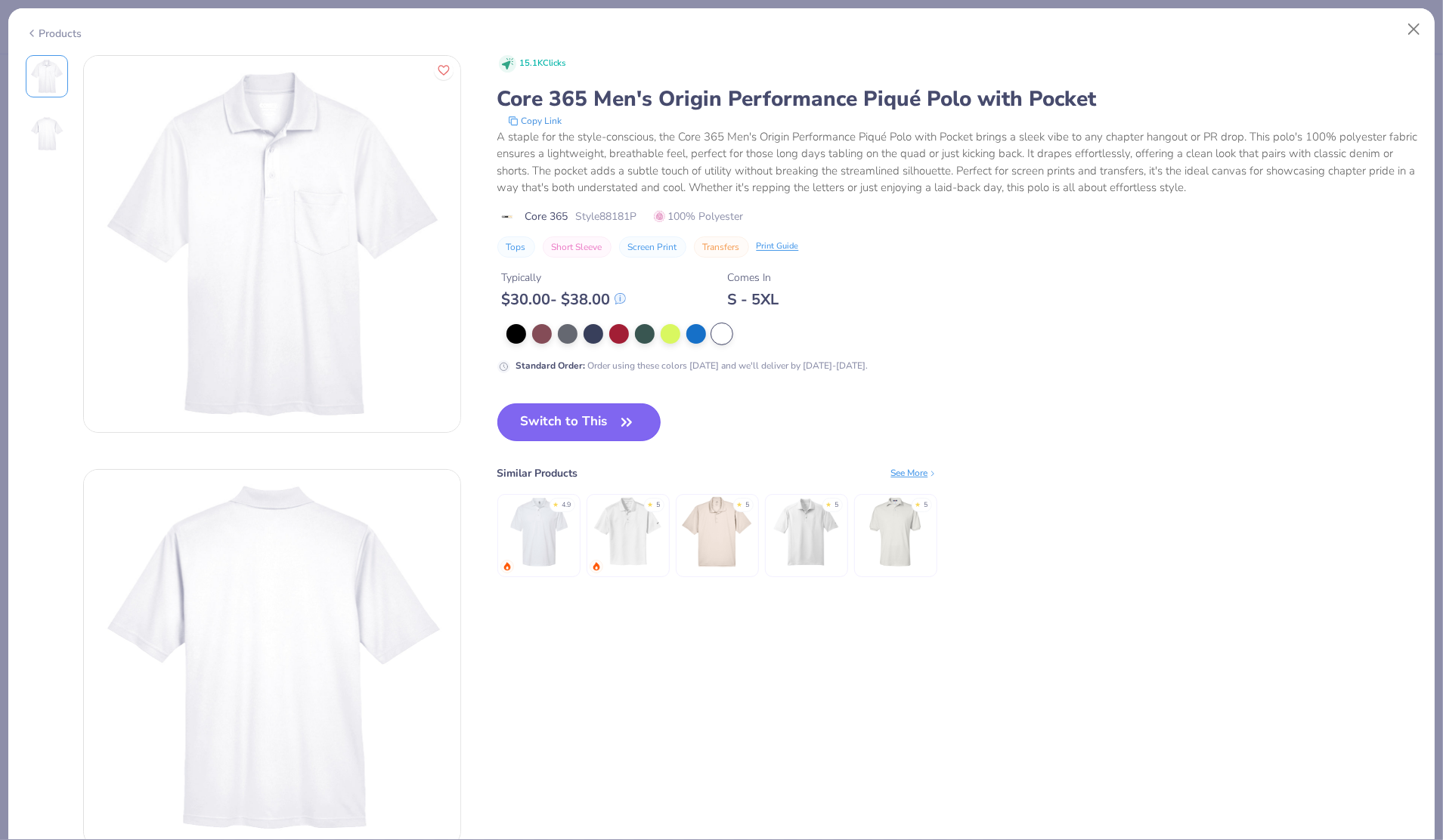
click at [599, 414] on button "Switch to This" at bounding box center [579, 422] width 164 height 38
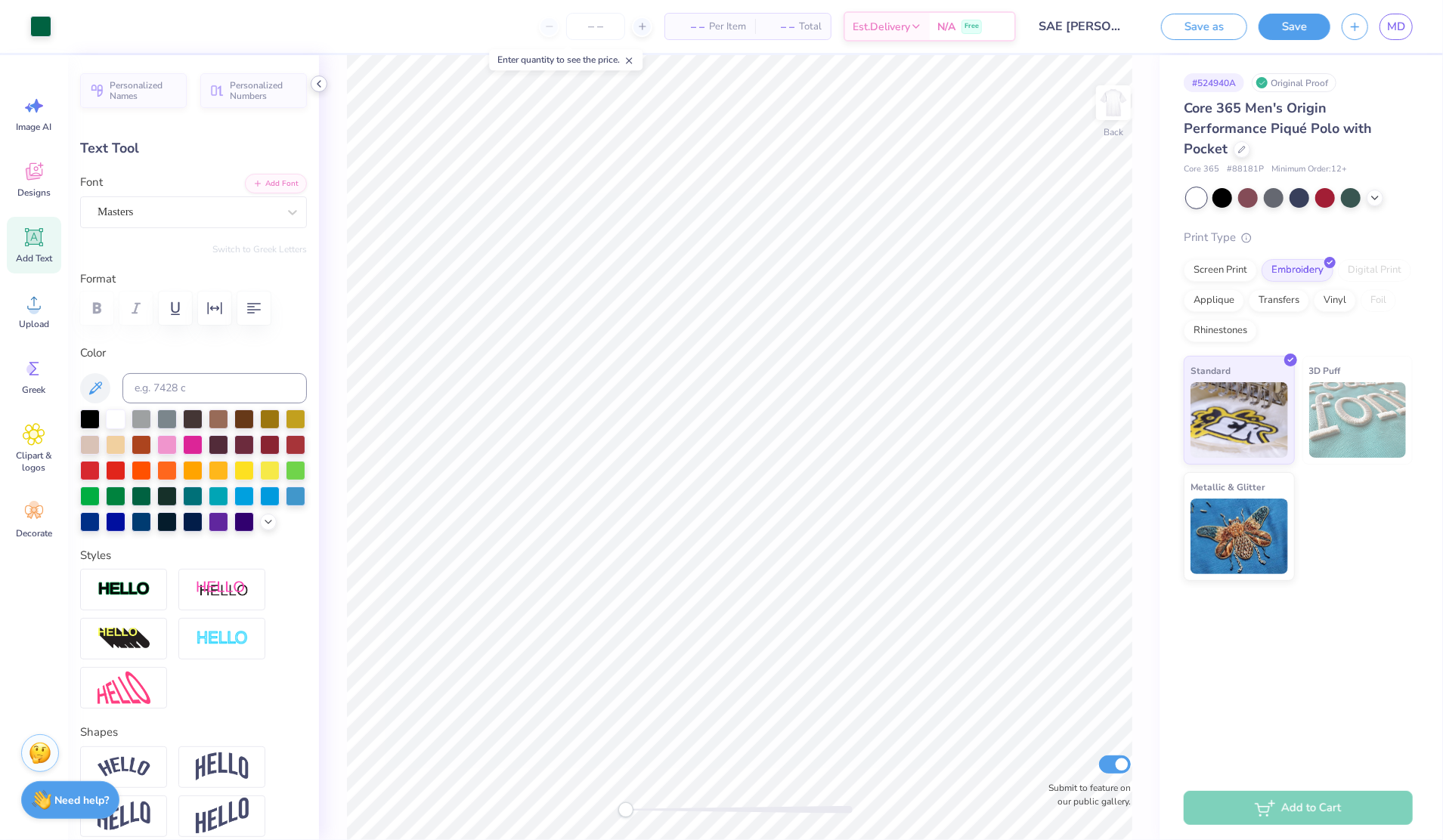
click at [318, 85] on polyline at bounding box center [319, 84] width 3 height 6
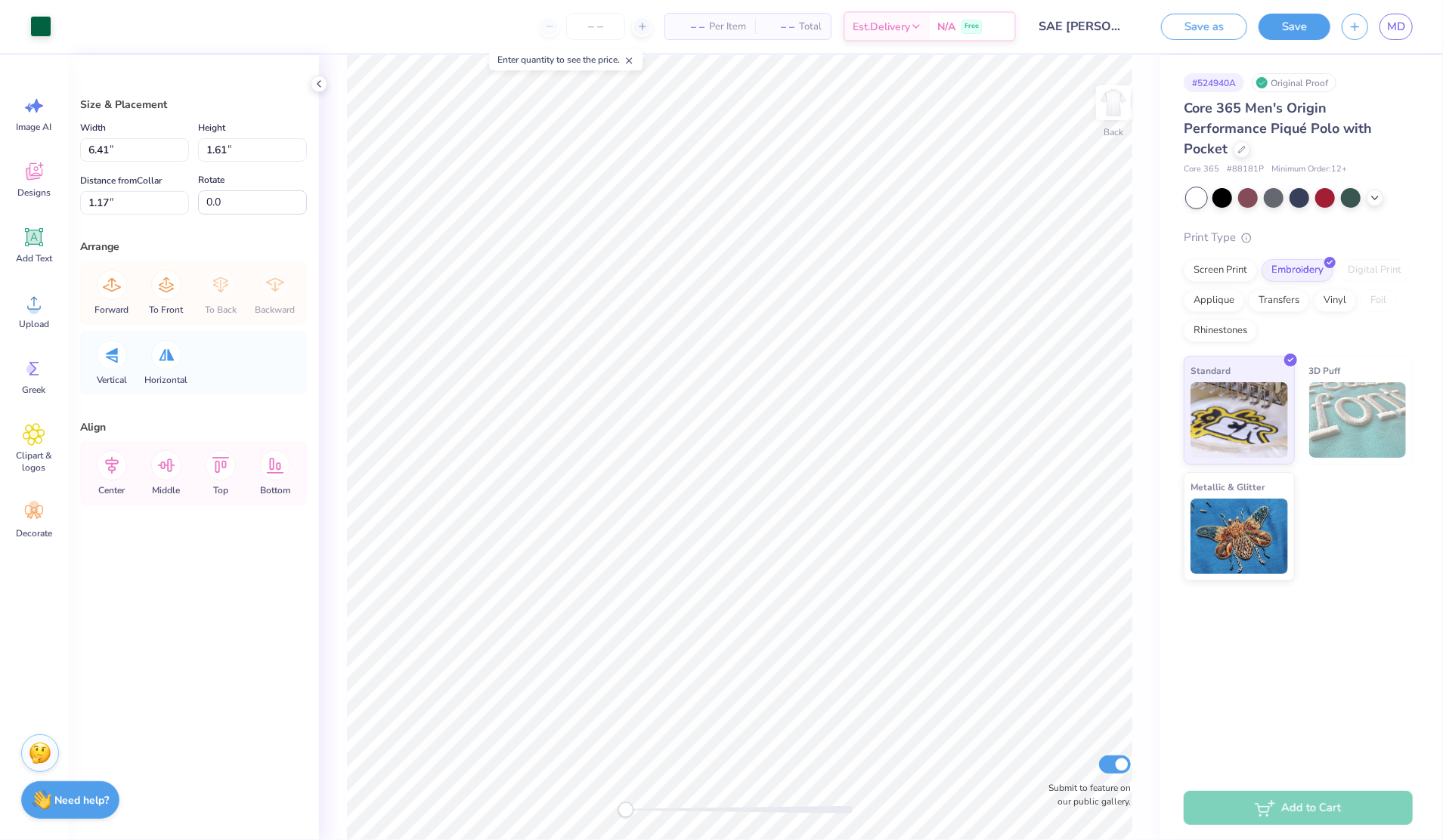
type input "4.20"
type input "1.06"
type input "1.73"
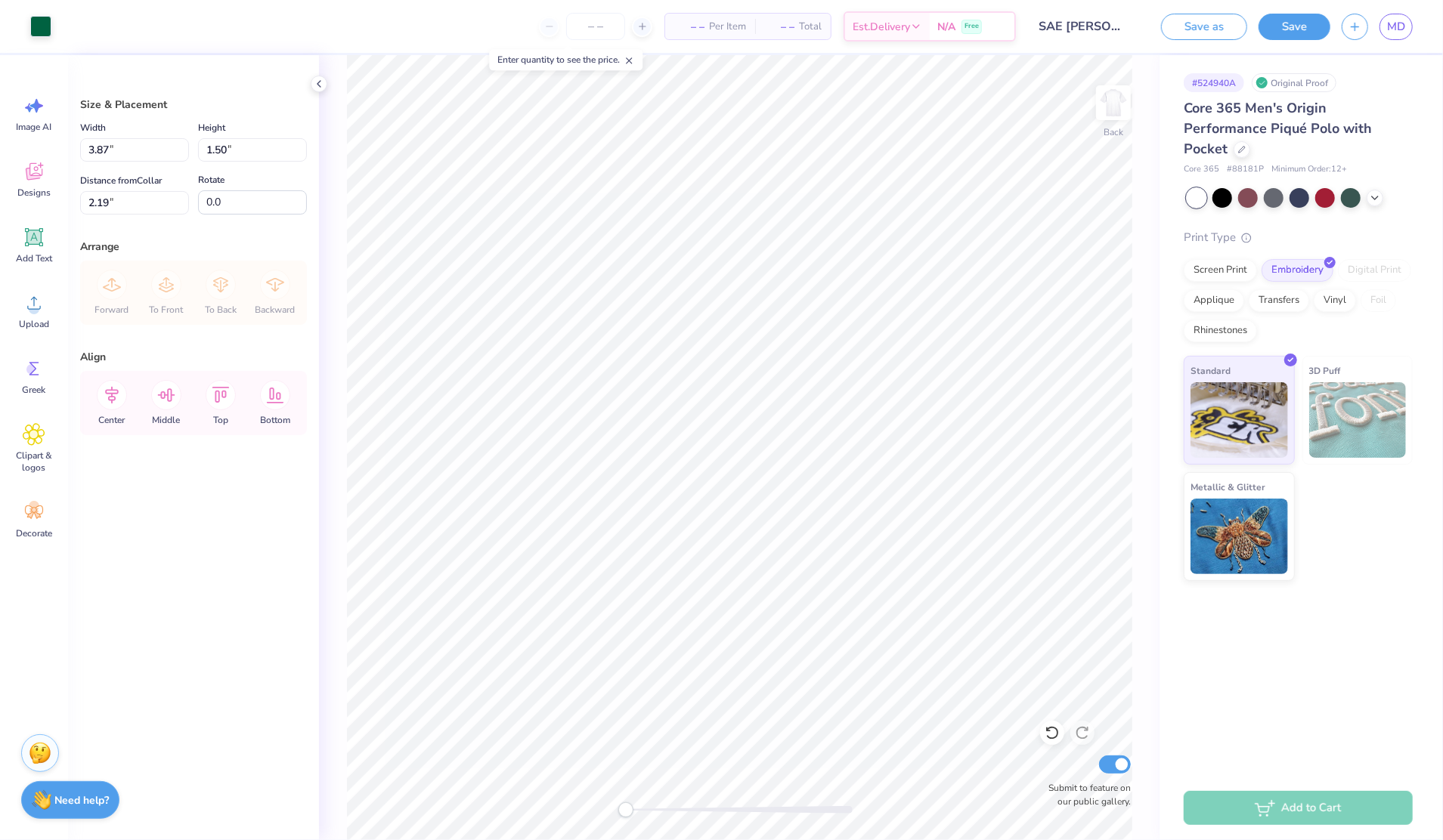
type input "3.87"
type input "1.50"
type input "3.00"
